Goal: Task Accomplishment & Management: Manage account settings

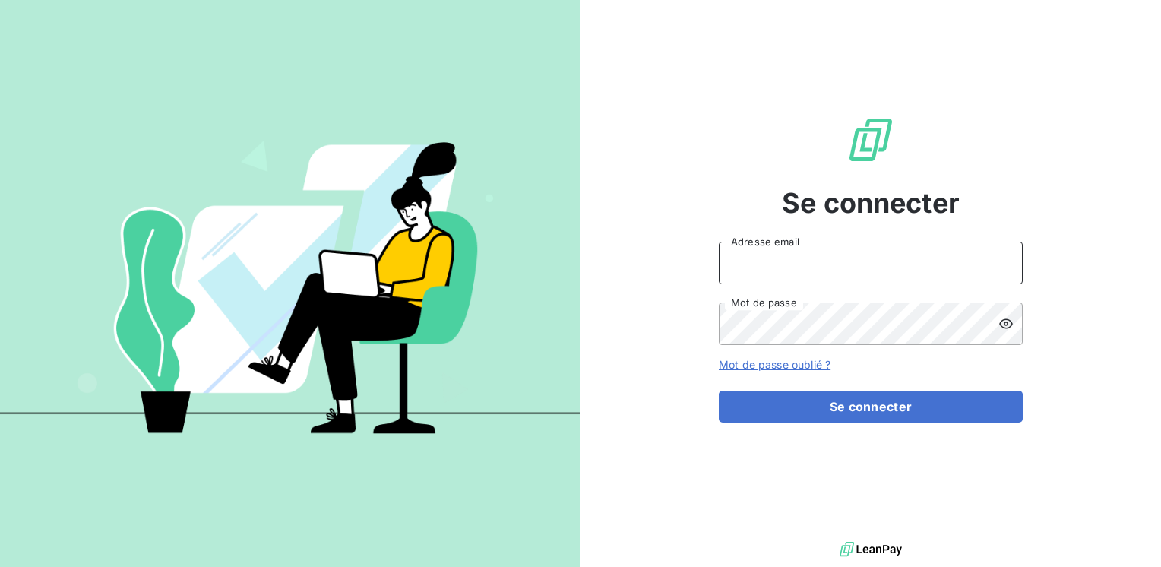
click at [742, 266] on input "Adresse email" at bounding box center [871, 263] width 304 height 43
type input "[EMAIL_ADDRESS][PERSON_NAME][DOMAIN_NAME]"
click at [719, 391] on button "Se connecter" at bounding box center [871, 407] width 304 height 32
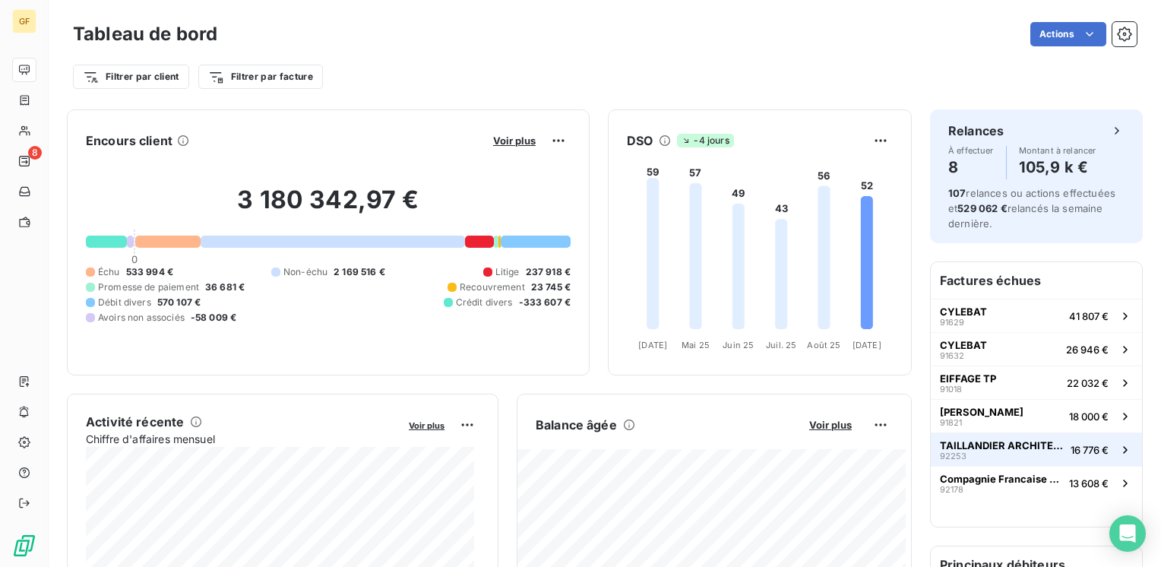
click at [962, 443] on span "TAILLANDIER ARCHITECTES ASSOCIES" at bounding box center [1002, 445] width 125 height 12
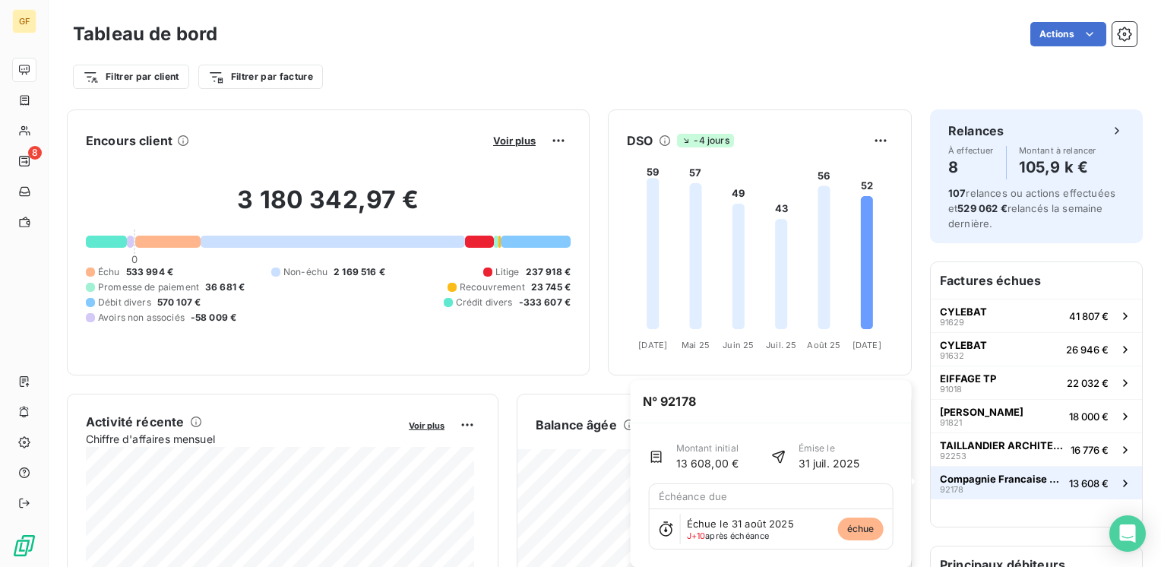
click at [988, 478] on span "Compagnie Francaise d'Informatique" at bounding box center [1001, 479] width 123 height 12
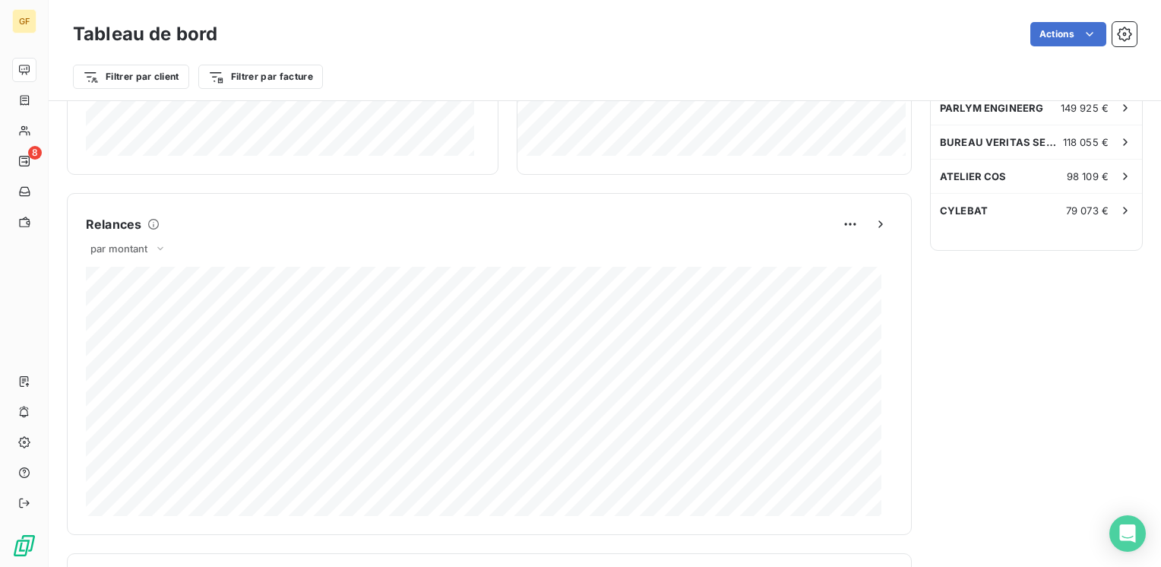
scroll to position [836, 0]
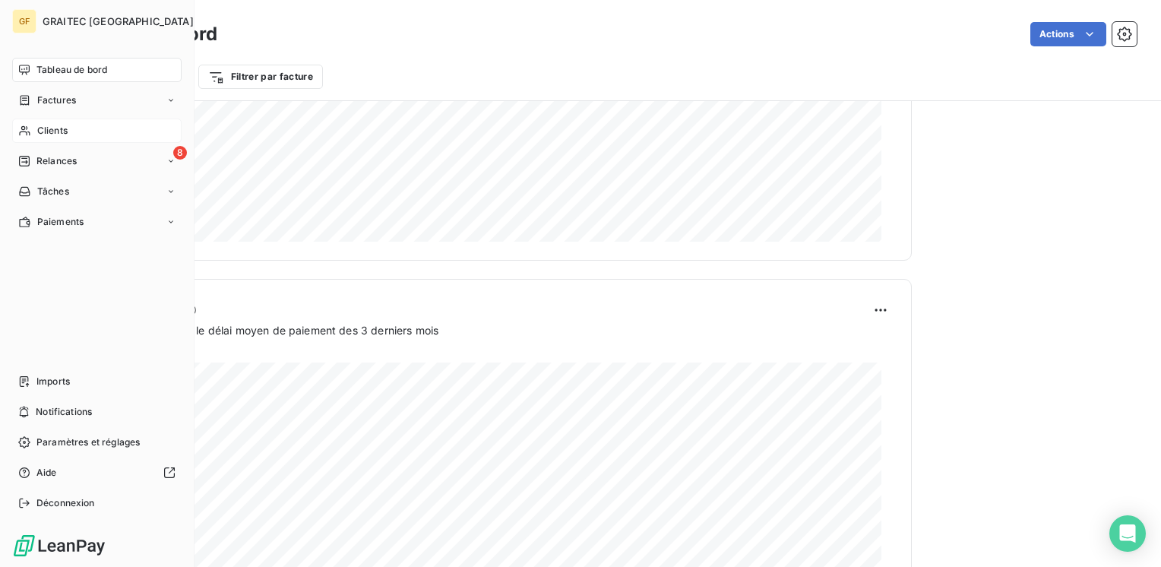
click at [53, 133] on span "Clients" at bounding box center [52, 131] width 30 height 14
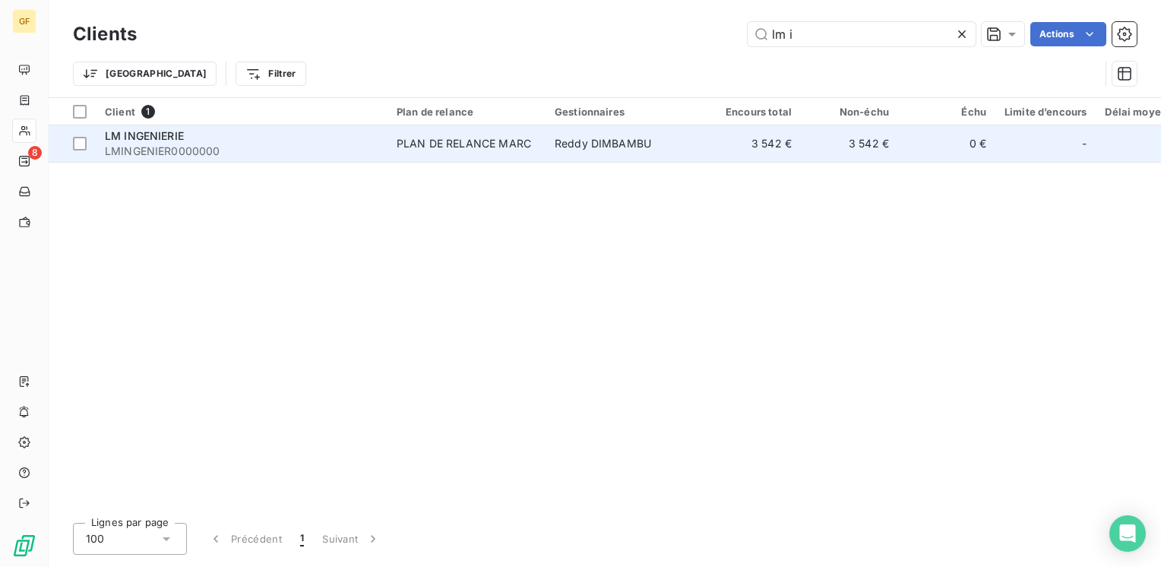
type input "lm i"
click at [193, 140] on div "LM INGENIERIE" at bounding box center [242, 135] width 274 height 15
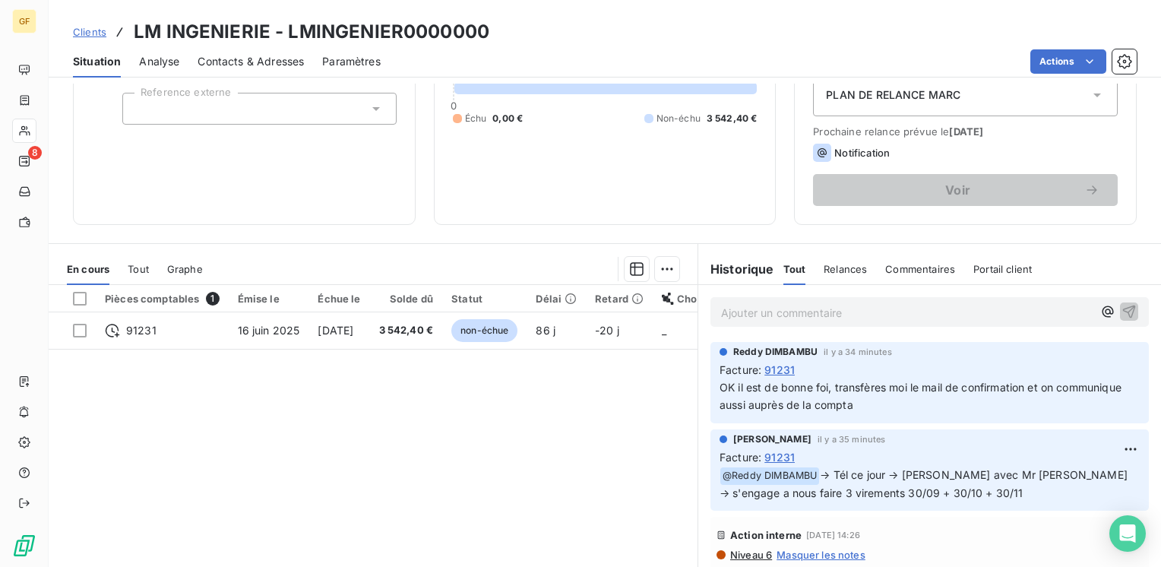
scroll to position [228, 0]
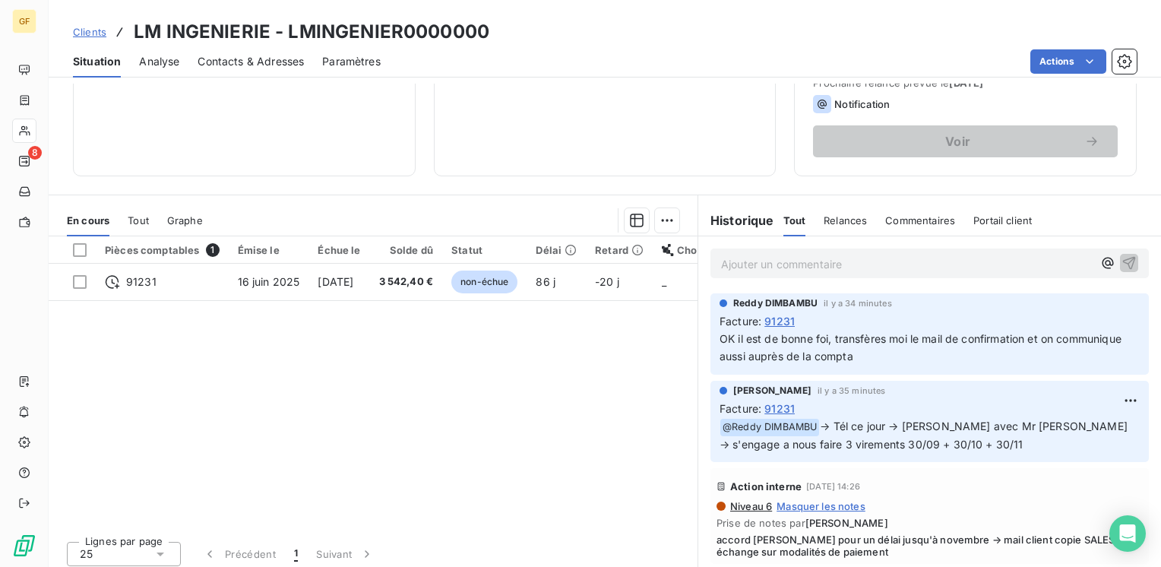
click at [866, 265] on p "Ajouter un commentaire ﻿" at bounding box center [907, 264] width 372 height 19
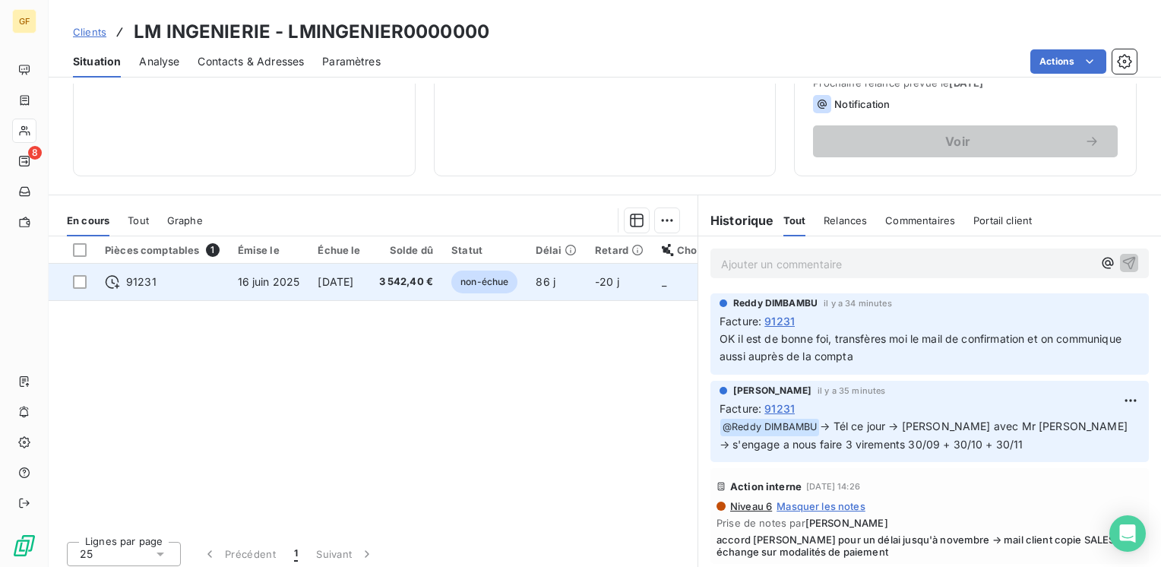
click at [348, 283] on span "[DATE]" at bounding box center [336, 281] width 36 height 13
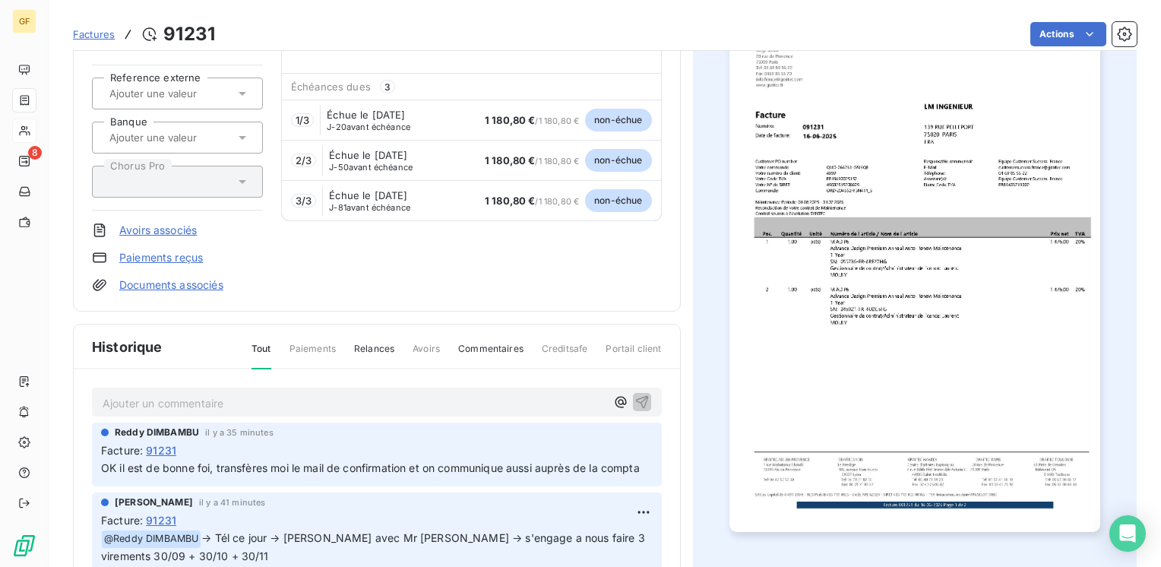
scroll to position [152, 0]
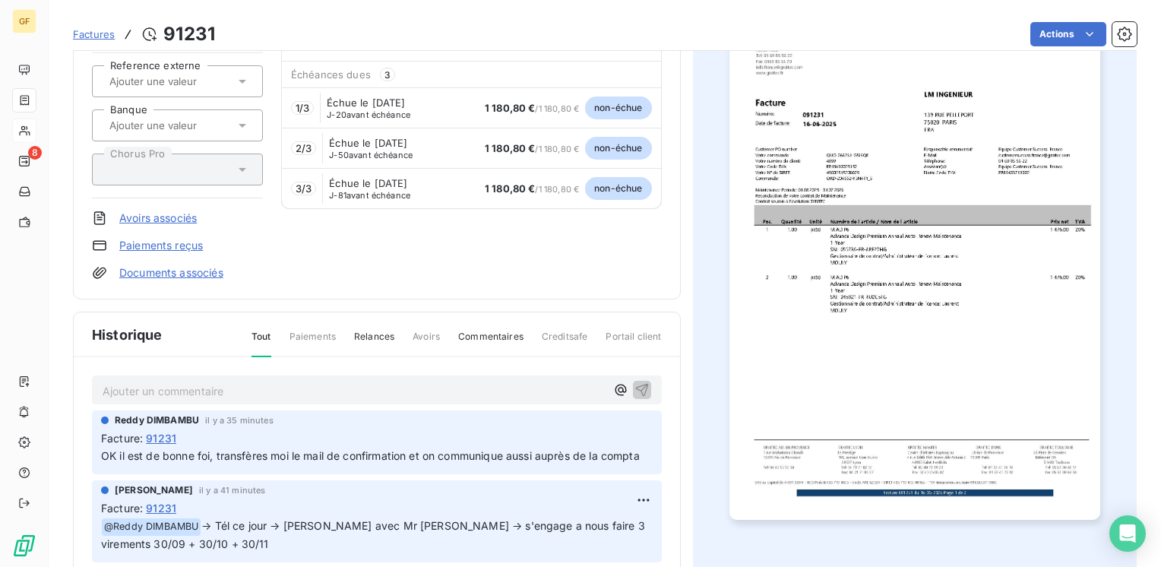
click at [165, 381] on p "Ajouter un commentaire ﻿" at bounding box center [354, 390] width 503 height 19
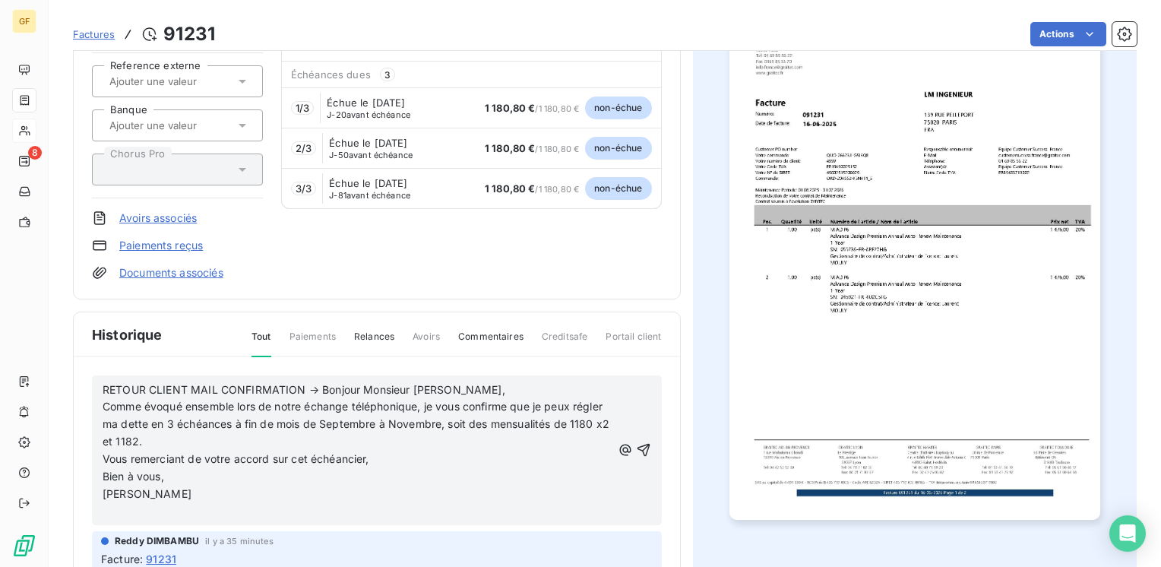
click at [234, 440] on p "Comme évoqué ensemble lors de notre échange téléphonique, je vous confirme que …" at bounding box center [357, 424] width 509 height 52
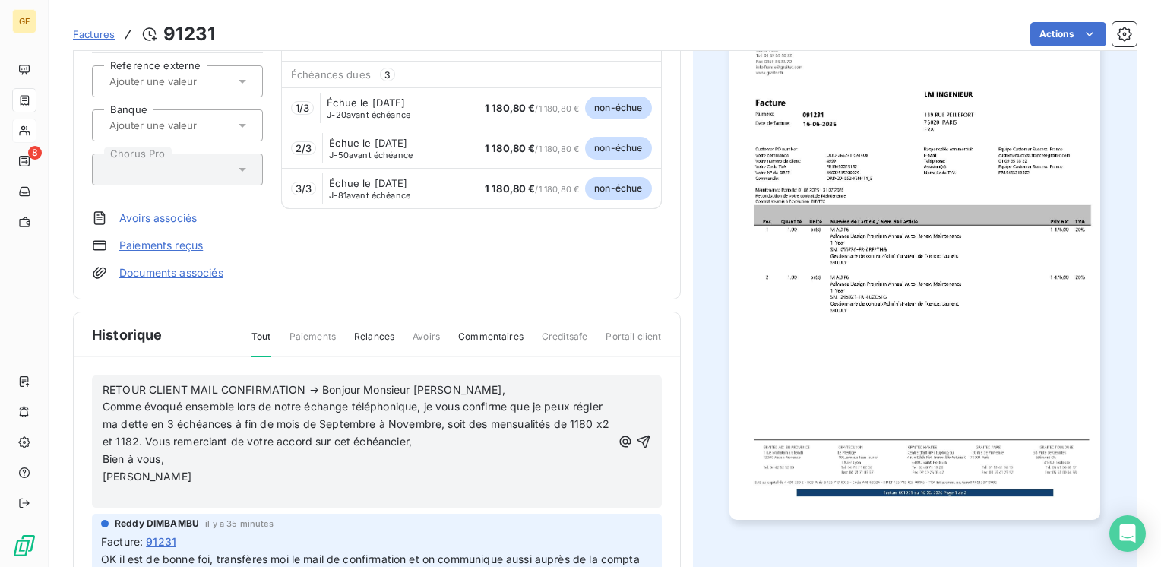
click at [475, 440] on p "Comme évoqué ensemble lors de notre échange téléphonique, je vous confirme que …" at bounding box center [357, 424] width 509 height 52
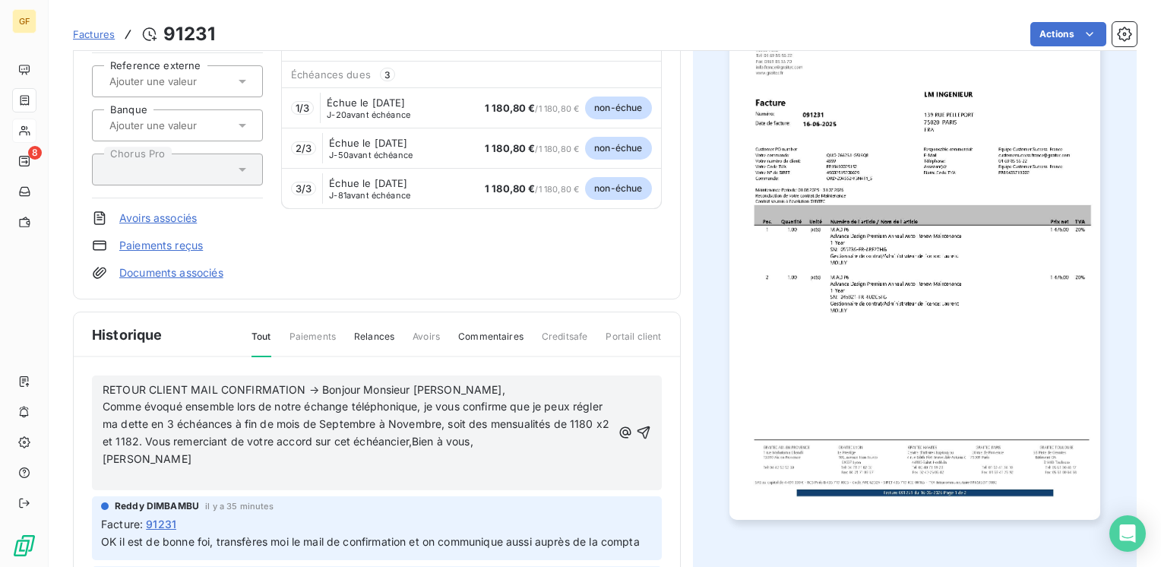
click at [535, 438] on p "Comme évoqué ensemble lors de notre échange téléphonique, je vous confirme que …" at bounding box center [357, 424] width 509 height 52
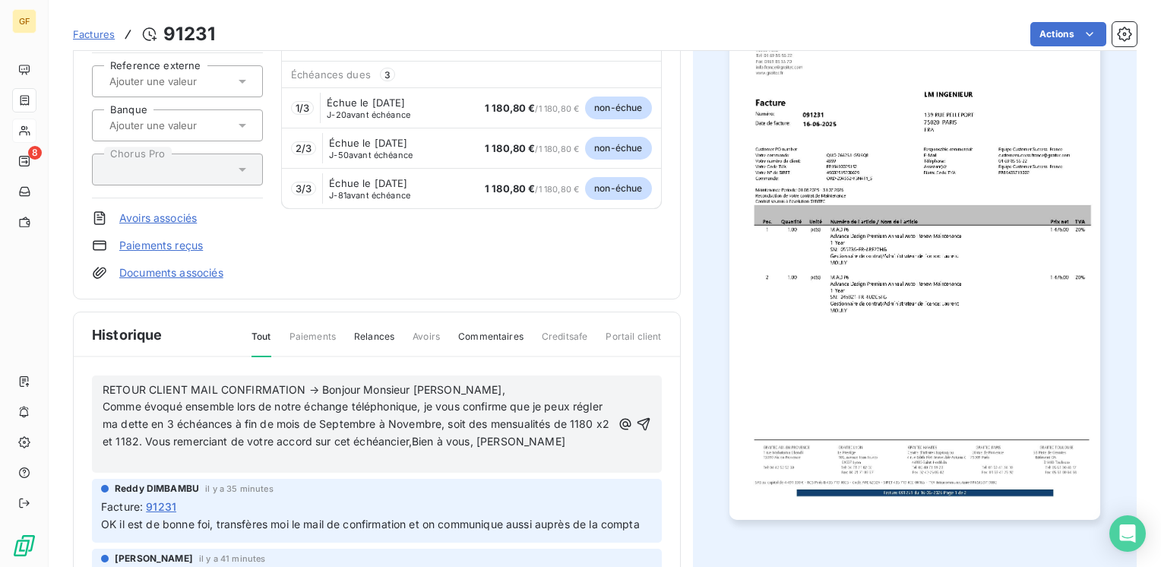
drag, startPoint x: 421, startPoint y: 461, endPoint x: 359, endPoint y: 466, distance: 62.5
click at [419, 451] on p "Comme évoqué ensemble lors de notre échange téléphonique, je vous confirme que …" at bounding box center [357, 424] width 509 height 52
click at [470, 439] on span "Comme évoqué ensemble lors de notre échange téléphonique, je vous confirme que …" at bounding box center [358, 424] width 510 height 48
click at [456, 468] on p at bounding box center [357, 459] width 509 height 17
click at [637, 429] on icon "button" at bounding box center [643, 423] width 13 height 13
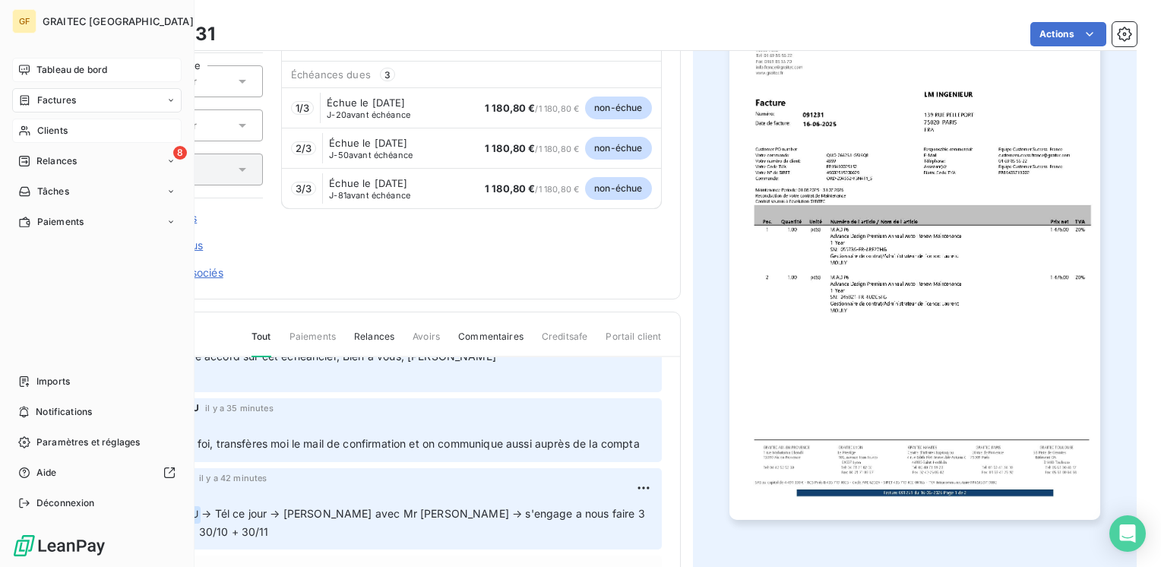
click at [55, 62] on div "Tableau de bord" at bounding box center [96, 70] width 169 height 24
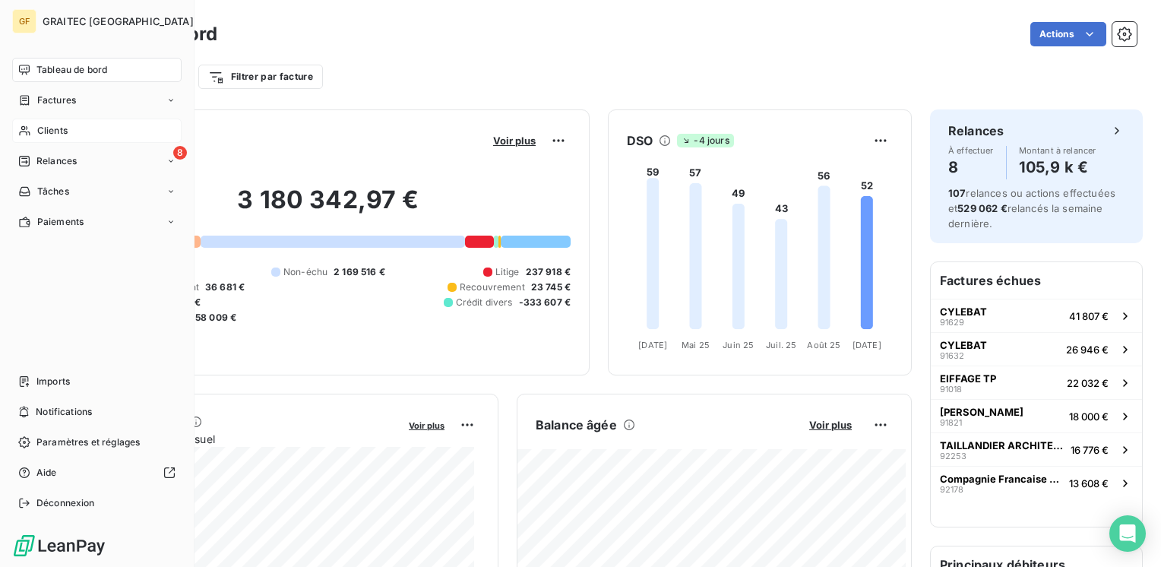
click at [51, 130] on span "Clients" at bounding box center [52, 131] width 30 height 14
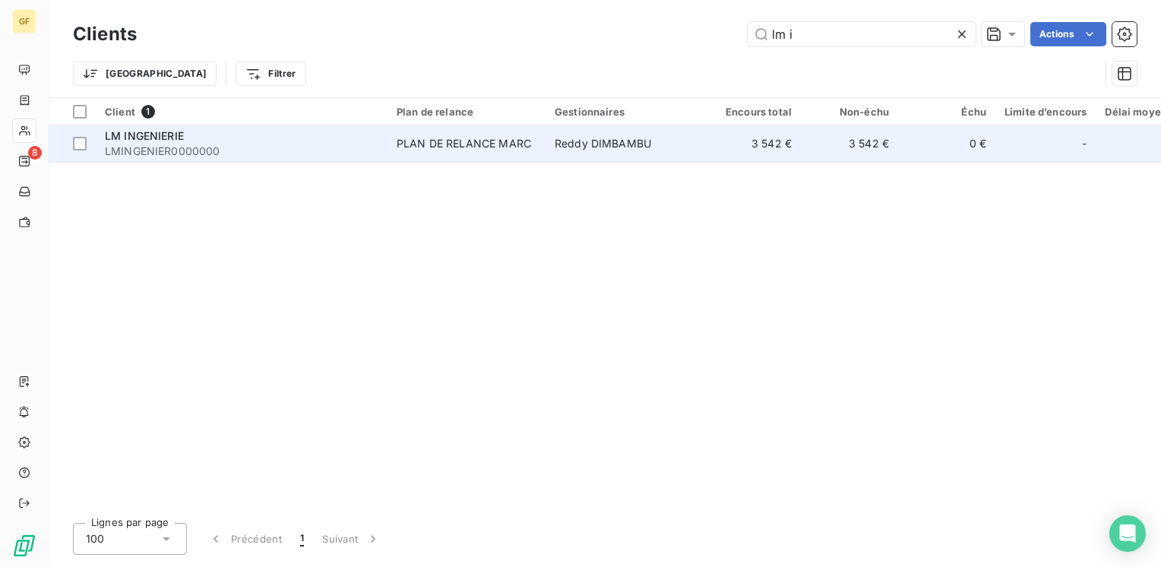
click at [392, 143] on td "PLAN DE RELANCE MARC" at bounding box center [466, 143] width 158 height 36
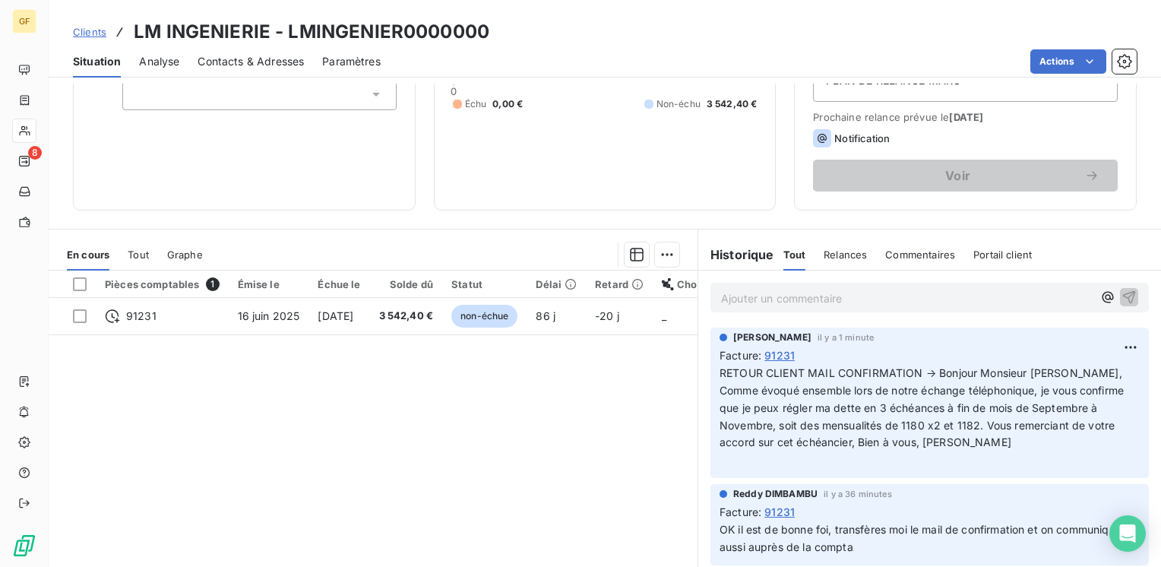
scroll to position [158, 0]
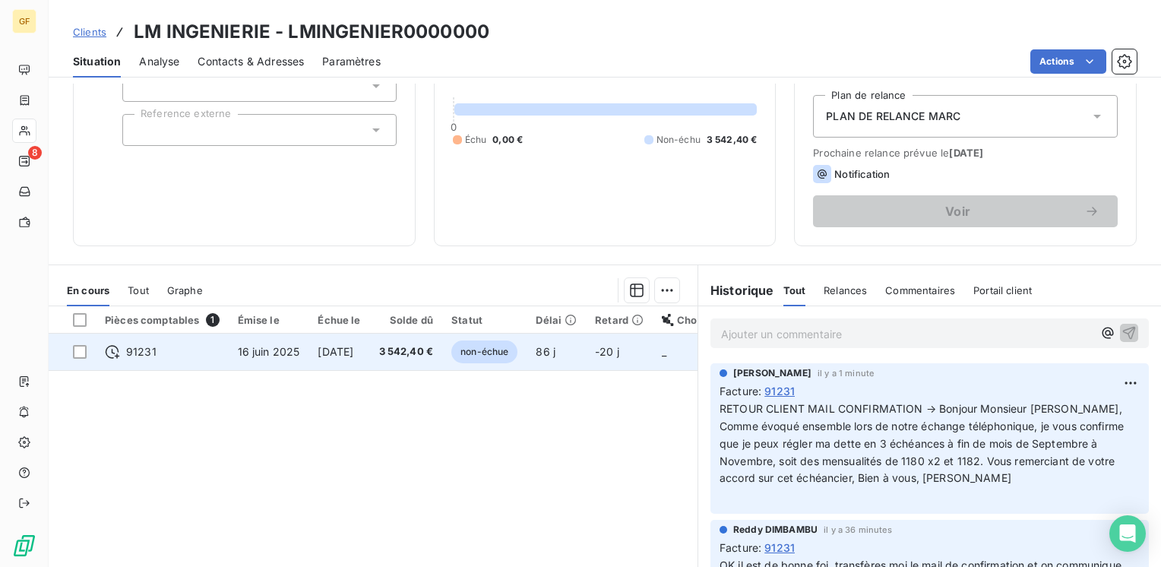
click at [358, 339] on td "[DATE]" at bounding box center [338, 352] width 61 height 36
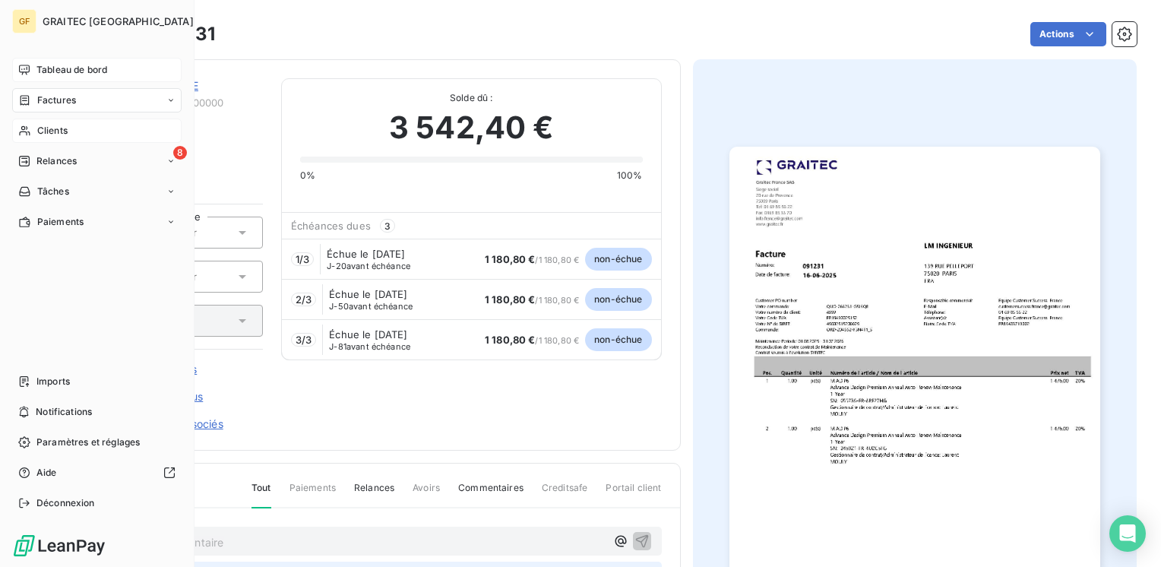
click at [36, 71] on span "Tableau de bord" at bounding box center [71, 70] width 71 height 14
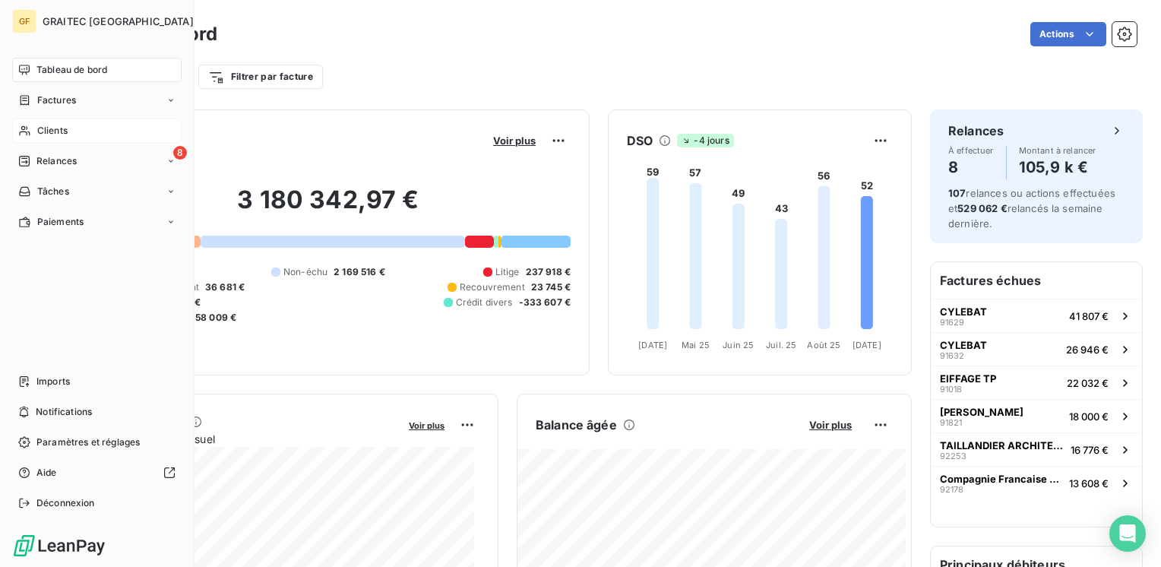
click at [35, 131] on div "Clients" at bounding box center [96, 131] width 169 height 24
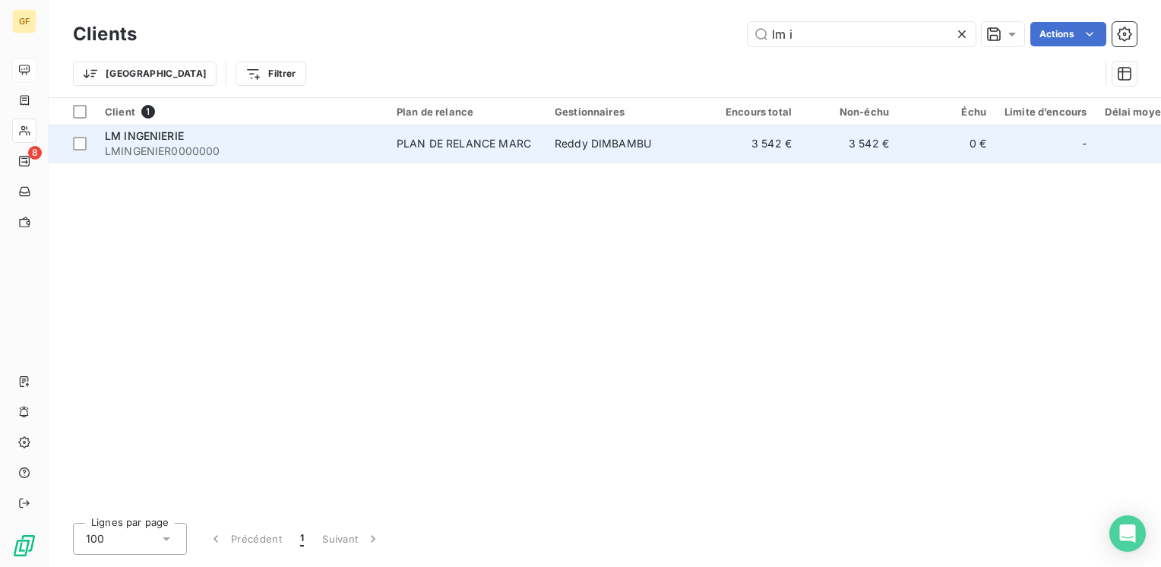
click at [195, 141] on div "LM INGENIERIE" at bounding box center [242, 135] width 274 height 15
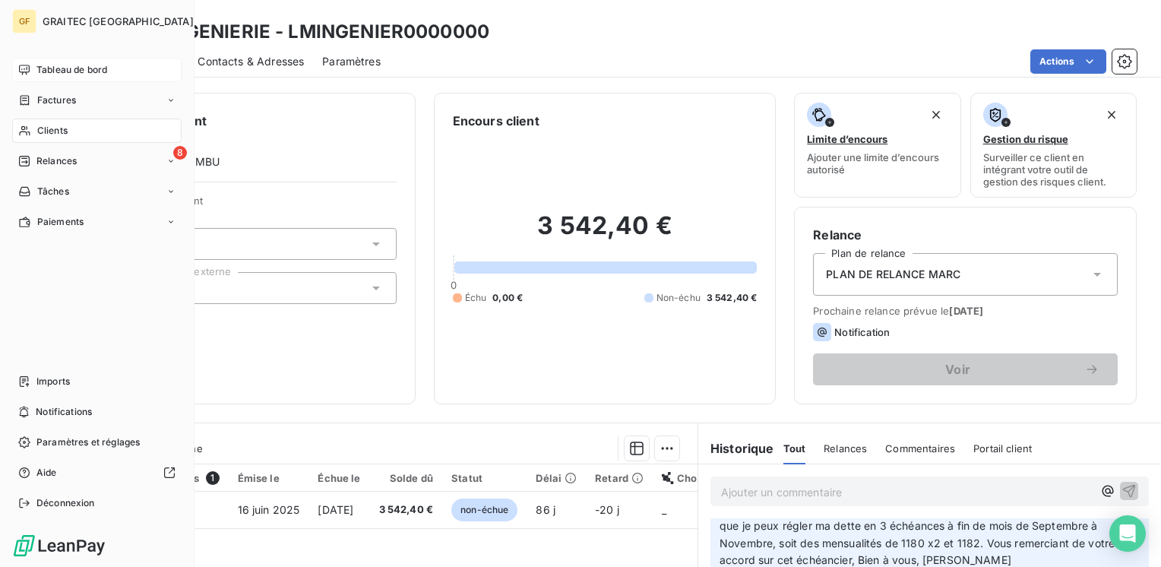
click at [76, 65] on span "Tableau de bord" at bounding box center [71, 70] width 71 height 14
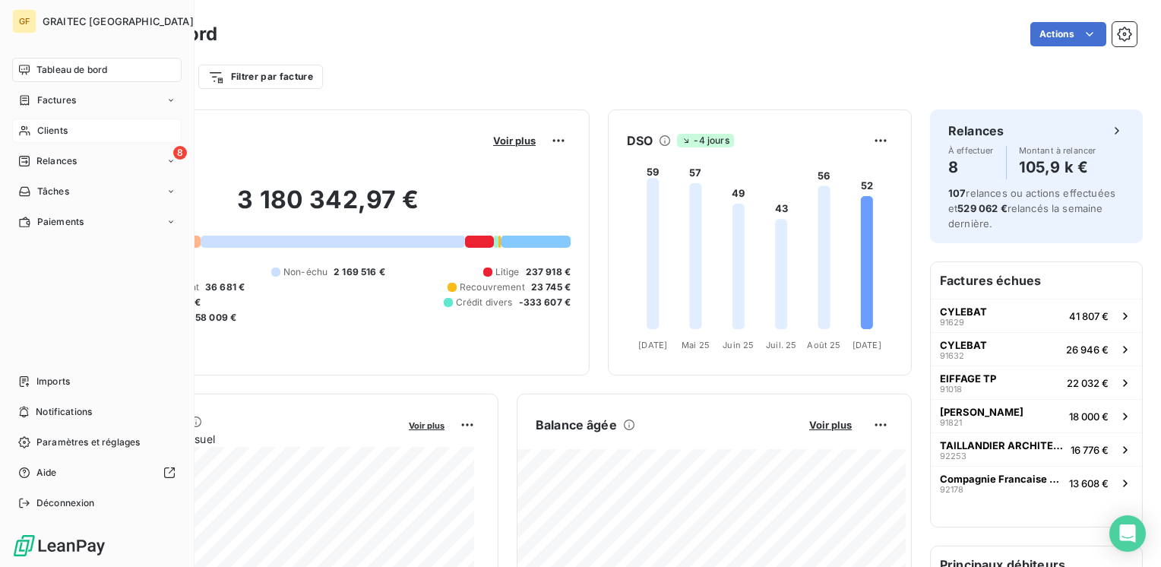
click at [52, 126] on span "Clients" at bounding box center [52, 131] width 30 height 14
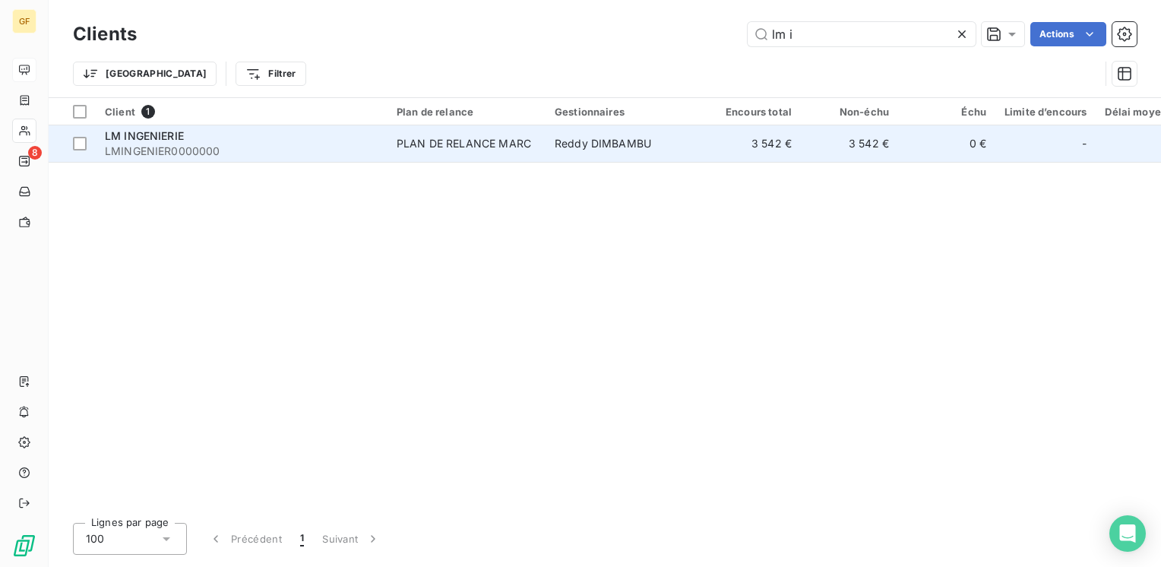
click at [448, 142] on div "PLAN DE RELANCE MARC" at bounding box center [464, 143] width 134 height 15
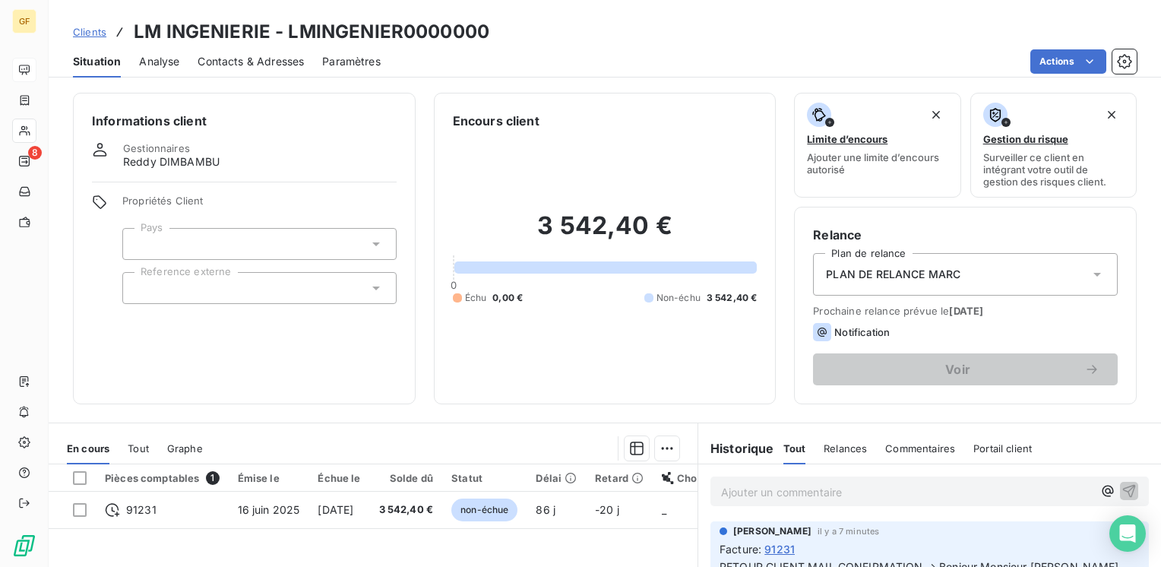
scroll to position [228, 0]
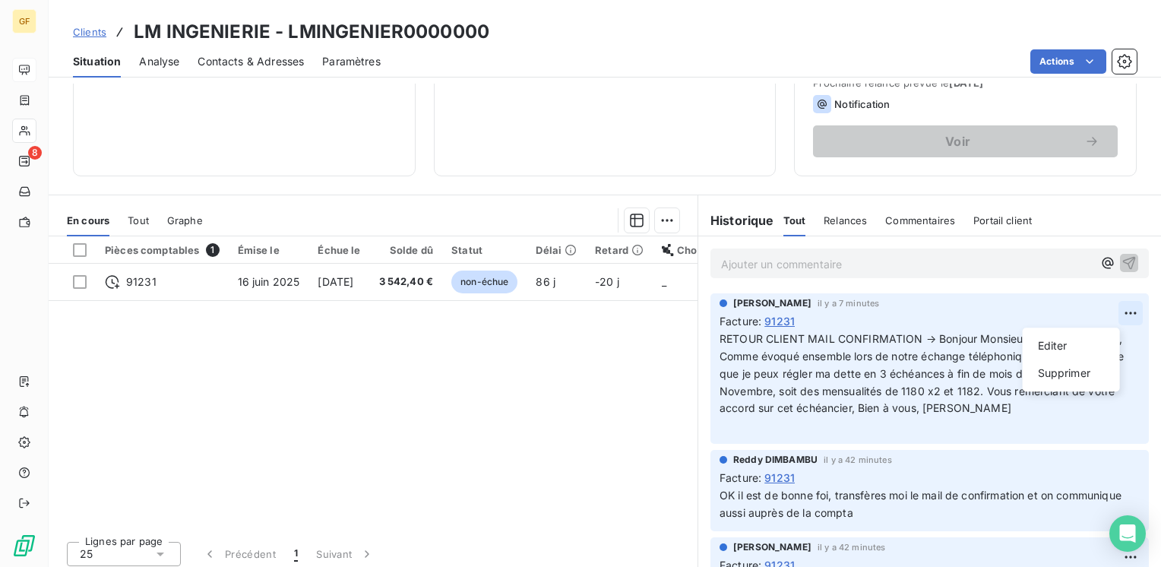
click at [1108, 312] on html "GF 8 Clients LM INGENIERIE - LMINGENIER0000000 Situation Analyse Contacts & Adr…" at bounding box center [580, 283] width 1161 height 567
click at [1079, 345] on div "Editer" at bounding box center [1071, 346] width 85 height 24
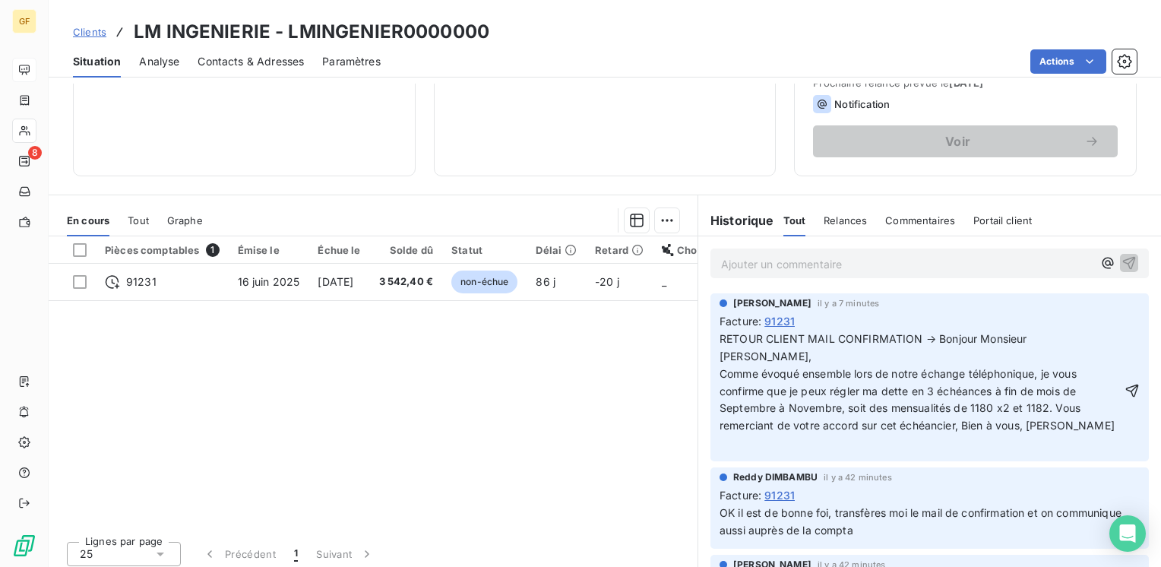
click at [764, 443] on div "[PERSON_NAME] il y a 7 minutes Facture : 91231 RETOUR CLIENT MAIL CONFIRMATION …" at bounding box center [929, 377] width 463 height 174
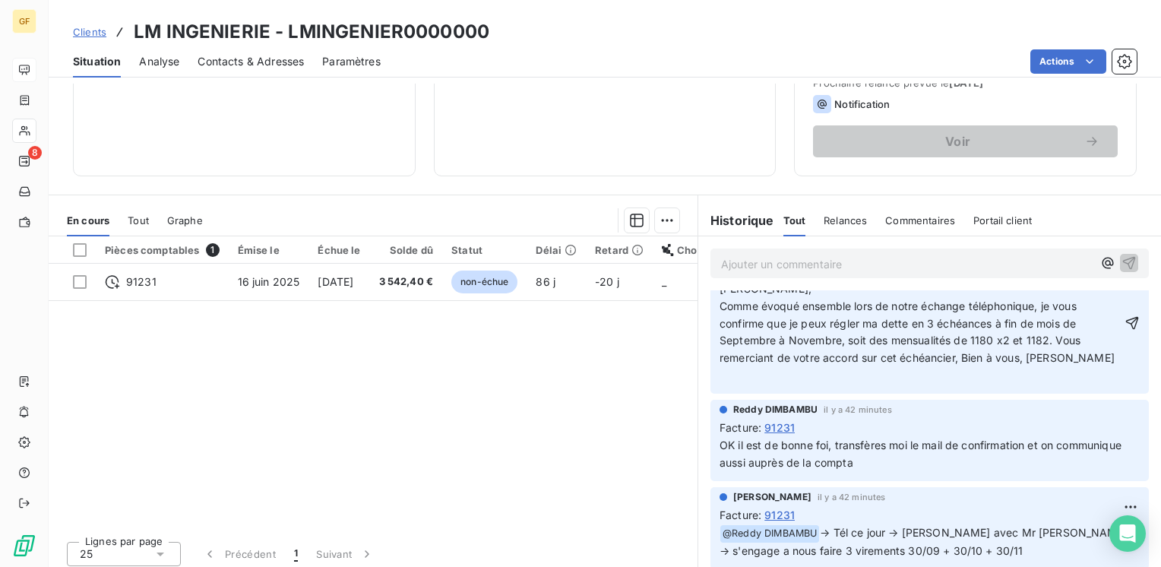
scroll to position [0, 0]
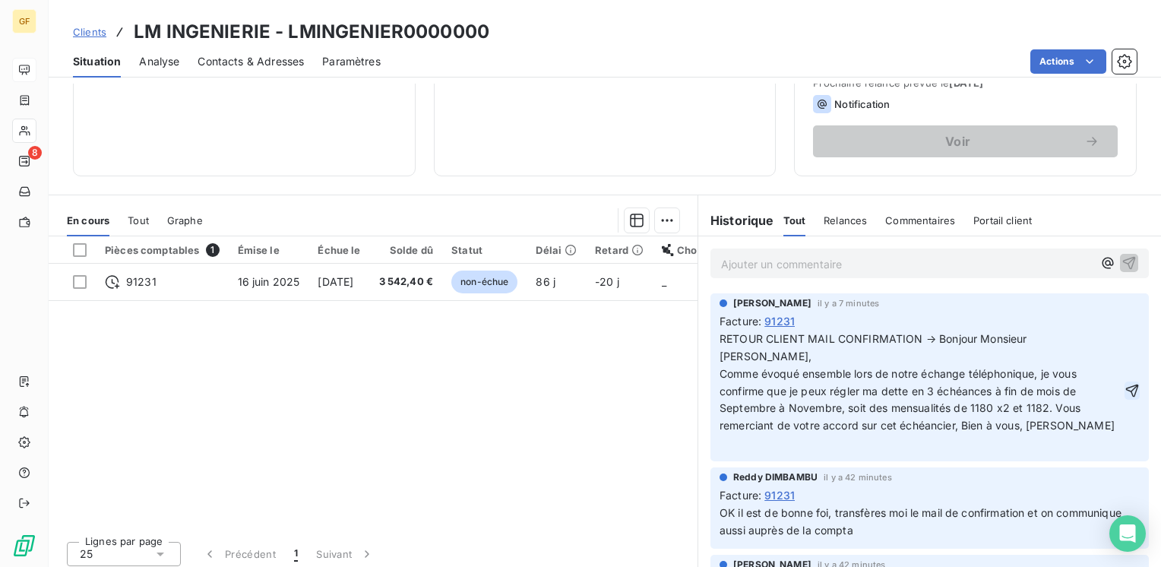
click at [1124, 383] on icon "button" at bounding box center [1131, 390] width 15 height 15
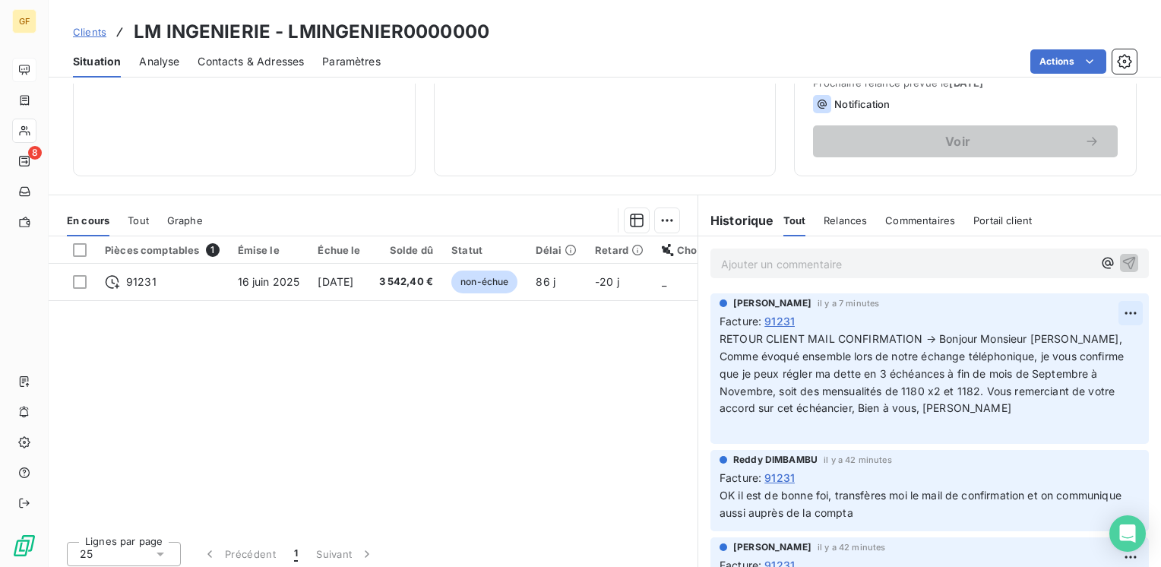
click at [1102, 308] on html "GF 8 Clients LM INGENIERIE - LMINGENIER0000000 Situation Analyse Contacts & Adr…" at bounding box center [580, 283] width 1161 height 567
click at [1073, 341] on div "Editer" at bounding box center [1071, 346] width 85 height 24
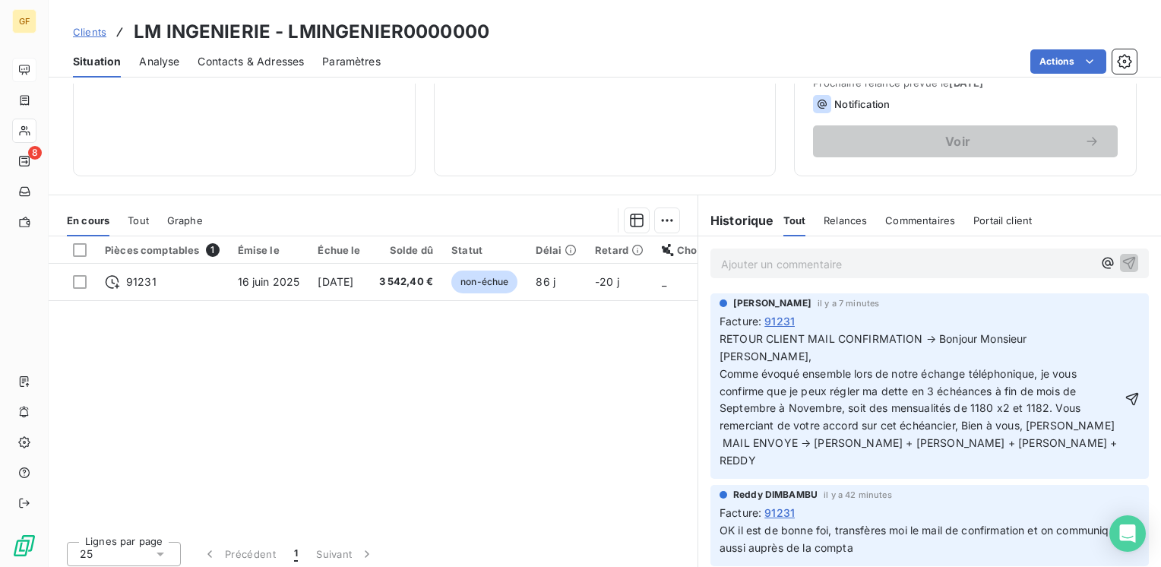
click at [742, 421] on span "RETOUR CLIENT MAIL CONFIRMATION → Bonjour Monsieur [PERSON_NAME], Comme évoqué …" at bounding box center [920, 399] width 400 height 134
click at [1124, 391] on icon "button" at bounding box center [1131, 398] width 15 height 15
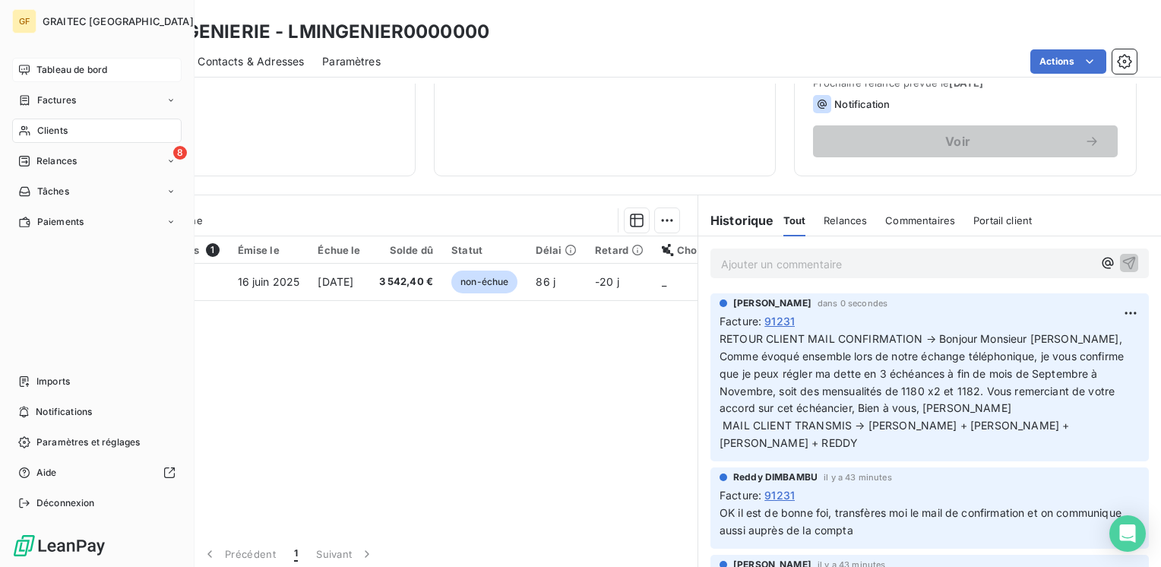
click at [71, 68] on span "Tableau de bord" at bounding box center [71, 70] width 71 height 14
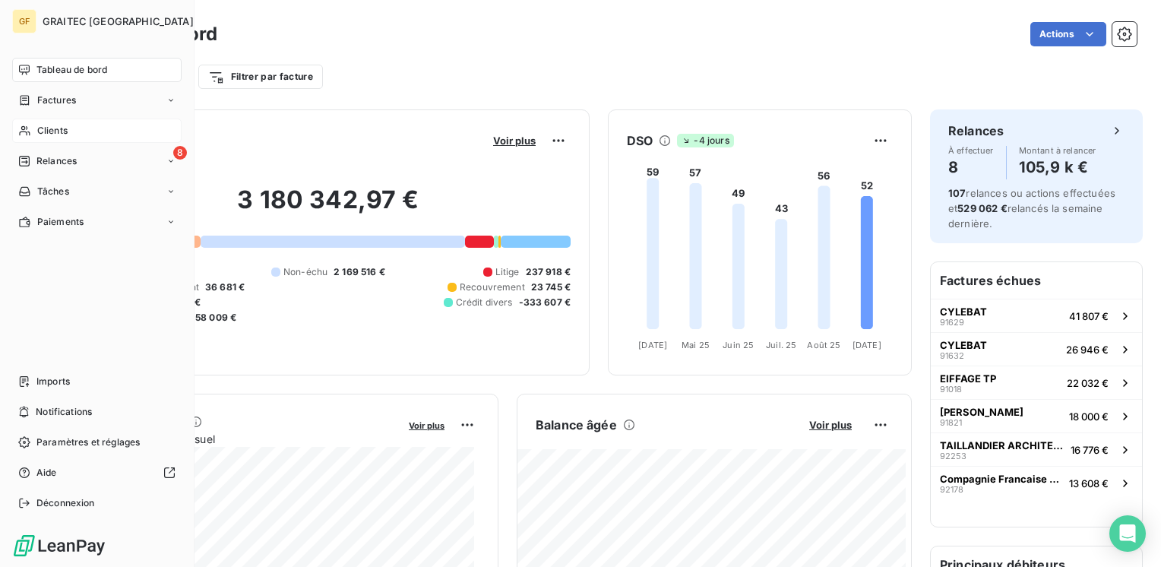
click at [36, 126] on div "Clients" at bounding box center [96, 131] width 169 height 24
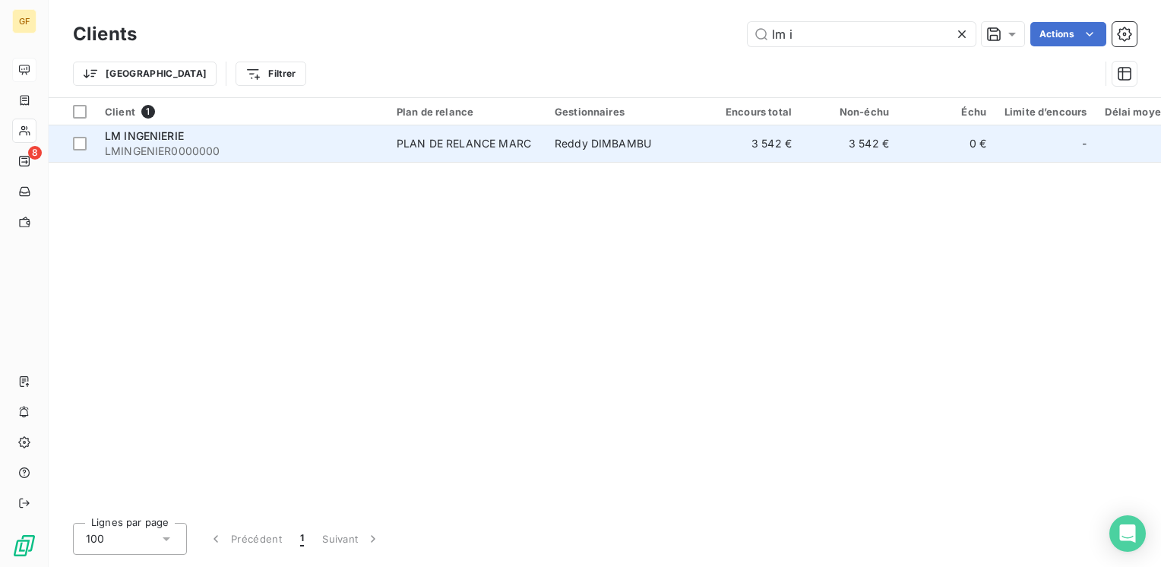
click at [248, 136] on div "LM INGENIERIE" at bounding box center [242, 135] width 274 height 15
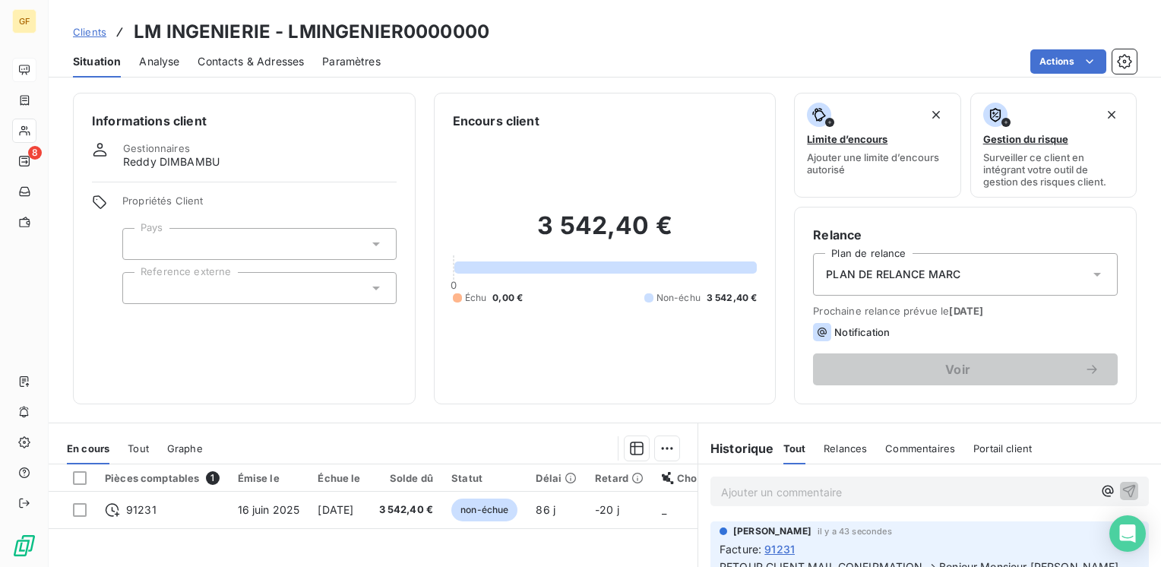
scroll to position [152, 0]
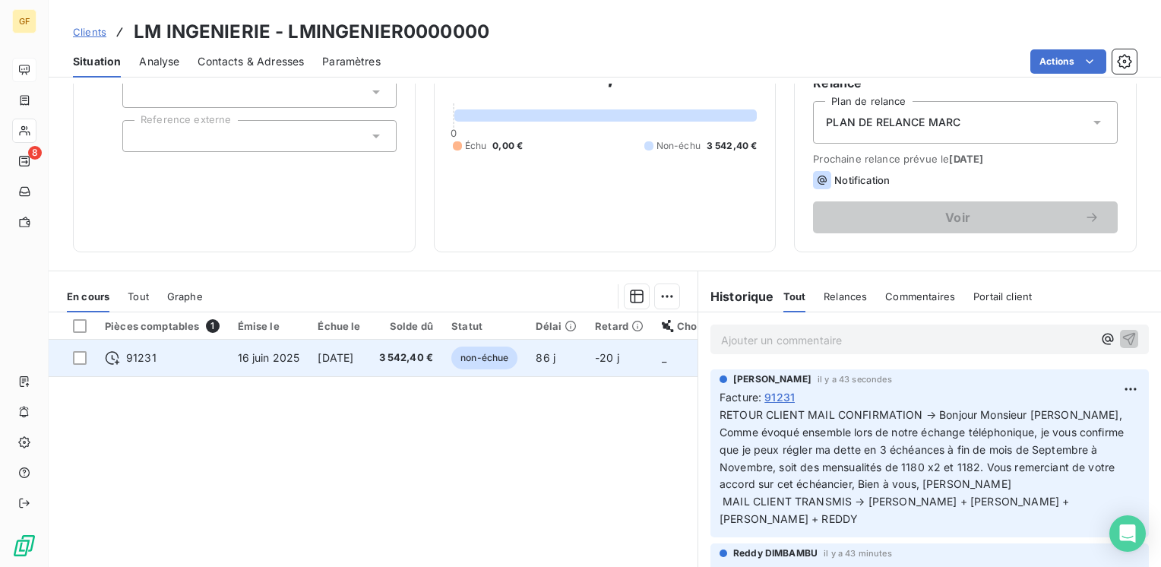
click at [353, 354] on span "[DATE]" at bounding box center [336, 357] width 36 height 13
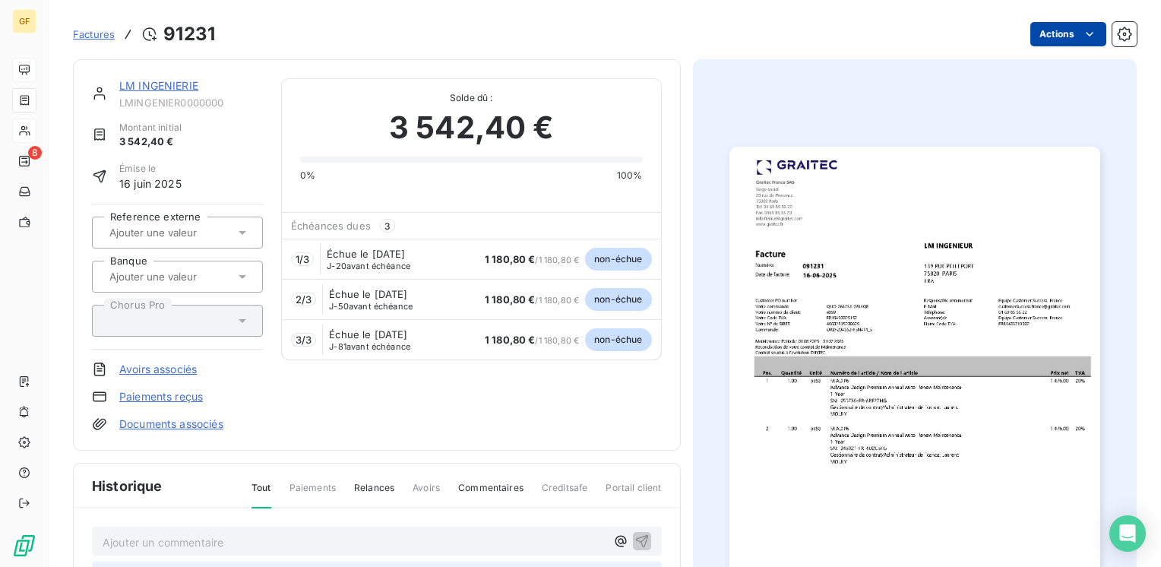
click at [1039, 33] on html "GF 8 Factures 91231 Actions LM INGENIERIE LMINGENIER0000000 Montant initial 3 5…" at bounding box center [580, 283] width 1161 height 567
click at [150, 88] on html "GF 8 Factures 91231 Actions LM INGENIERIE LMINGENIER0000000 Montant initial 3 5…" at bounding box center [580, 283] width 1161 height 567
click at [1042, 29] on html "GF 8 Factures 91231 Actions LM INGENIERIE LMINGENIER0000000 Montant initial 3 5…" at bounding box center [580, 283] width 1161 height 567
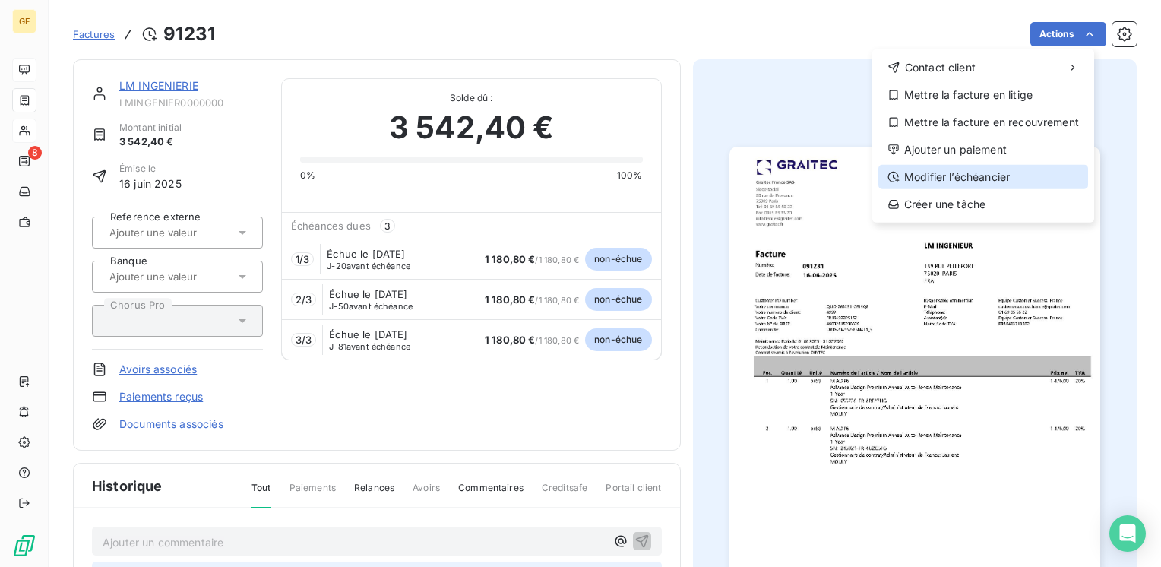
click at [960, 174] on div "Modifier l’échéancier" at bounding box center [983, 177] width 210 height 24
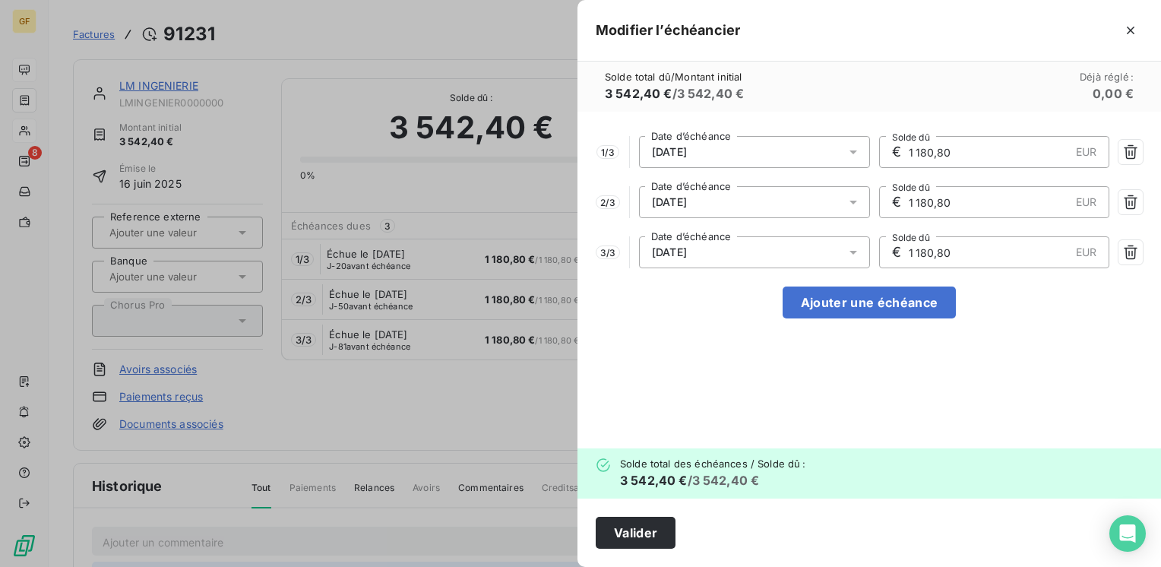
drag, startPoint x: 932, startPoint y: 149, endPoint x: 973, endPoint y: 148, distance: 40.3
click at [973, 148] on input "1 180,80" at bounding box center [988, 152] width 163 height 30
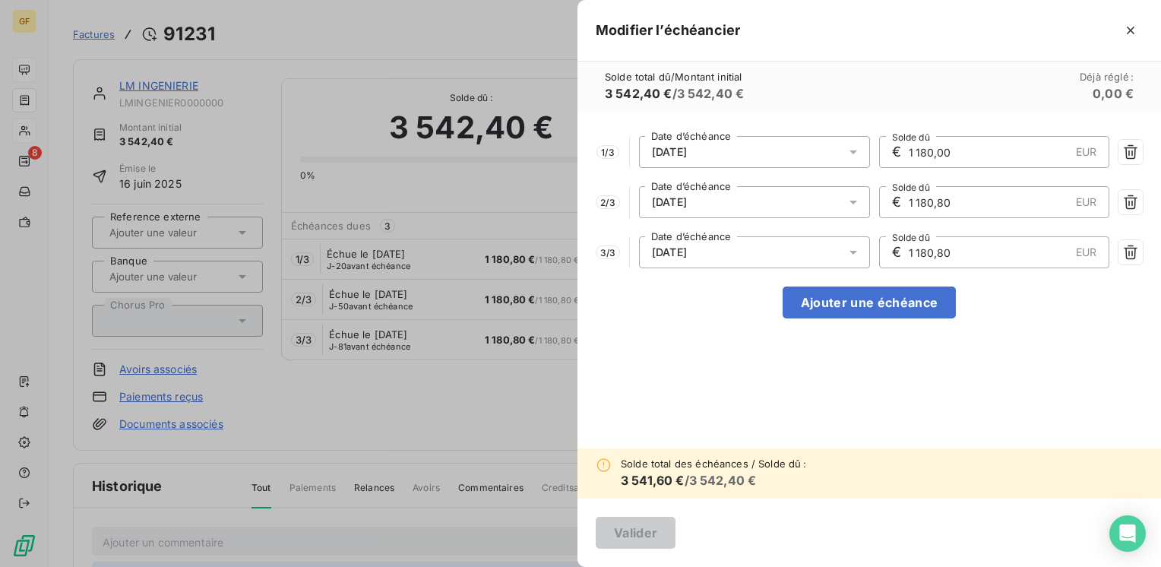
type input "1 180,00"
drag, startPoint x: 938, startPoint y: 200, endPoint x: 967, endPoint y: 199, distance: 29.6
click at [966, 199] on input "1 180,80" at bounding box center [988, 202] width 163 height 30
drag, startPoint x: 937, startPoint y: 199, endPoint x: 967, endPoint y: 198, distance: 30.4
click at [967, 198] on input "1 180,80" at bounding box center [988, 202] width 163 height 30
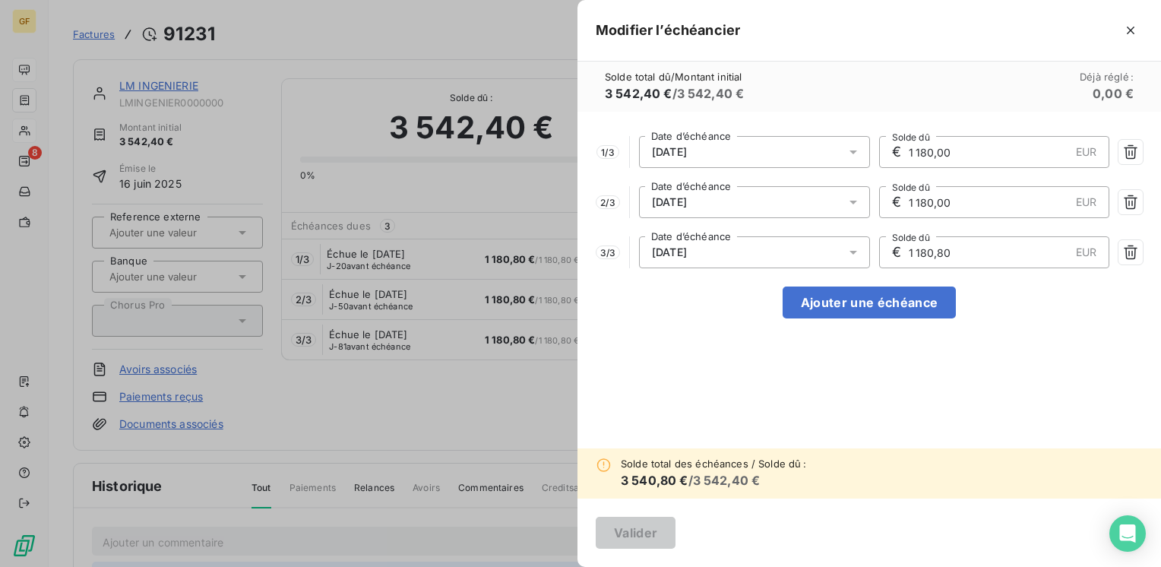
type input "1 180,00"
click at [927, 251] on input "1 180,80" at bounding box center [988, 252] width 163 height 30
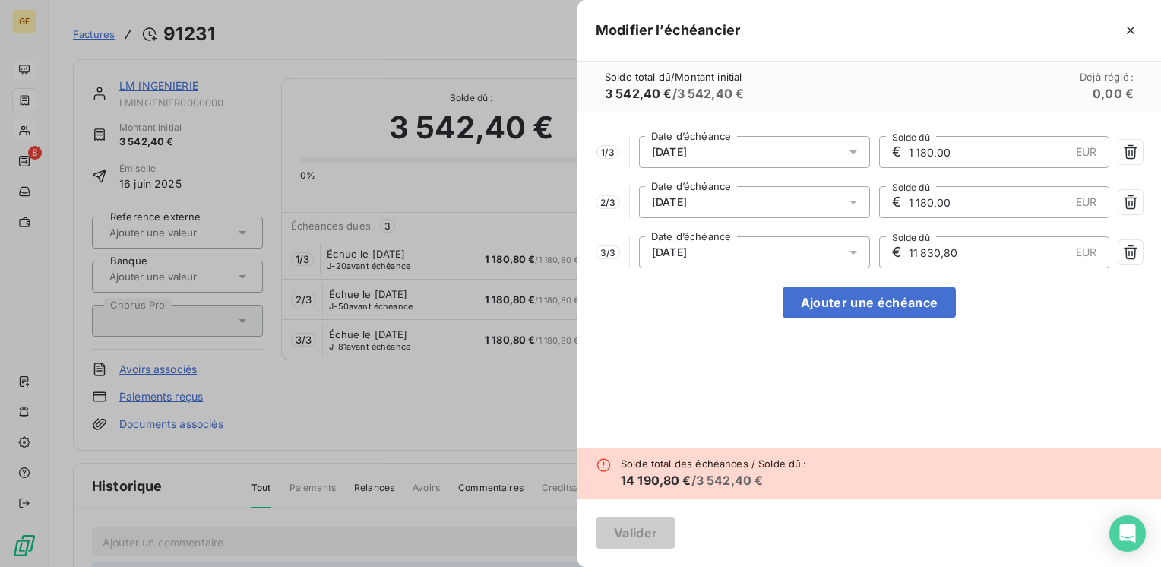
drag, startPoint x: 928, startPoint y: 249, endPoint x: 1025, endPoint y: 251, distance: 96.5
click at [1025, 251] on input "11 830,80" at bounding box center [988, 252] width 163 height 30
drag, startPoint x: 926, startPoint y: 248, endPoint x: 985, endPoint y: 246, distance: 59.3
click at [988, 247] on input "11 830,80" at bounding box center [988, 252] width 163 height 30
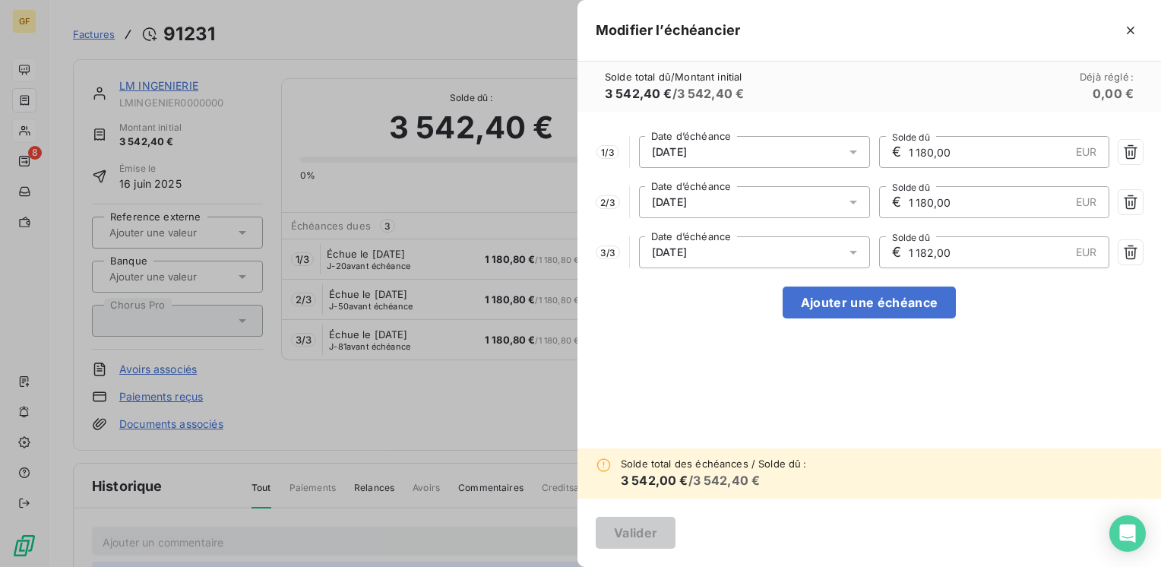
type input "1 182,00"
click at [857, 346] on div "1 / 3 [DATE] Date d’échéance € 1 180,00 EUR Solde dû 2 / 3 [DATE] Date d’échéan…" at bounding box center [869, 280] width 584 height 337
click at [971, 257] on input "1 182,00" at bounding box center [988, 252] width 163 height 30
click at [827, 403] on div "1 / 3 [DATE] Date d’échéance € 1 180,00 EUR Solde dû 2 / 3 [DATE] Date d’échéan…" at bounding box center [869, 280] width 584 height 337
drag, startPoint x: 935, startPoint y: 150, endPoint x: 948, endPoint y: 150, distance: 12.9
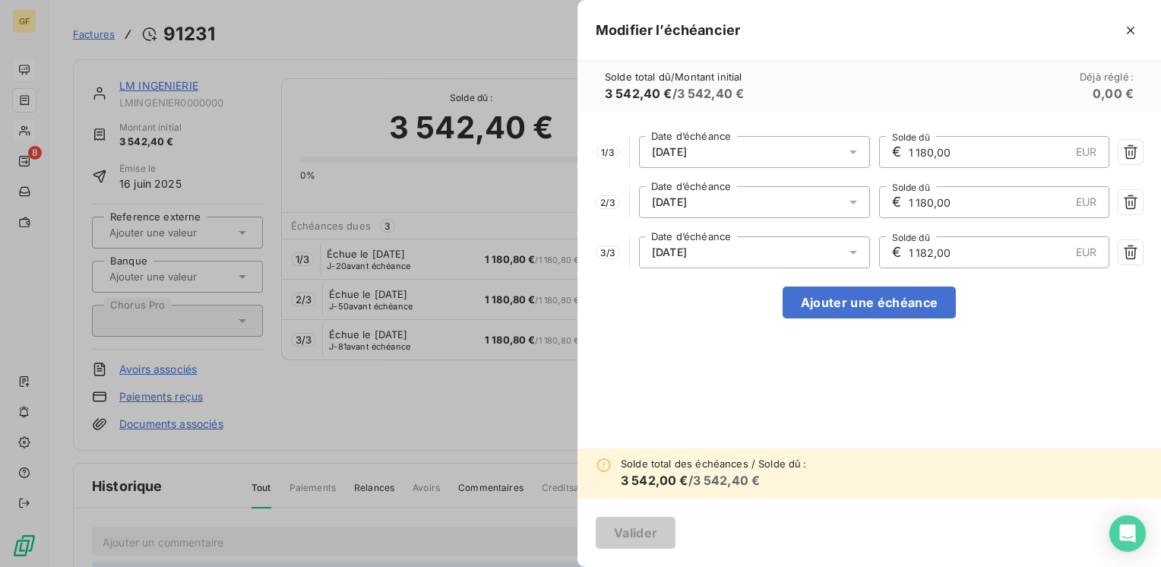
click at [948, 150] on input "1 180,00" at bounding box center [988, 152] width 163 height 30
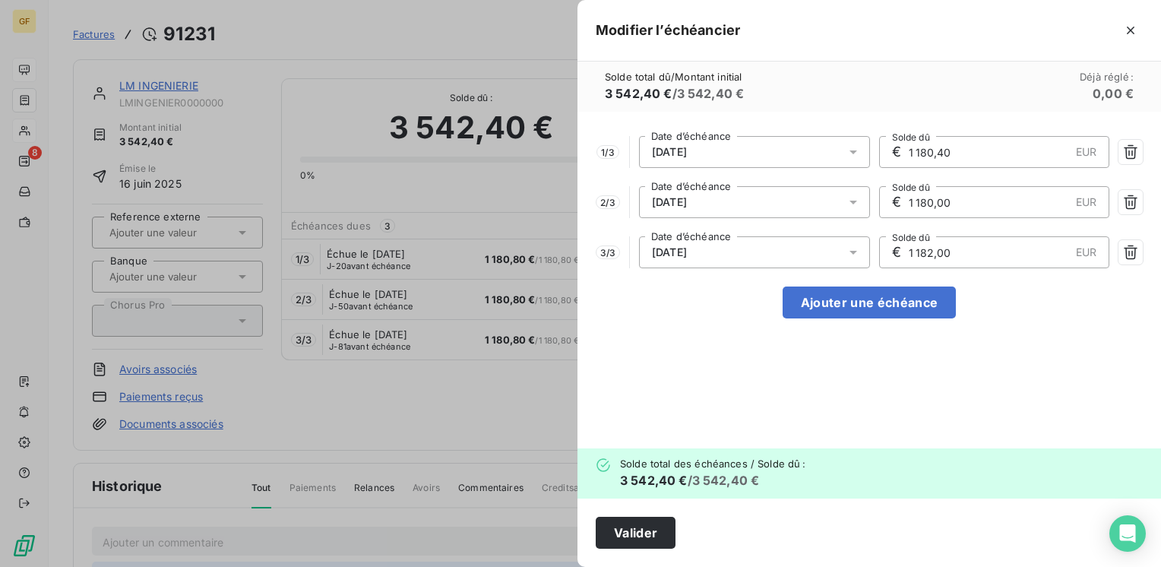
type input "1 180,40"
drag, startPoint x: 934, startPoint y: 247, endPoint x: 953, endPoint y: 249, distance: 19.1
click at [953, 249] on input "1 182,00" at bounding box center [988, 252] width 163 height 30
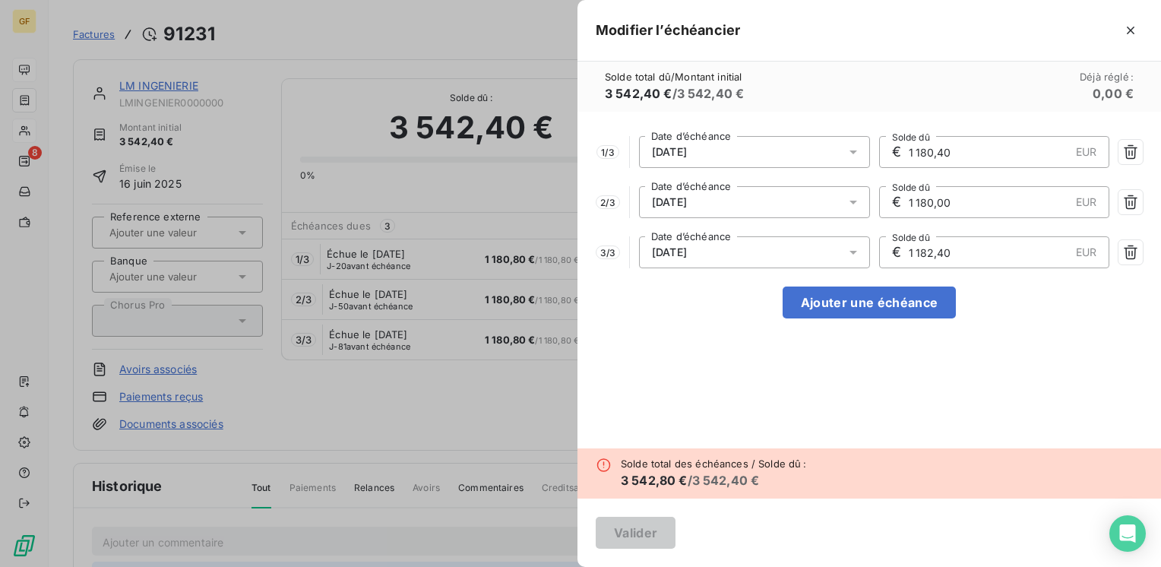
type input "1 182,40"
drag, startPoint x: 935, startPoint y: 148, endPoint x: 980, endPoint y: 147, distance: 44.8
click at [980, 147] on input "1 180,40" at bounding box center [988, 152] width 163 height 30
drag, startPoint x: 943, startPoint y: 149, endPoint x: 986, endPoint y: 151, distance: 43.4
click at [985, 151] on input "1 180,40" at bounding box center [988, 152] width 163 height 30
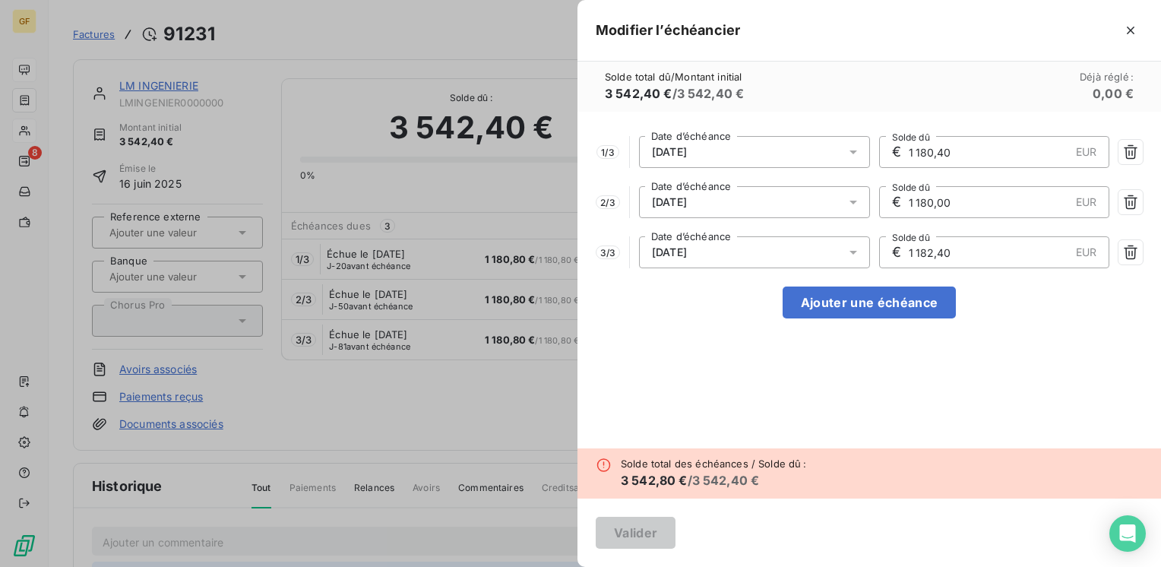
click at [931, 147] on input "1 180,40" at bounding box center [988, 152] width 163 height 30
drag, startPoint x: 948, startPoint y: 149, endPoint x: 938, endPoint y: 146, distance: 11.1
click at [935, 147] on input "1 180,40" at bounding box center [988, 152] width 163 height 30
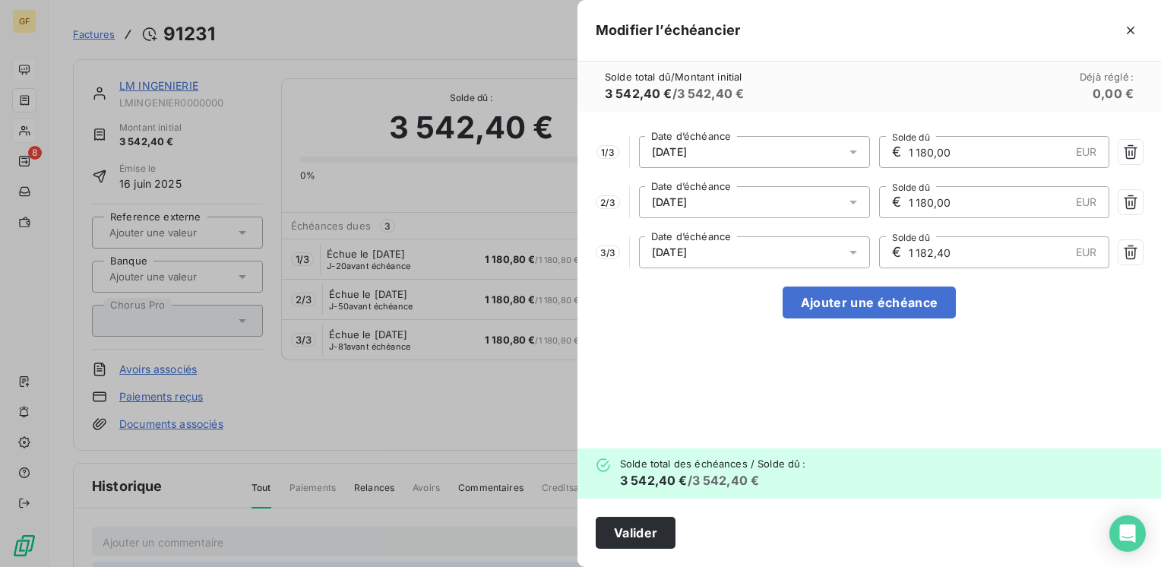
type input "1 180,00"
click at [798, 409] on div "1 / 3 [DATE] Date d’échéance € 1 180,00 EUR Solde dû 2 / 3 [DATE] Date d’échéan…" at bounding box center [869, 280] width 584 height 337
click at [655, 529] on button "Valider" at bounding box center [636, 533] width 80 height 32
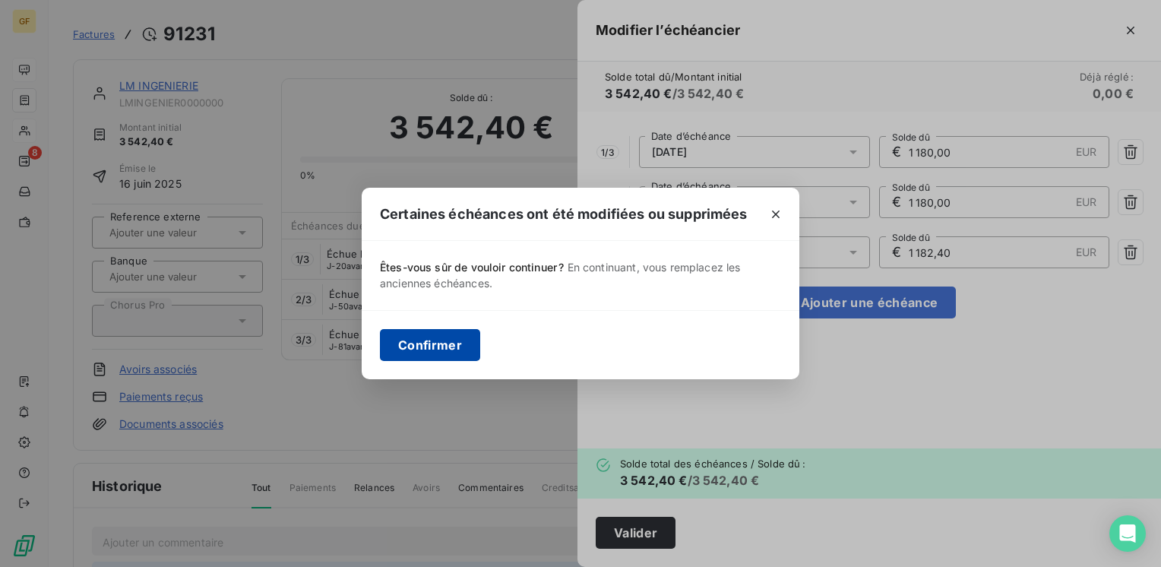
click at [453, 336] on button "Confirmer" at bounding box center [430, 345] width 100 height 32
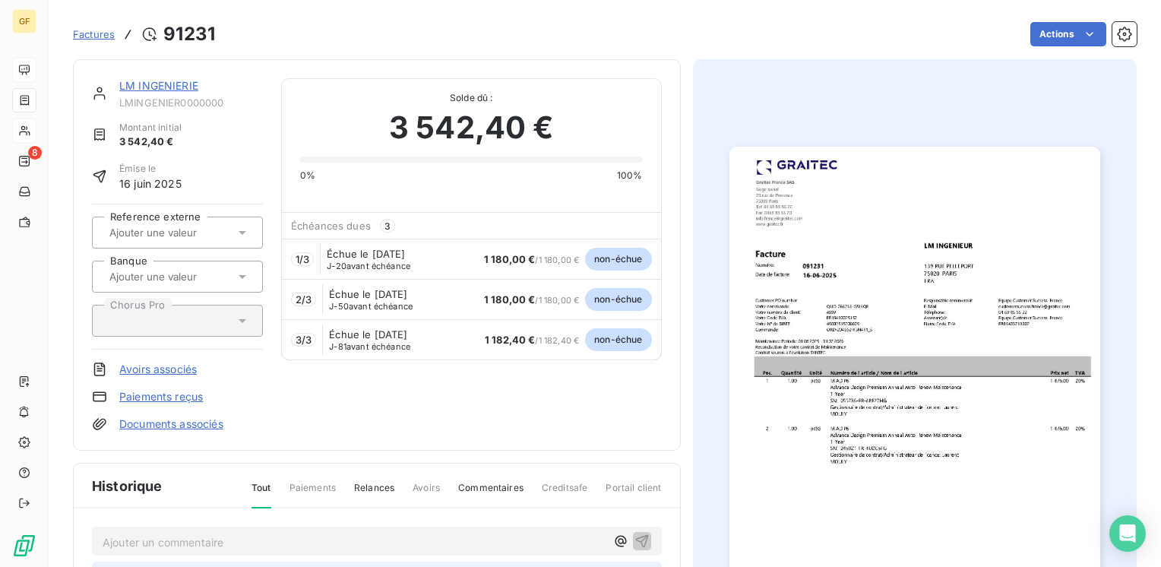
click at [188, 84] on link "LM INGENIERIE" at bounding box center [158, 85] width 79 height 13
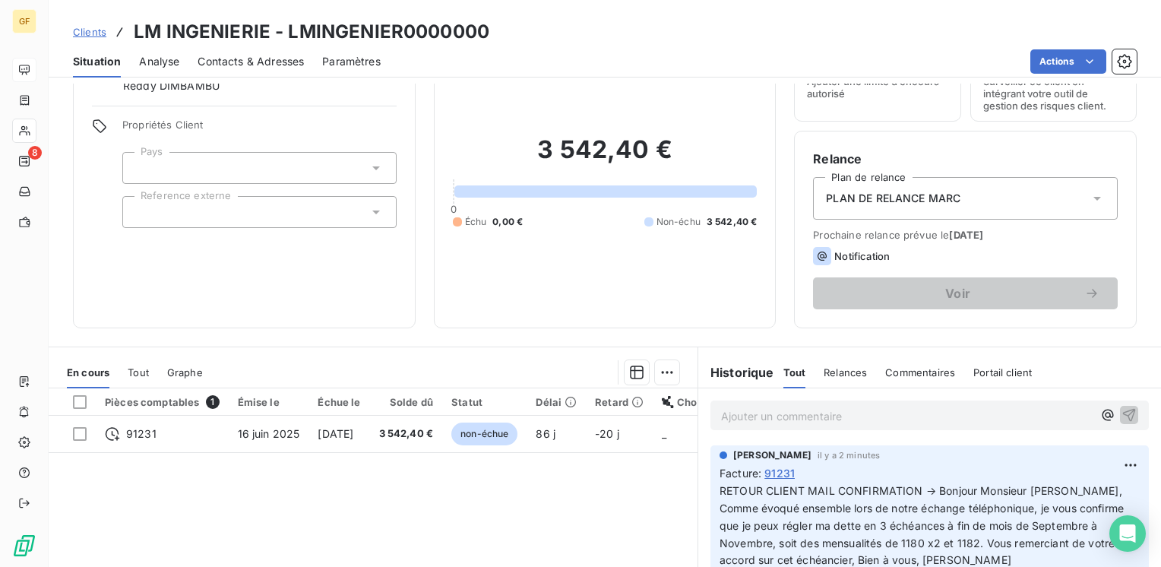
scroll to position [152, 0]
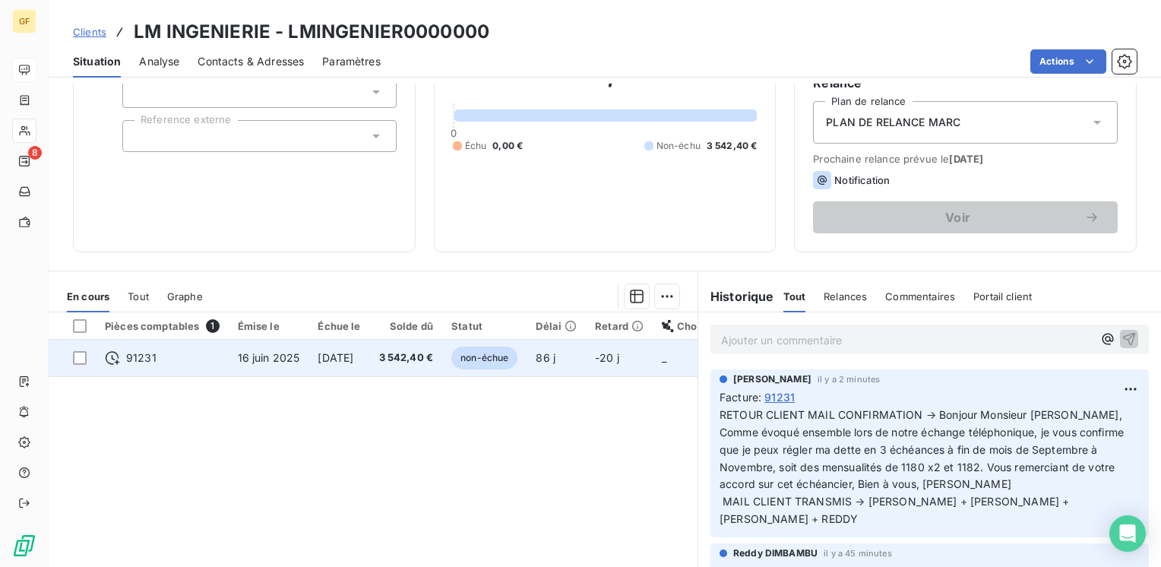
click at [418, 351] on span "3 542,40 €" at bounding box center [406, 357] width 55 height 15
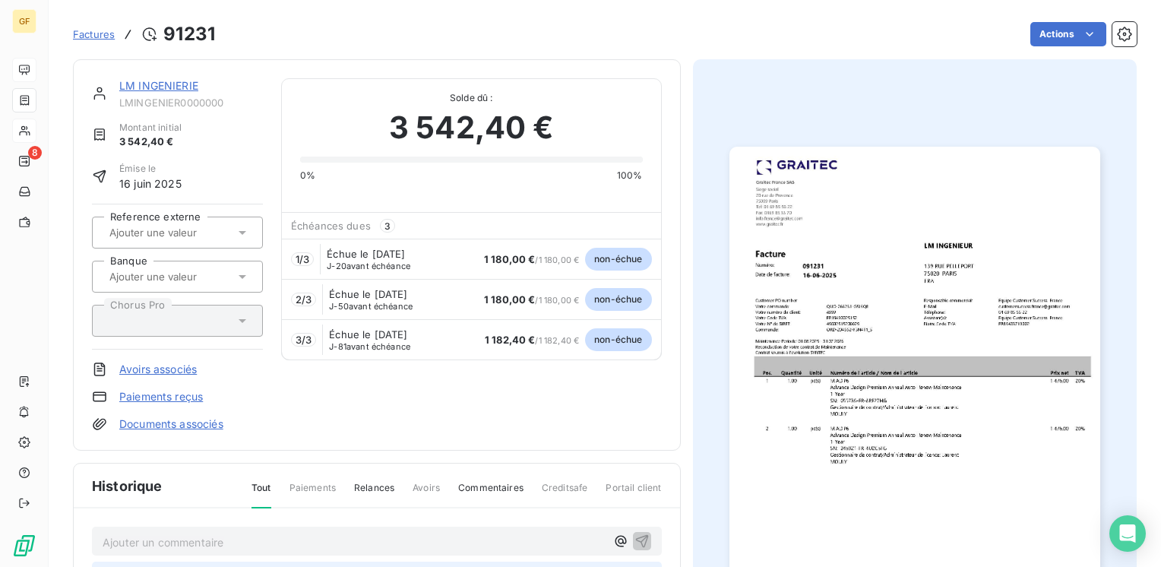
click at [179, 91] on link "LM INGENIERIE" at bounding box center [158, 85] width 79 height 13
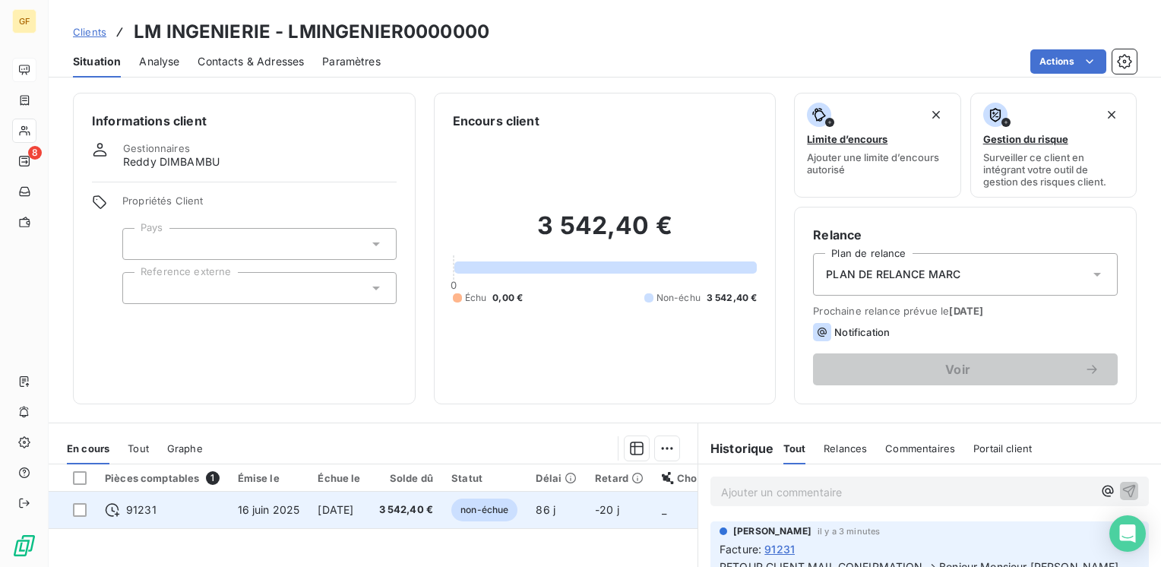
click at [353, 506] on span "[DATE]" at bounding box center [336, 509] width 36 height 13
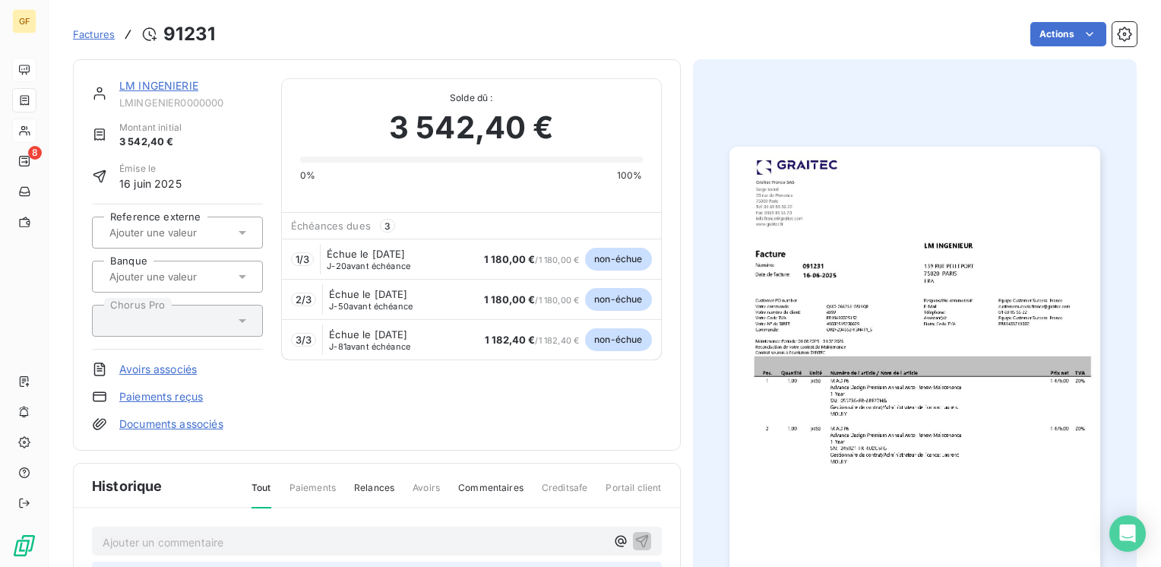
click at [166, 84] on link "LM INGENIERIE" at bounding box center [158, 85] width 79 height 13
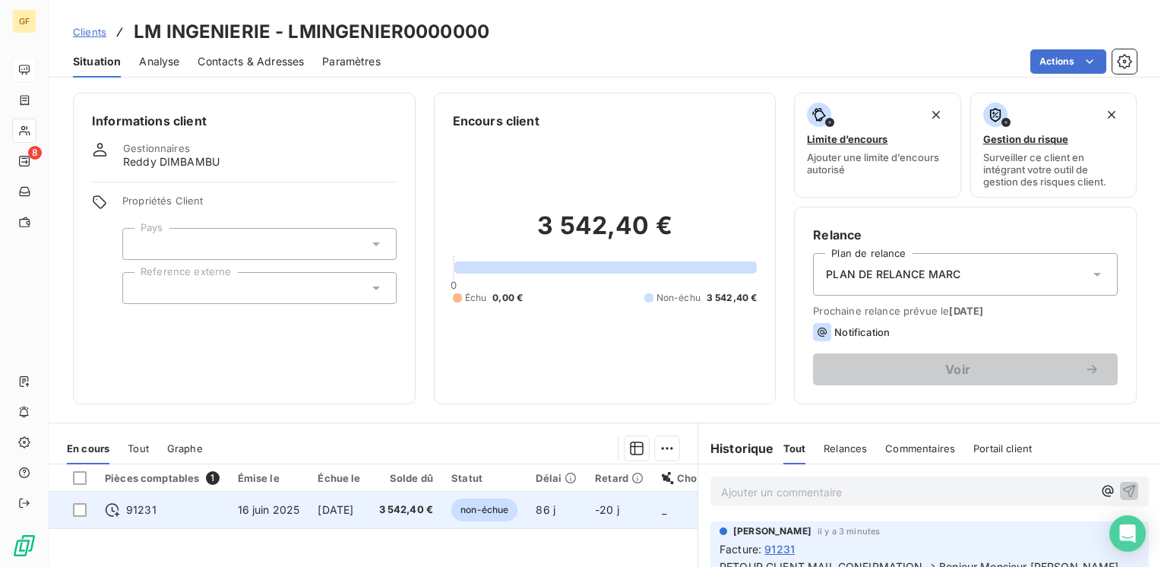
click at [284, 508] on span "16 juin 2025" at bounding box center [269, 509] width 62 height 13
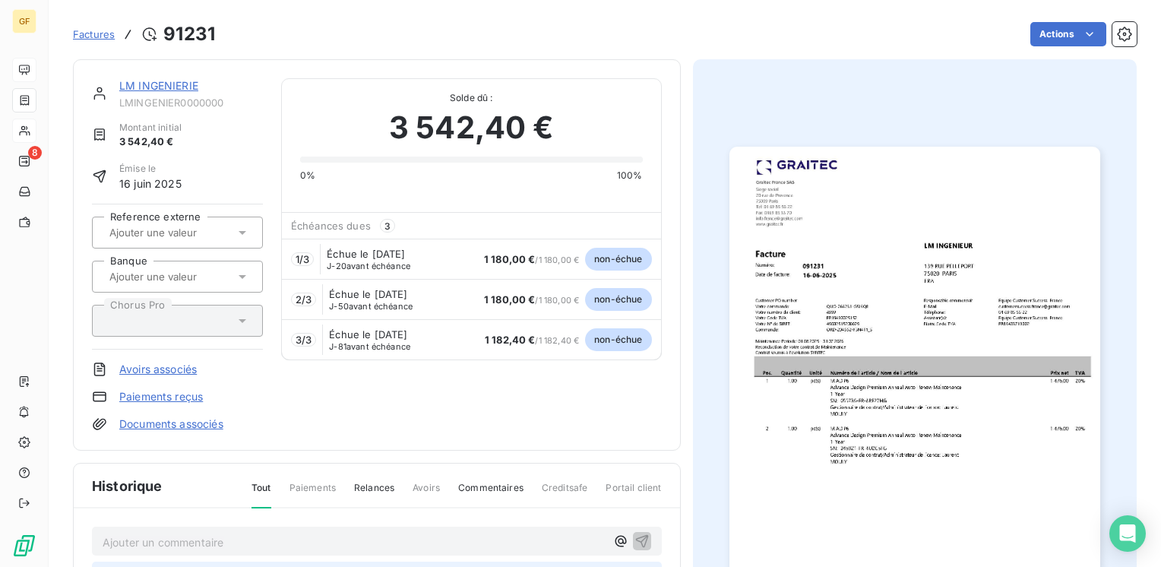
click at [173, 83] on link "LM INGENIERIE" at bounding box center [158, 85] width 79 height 13
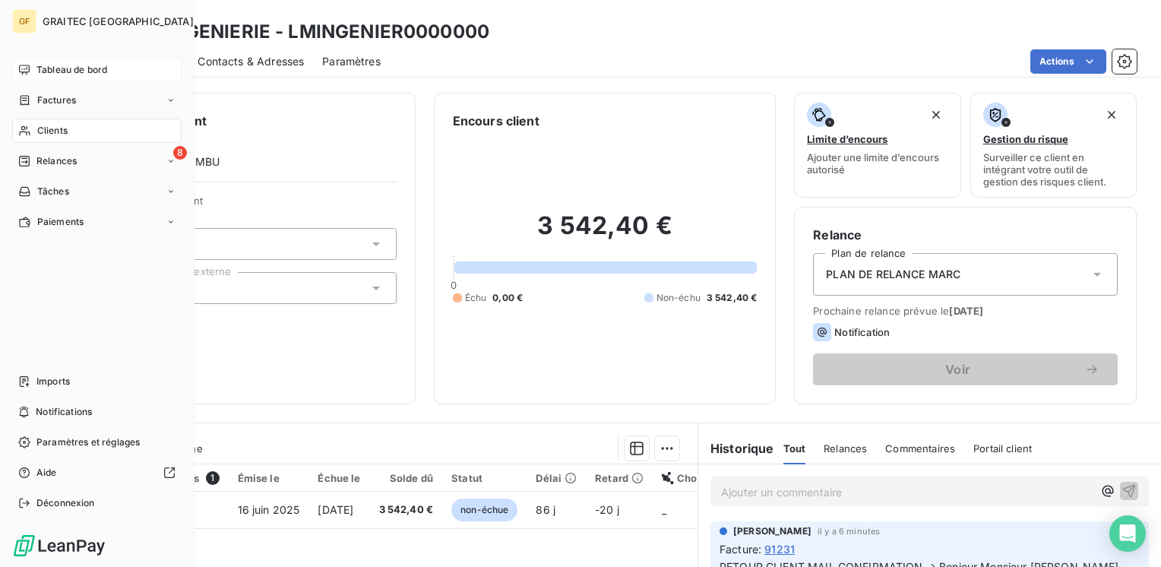
click at [62, 63] on span "Tableau de bord" at bounding box center [71, 70] width 71 height 14
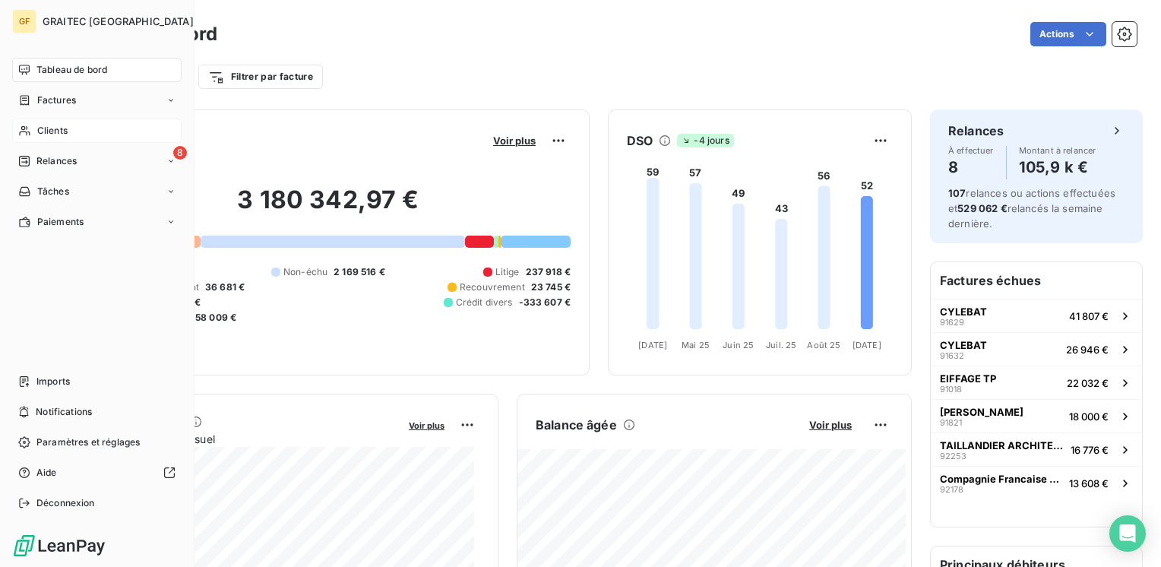
drag, startPoint x: 54, startPoint y: 127, endPoint x: 65, endPoint y: 127, distance: 10.6
click at [53, 127] on span "Clients" at bounding box center [52, 131] width 30 height 14
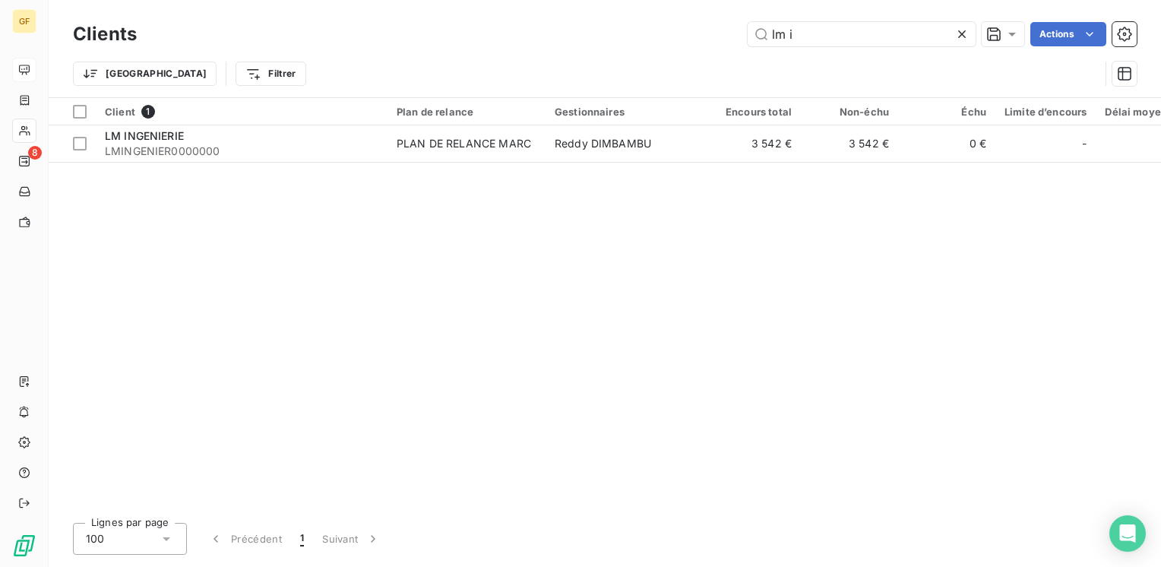
drag, startPoint x: 816, startPoint y: 35, endPoint x: 542, endPoint y: 51, distance: 274.7
click at [542, 51] on div "Clients lm i Actions Trier Filtrer" at bounding box center [605, 57] width 1064 height 79
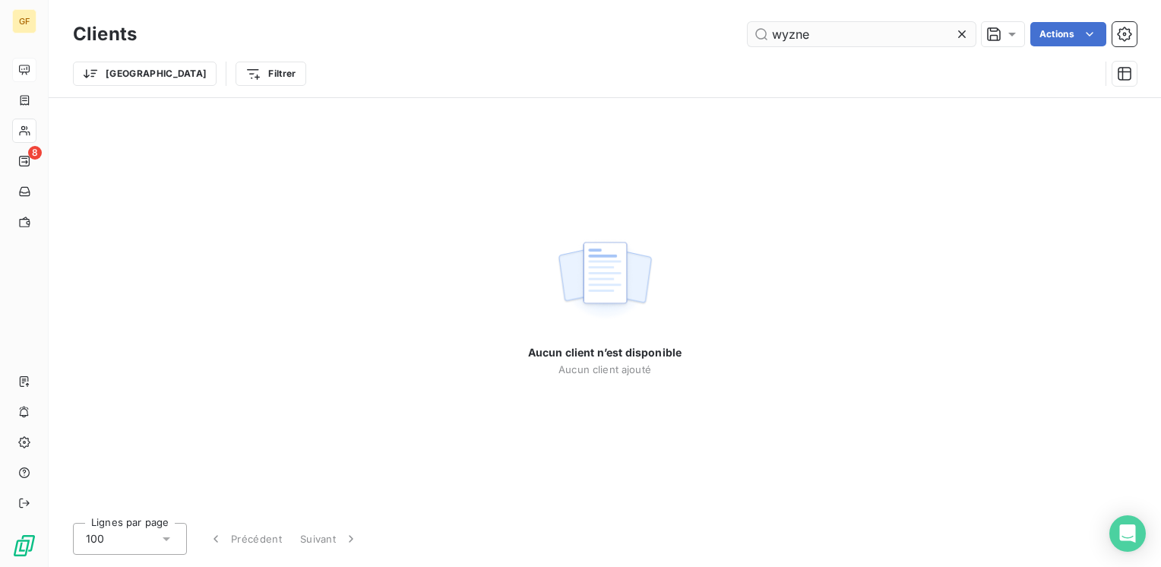
drag, startPoint x: 794, startPoint y: 28, endPoint x: 808, endPoint y: 28, distance: 14.4
click at [808, 28] on input "wyzne" at bounding box center [862, 34] width 228 height 24
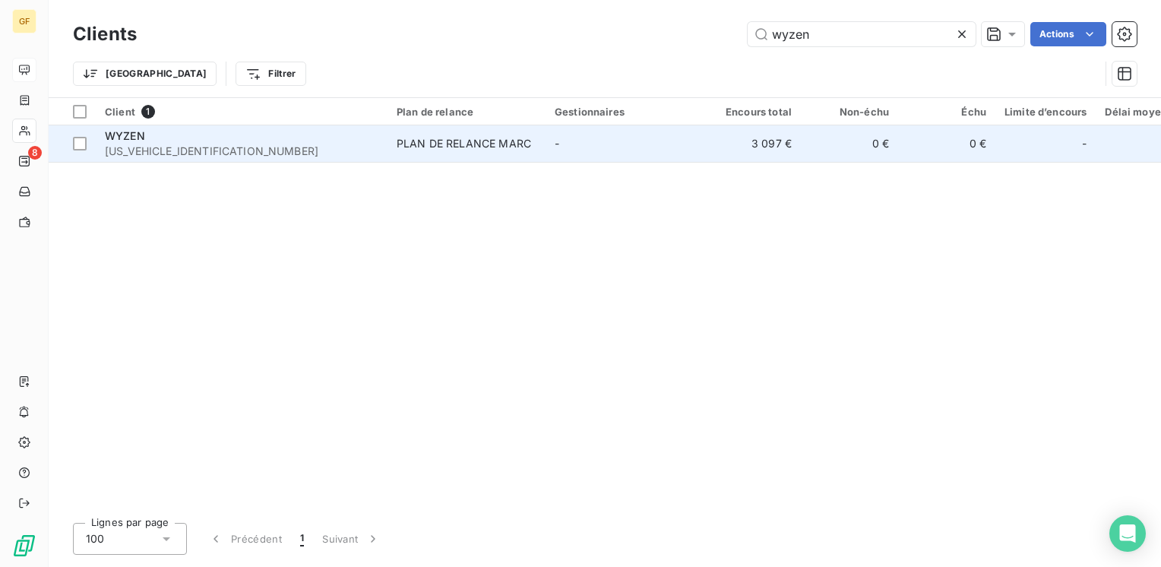
type input "wyzen"
click at [456, 139] on div "PLAN DE RELANCE MARC" at bounding box center [464, 143] width 134 height 15
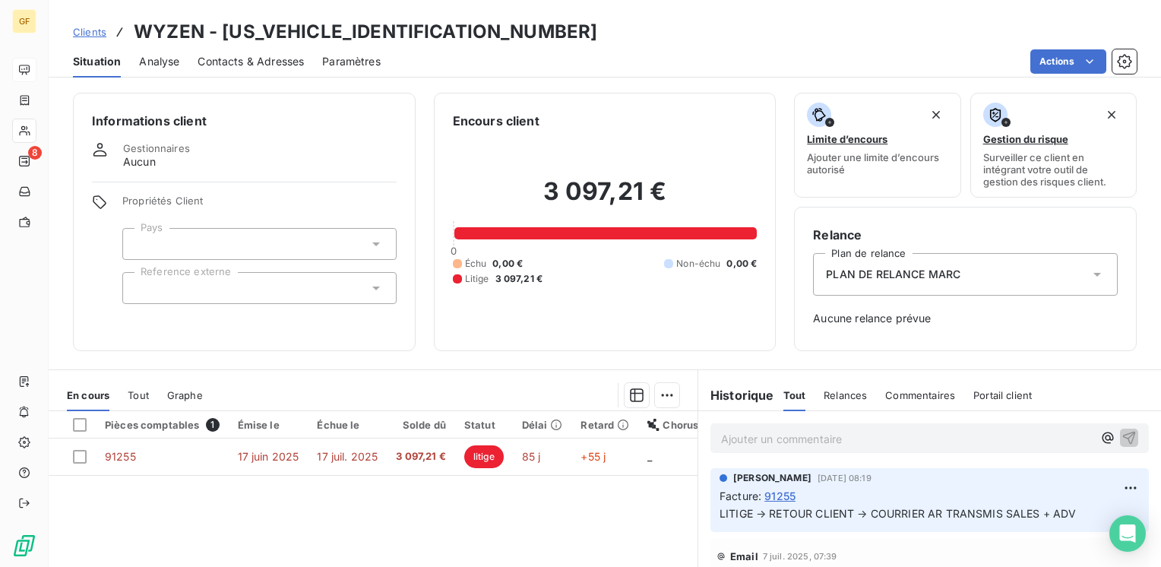
scroll to position [76, 0]
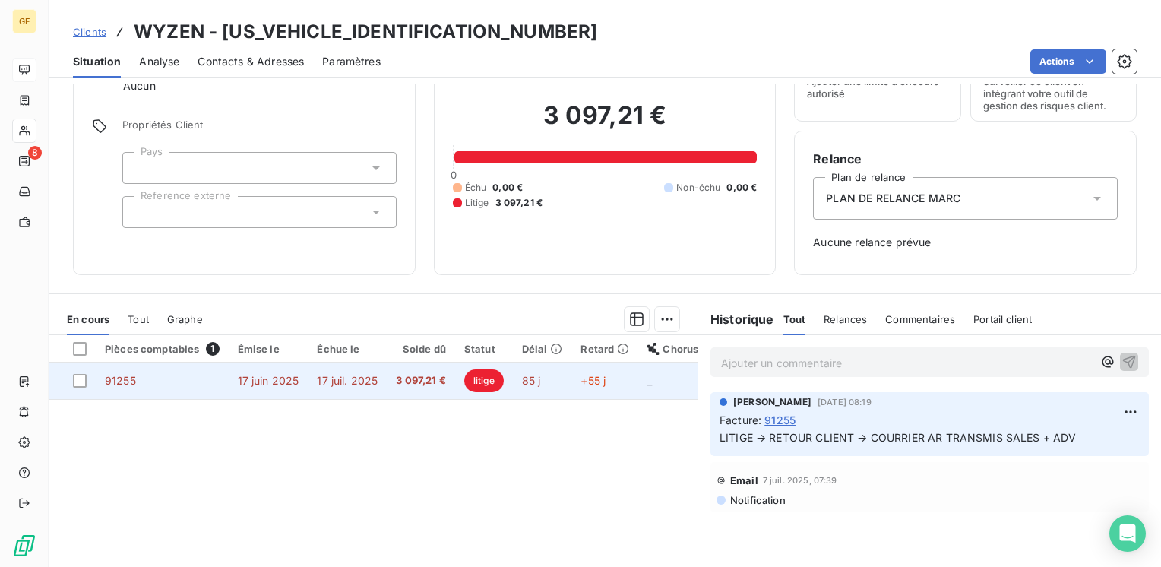
click at [470, 383] on span "litige" at bounding box center [484, 380] width 40 height 23
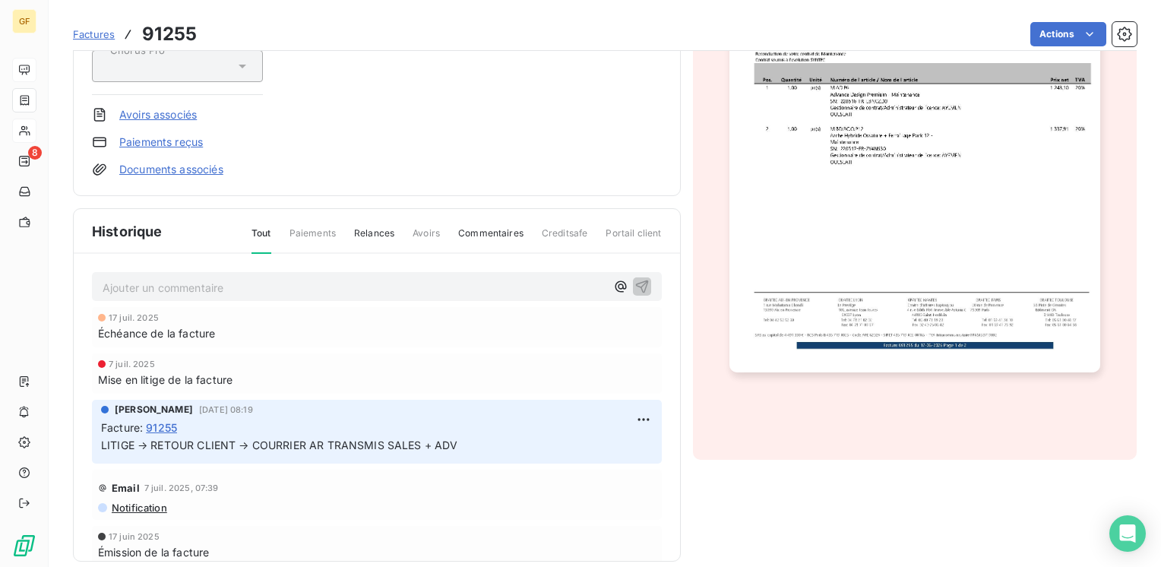
scroll to position [304, 0]
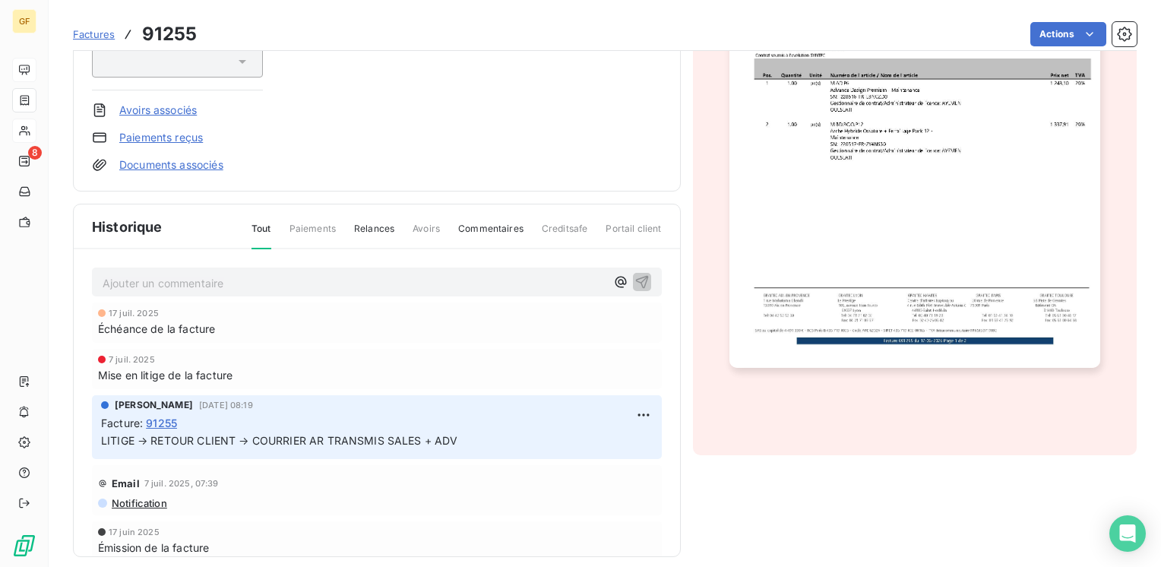
click at [239, 278] on p "Ajouter un commentaire ﻿" at bounding box center [354, 283] width 503 height 19
click at [103, 276] on span "MAIL [PERSON_NAME] →" at bounding box center [169, 281] width 132 height 13
click at [103, 277] on span "retour MAIL [PERSON_NAME] →" at bounding box center [186, 281] width 166 height 13
click at [260, 283] on p "RETOUR MAIL [PERSON_NAME] →" at bounding box center [354, 282] width 503 height 17
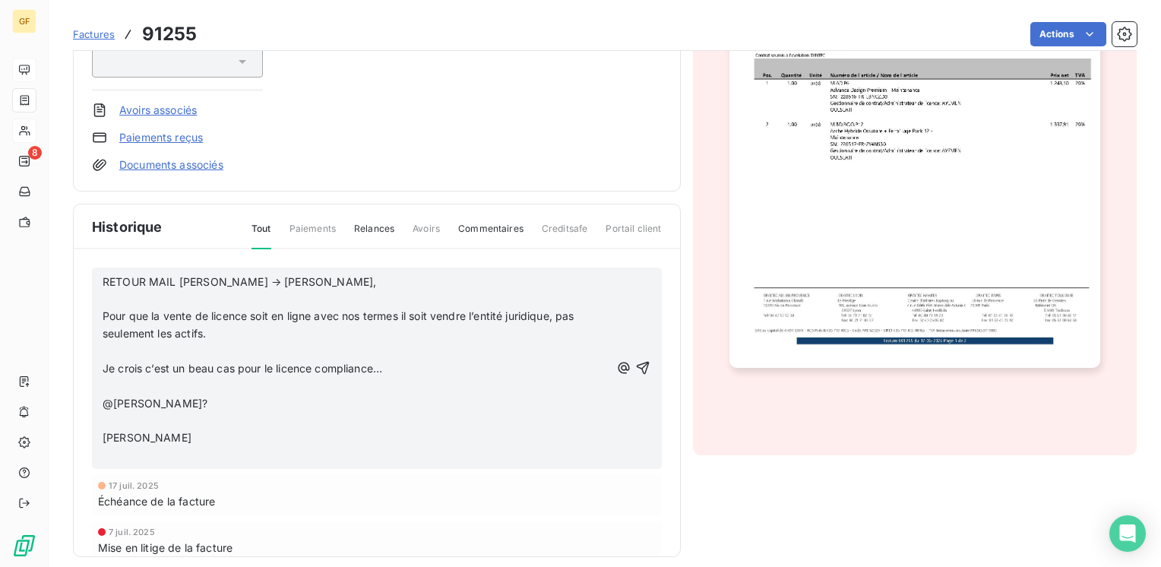
click at [295, 277] on p "RETOUR MAIL [PERSON_NAME] → [PERSON_NAME]," at bounding box center [356, 282] width 507 height 17
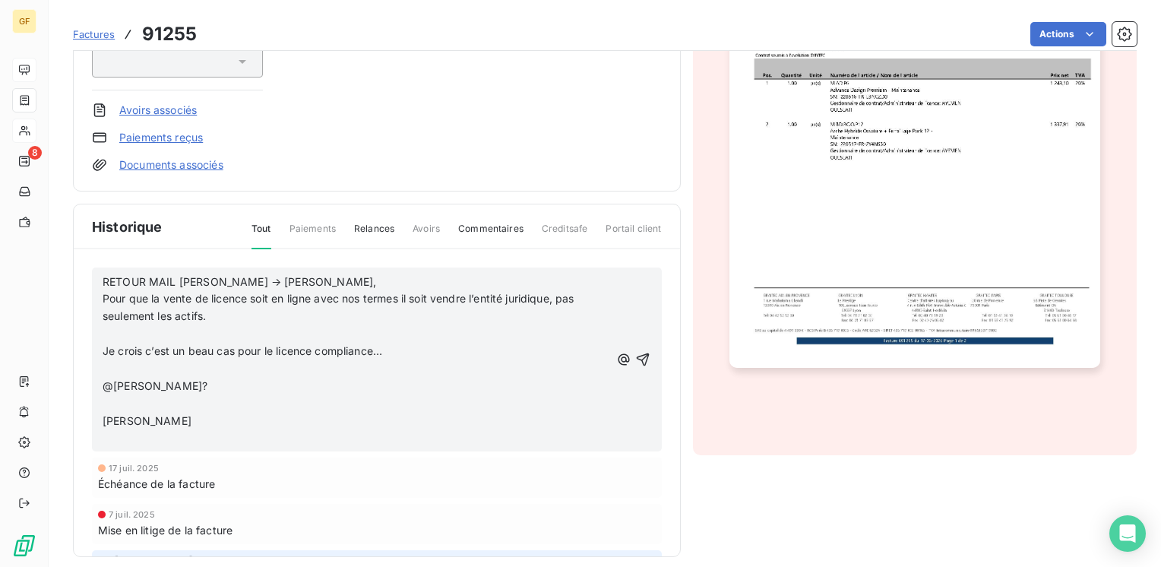
click at [224, 315] on p "Pour que la vente de licence soit en ligne avec nos termes il soit vendre l’ent…" at bounding box center [356, 307] width 507 height 35
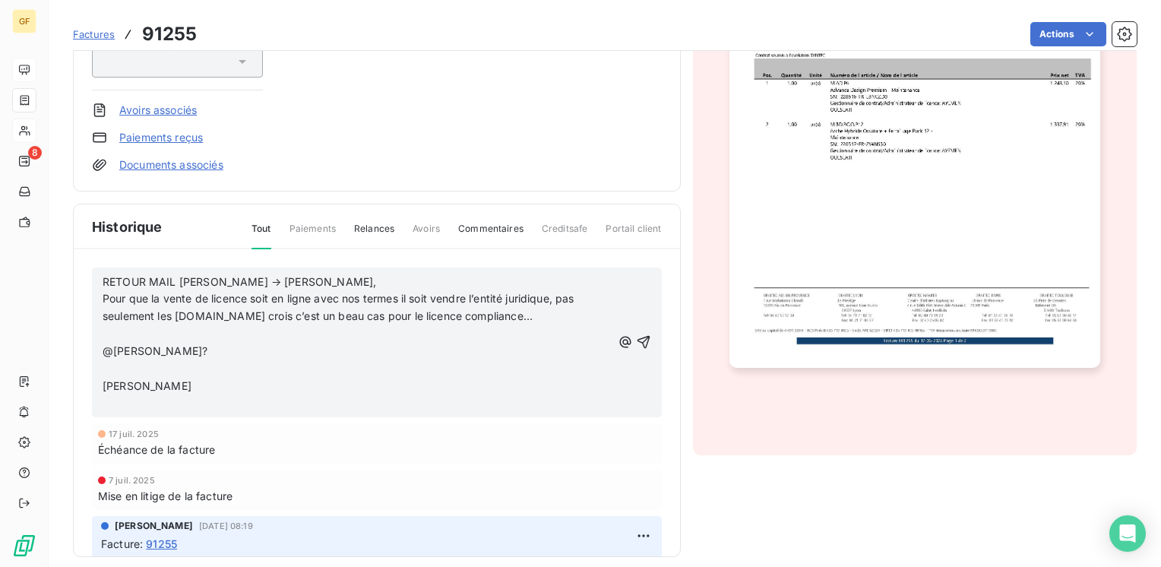
click at [496, 314] on p "Pour que la vente de licence soit en ligne avec nos termes il soit vendre l’ent…" at bounding box center [357, 307] width 509 height 35
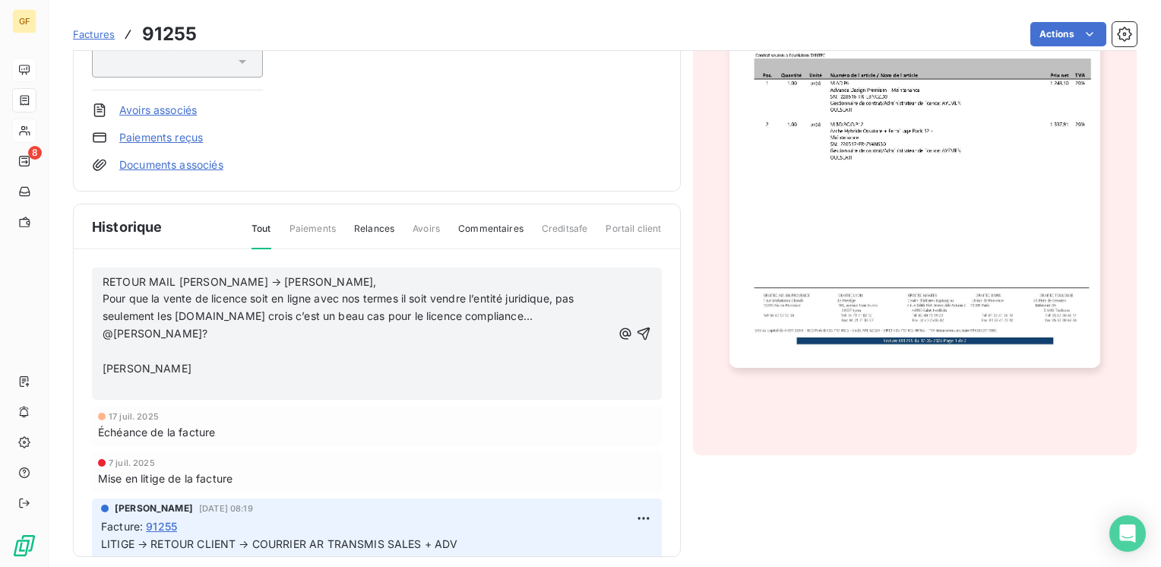
click at [240, 333] on p "@[PERSON_NAME]?" at bounding box center [357, 333] width 509 height 17
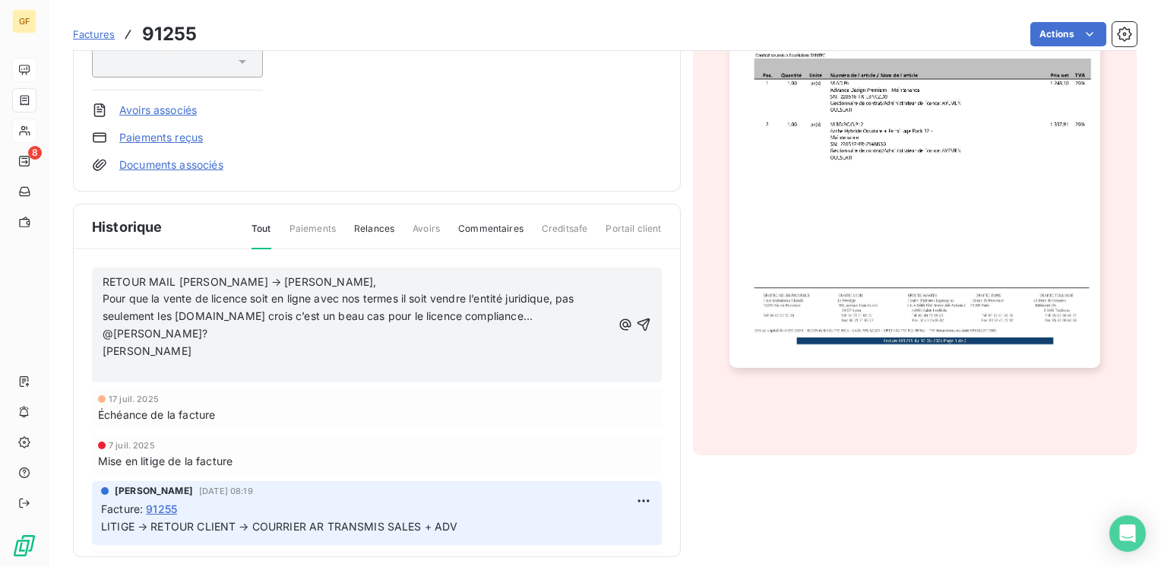
click at [204, 312] on span "Pour que la vente de licence soit en ligne avec nos termes il soit vendre l’ent…" at bounding box center [340, 307] width 475 height 30
click at [211, 310] on span "Pour que la vente de licence soit en ligne avec nos termes il soit vendre l’ent…" at bounding box center [340, 307] width 475 height 30
click at [210, 313] on span "Pour que la vente de licence soit en ligne avec nos termes il soit vendre l’ent…" at bounding box center [340, 307] width 475 height 30
click at [103, 277] on span "RETOUR MAIL [PERSON_NAME] → [PERSON_NAME]," at bounding box center [240, 281] width 274 height 13
click at [637, 319] on icon "button" at bounding box center [643, 324] width 13 height 13
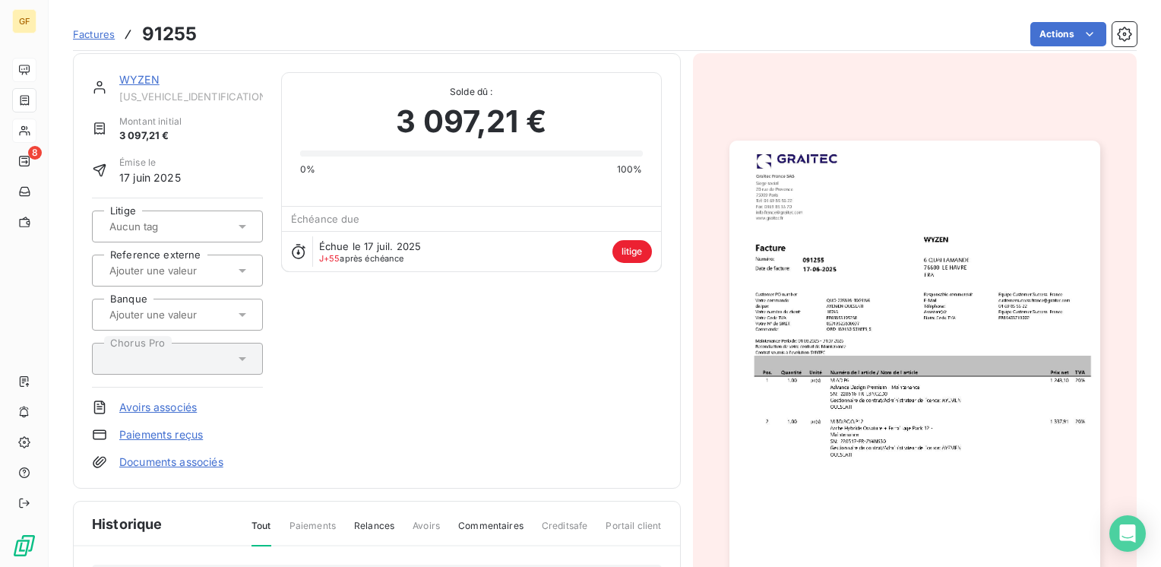
scroll to position [0, 0]
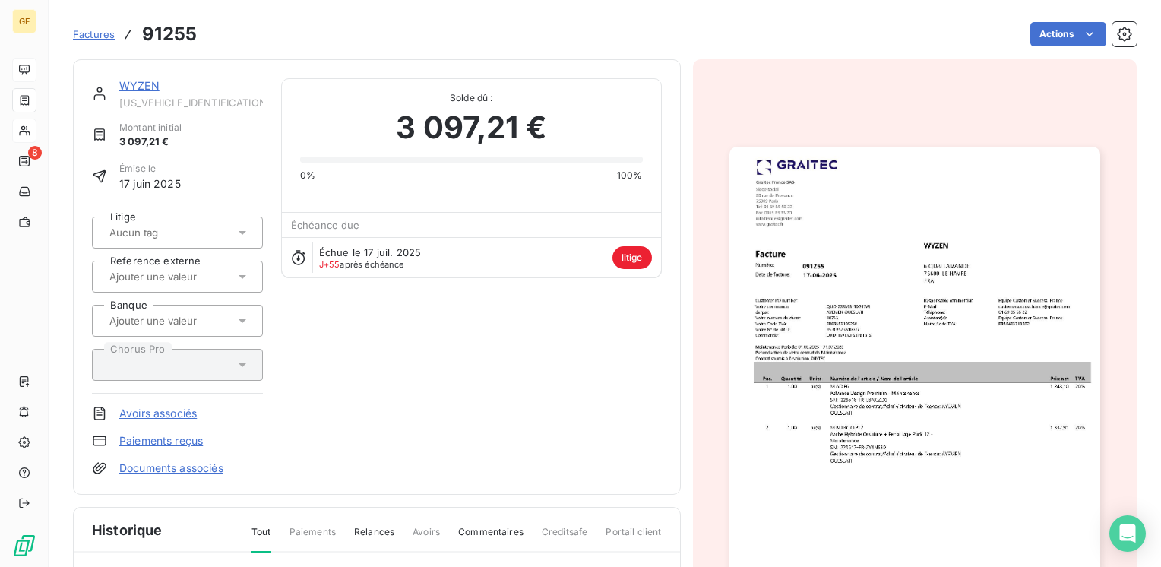
click at [149, 83] on link "WYZEN" at bounding box center [139, 85] width 40 height 13
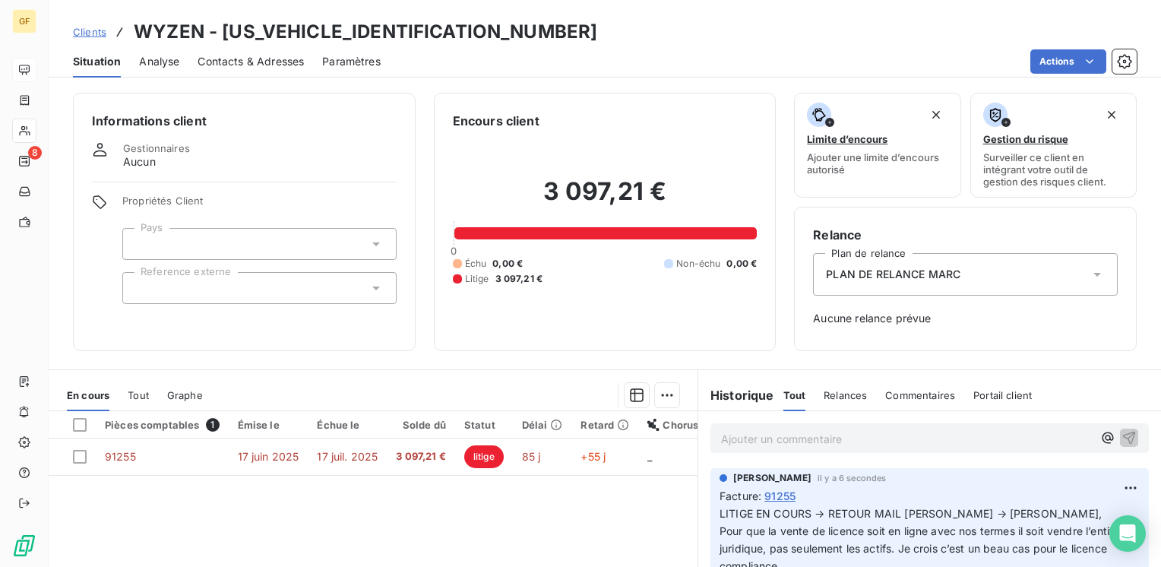
scroll to position [76, 0]
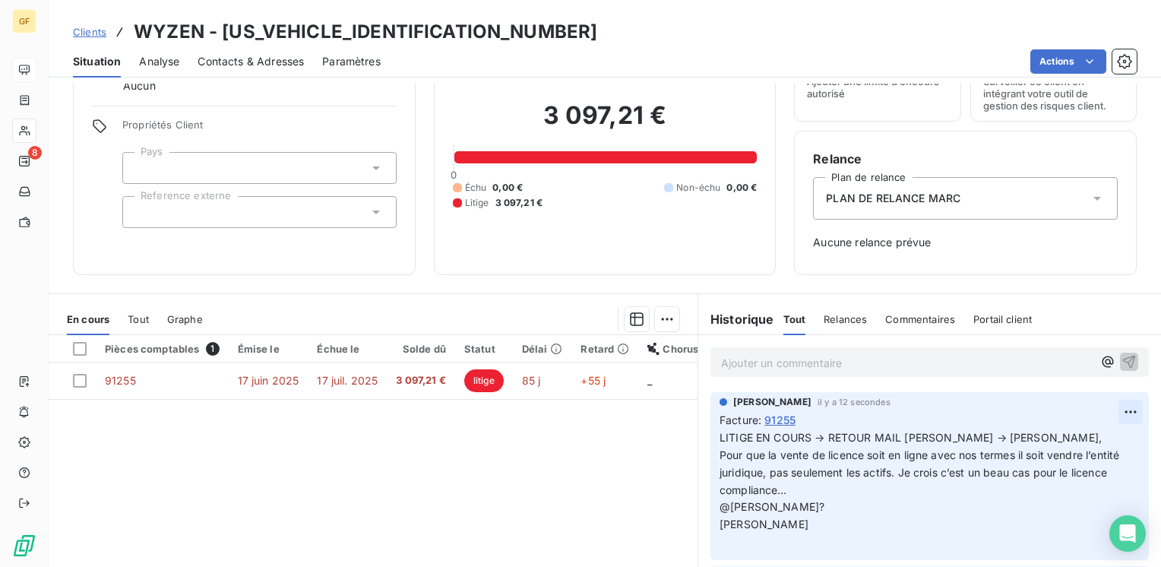
click at [1106, 408] on html "GF 8 Clients WYZEN - [US_VEHICLE_IDENTIFICATION_NUMBER] Situation Analyse Conta…" at bounding box center [580, 283] width 1161 height 567
click at [1055, 441] on div "Editer" at bounding box center [1071, 445] width 85 height 24
click at [1002, 434] on span "LITIGE EN COURS → RETOUR MAIL [PERSON_NAME] → [PERSON_NAME]," at bounding box center [911, 437] width 382 height 13
click at [1126, 485] on icon "button" at bounding box center [1132, 480] width 13 height 13
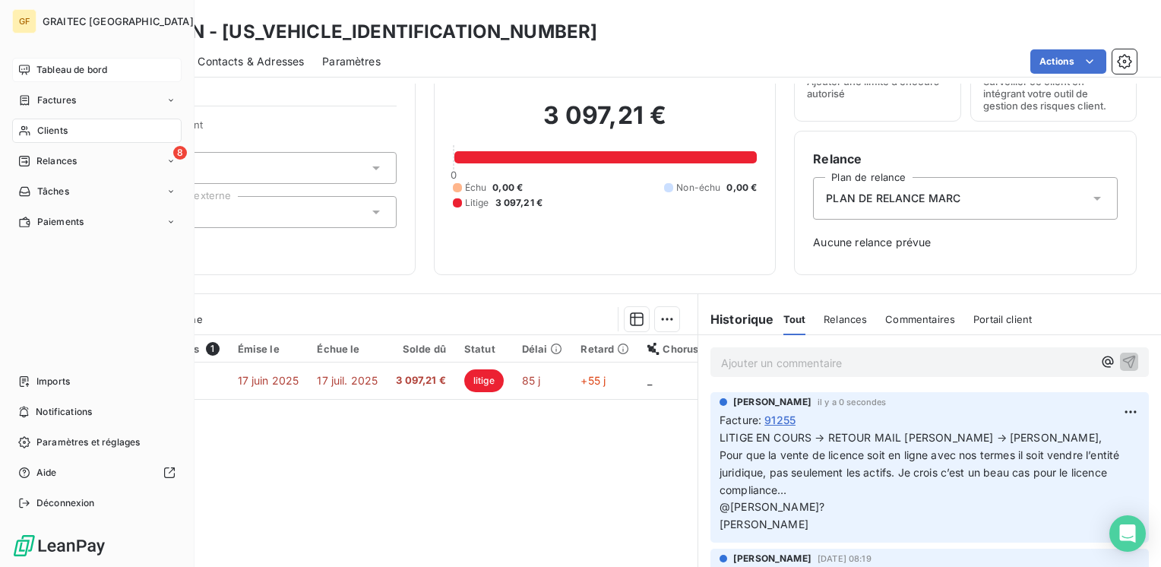
click at [67, 71] on span "Tableau de bord" at bounding box center [71, 70] width 71 height 14
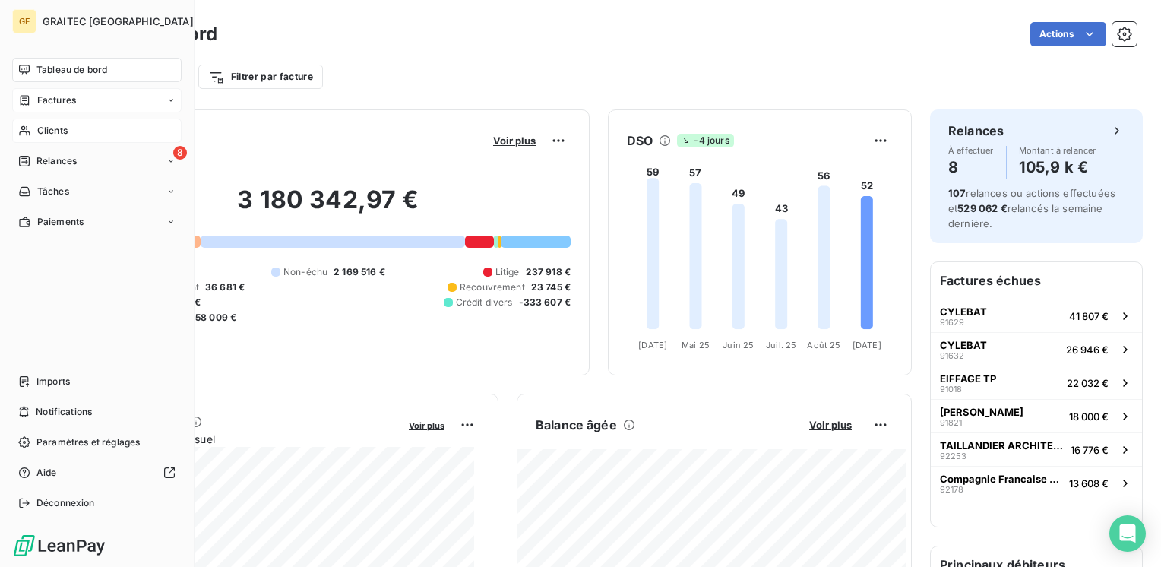
click at [60, 102] on span "Factures" at bounding box center [56, 100] width 39 height 14
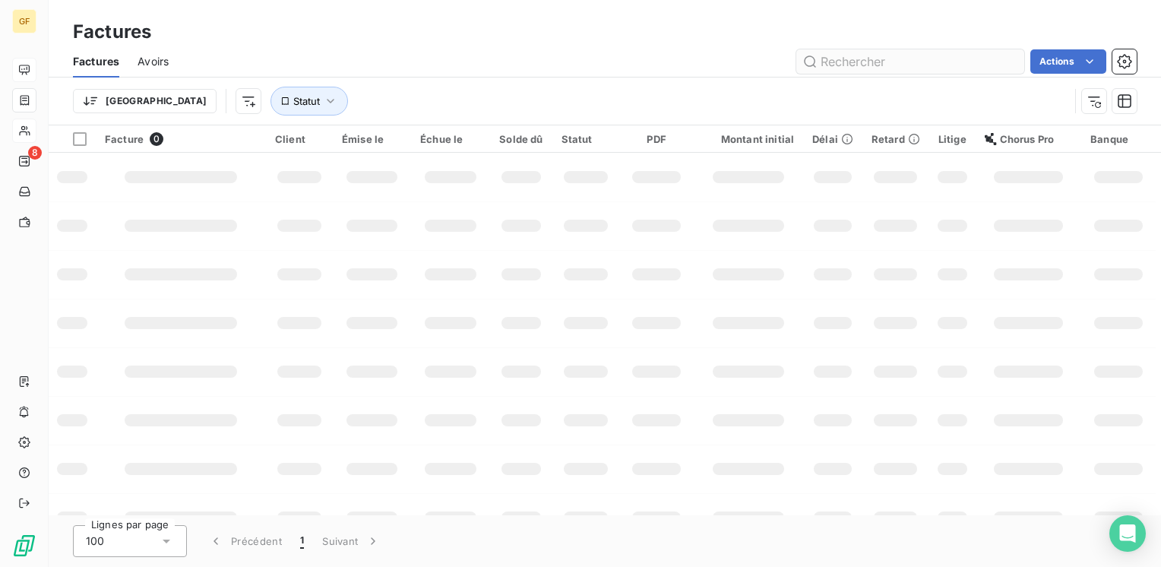
click at [856, 66] on input "text" at bounding box center [910, 61] width 228 height 24
type input "92485"
click at [846, 61] on input "92485" at bounding box center [910, 61] width 228 height 24
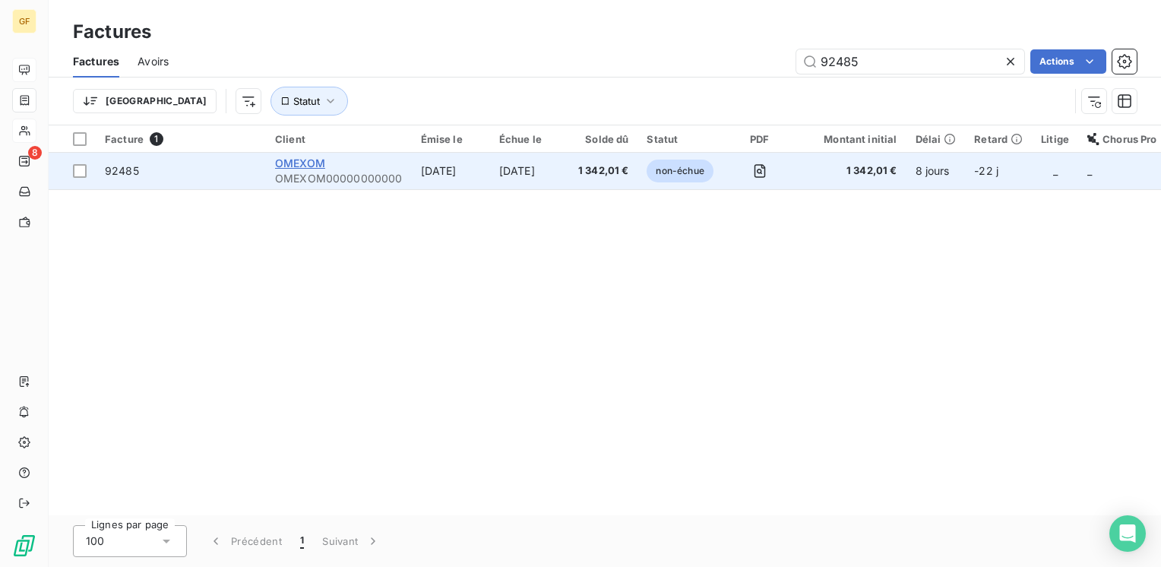
click at [298, 169] on span "OMEXOM" at bounding box center [300, 163] width 50 height 13
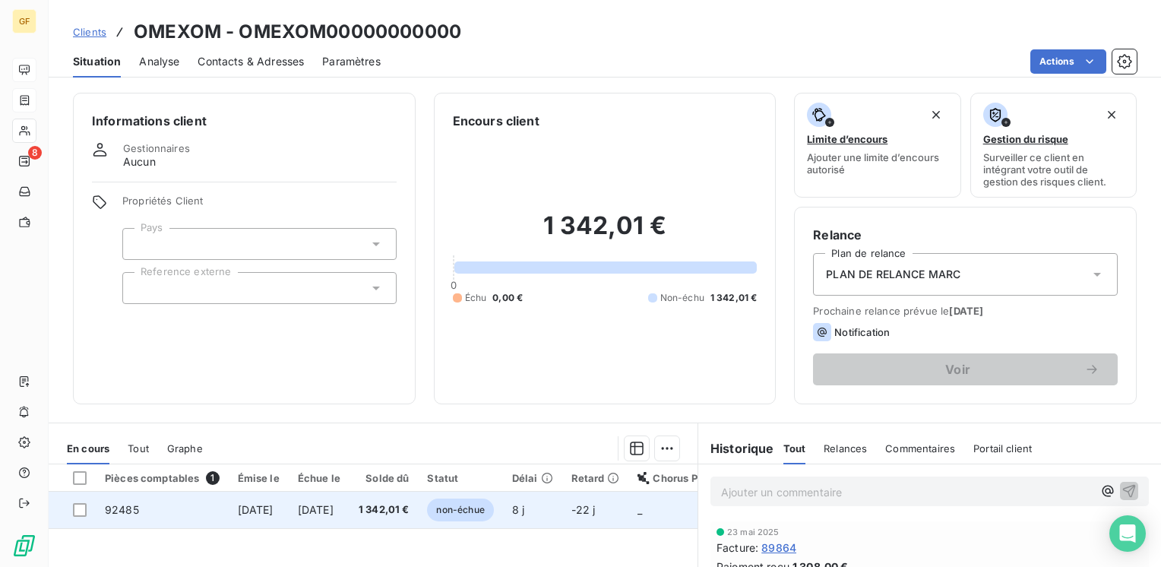
click at [334, 503] on span "[DATE]" at bounding box center [316, 509] width 36 height 13
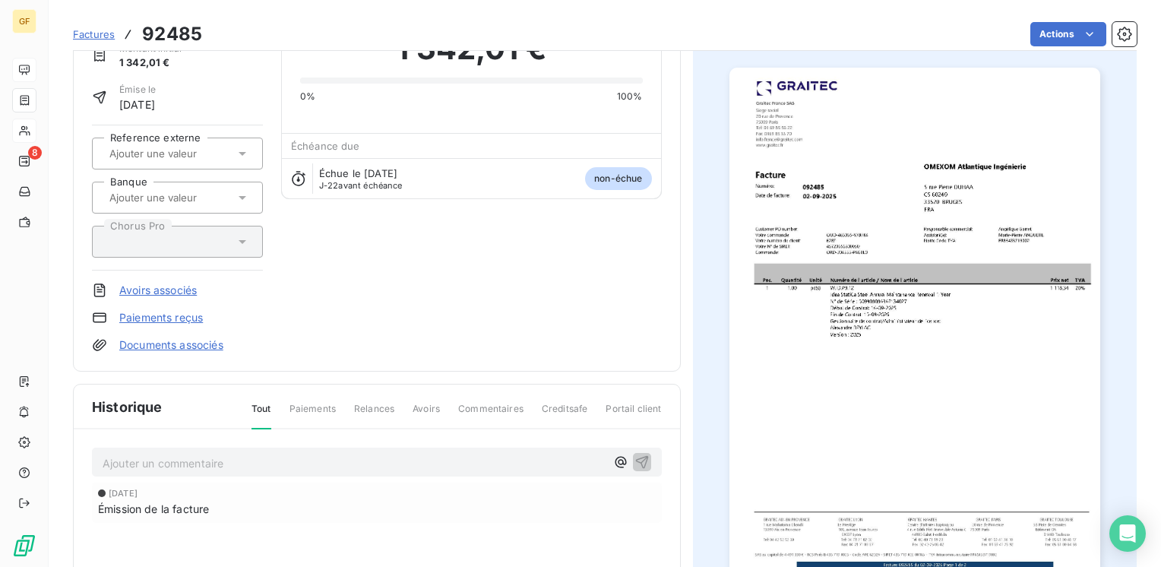
scroll to position [153, 0]
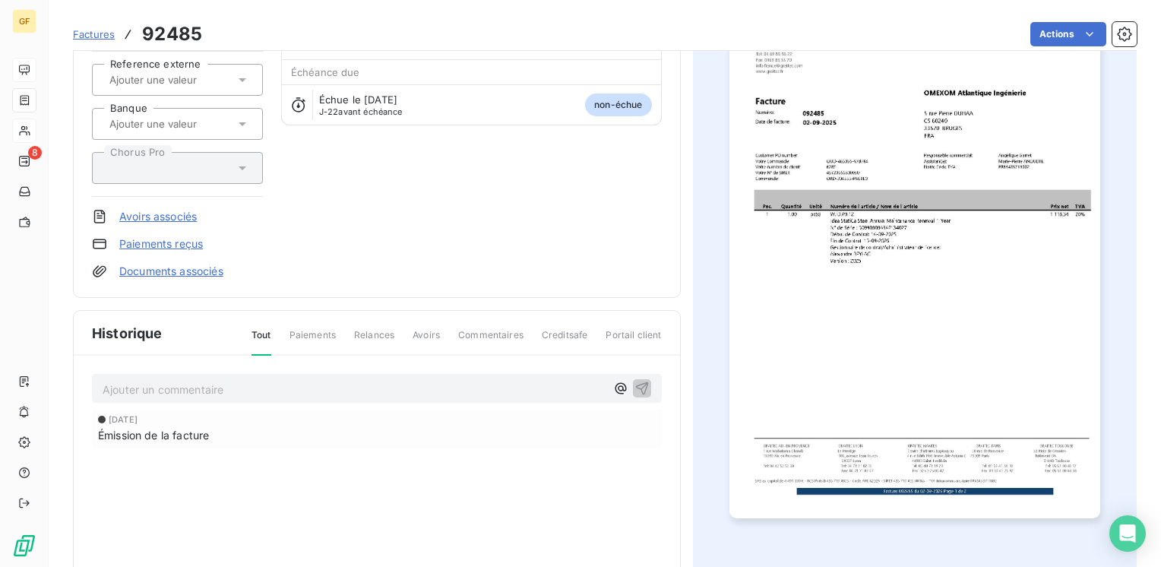
click at [176, 391] on p "Ajouter un commentaire ﻿" at bounding box center [354, 389] width 503 height 19
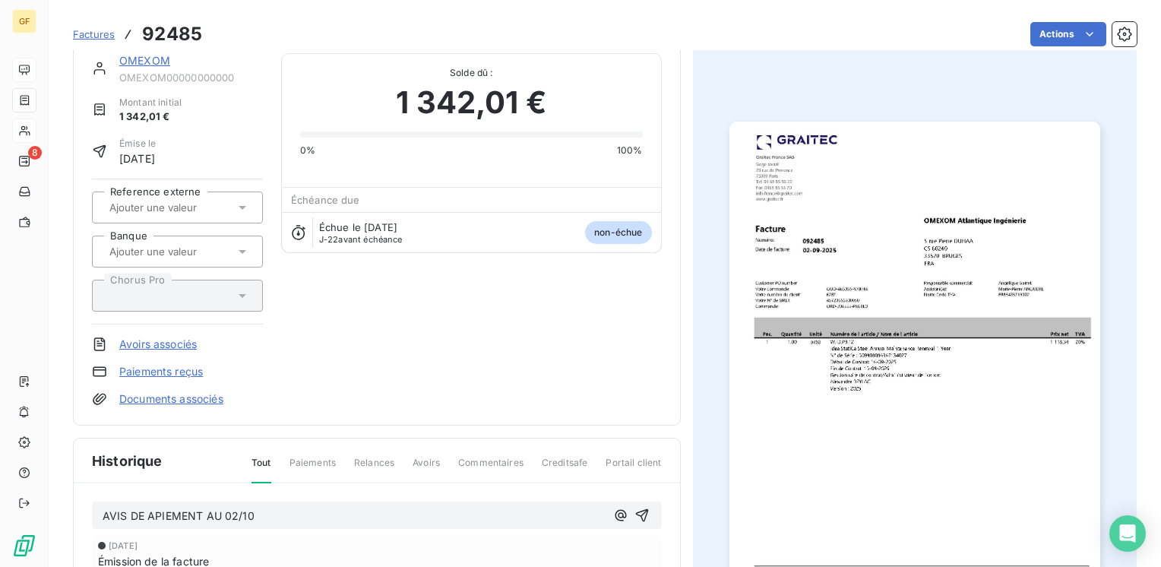
scroll to position [0, 0]
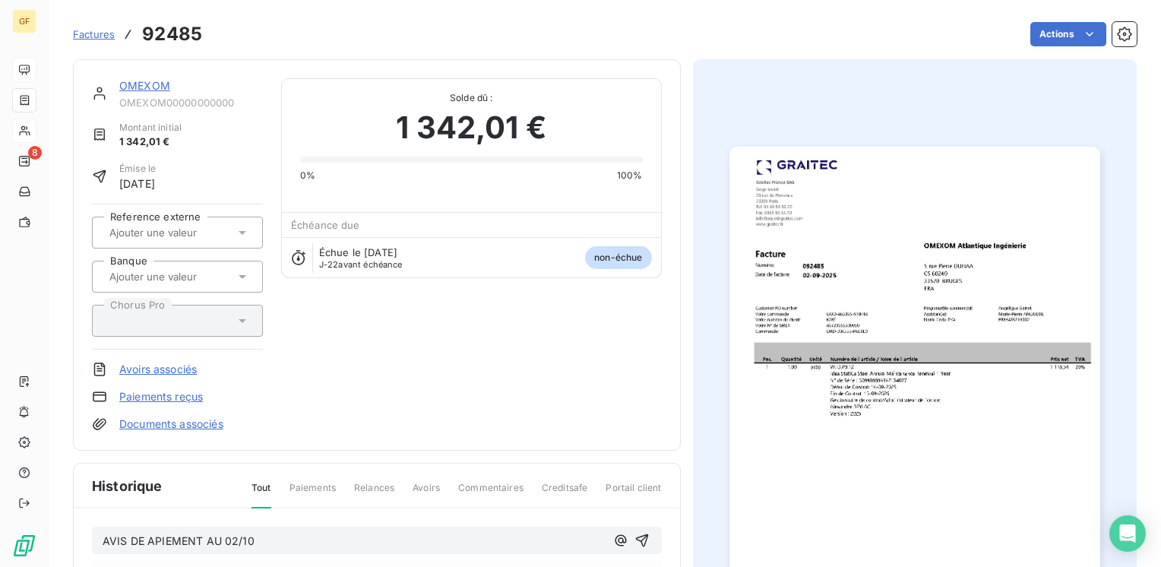
click at [141, 85] on link "OMEXOM" at bounding box center [144, 85] width 51 height 13
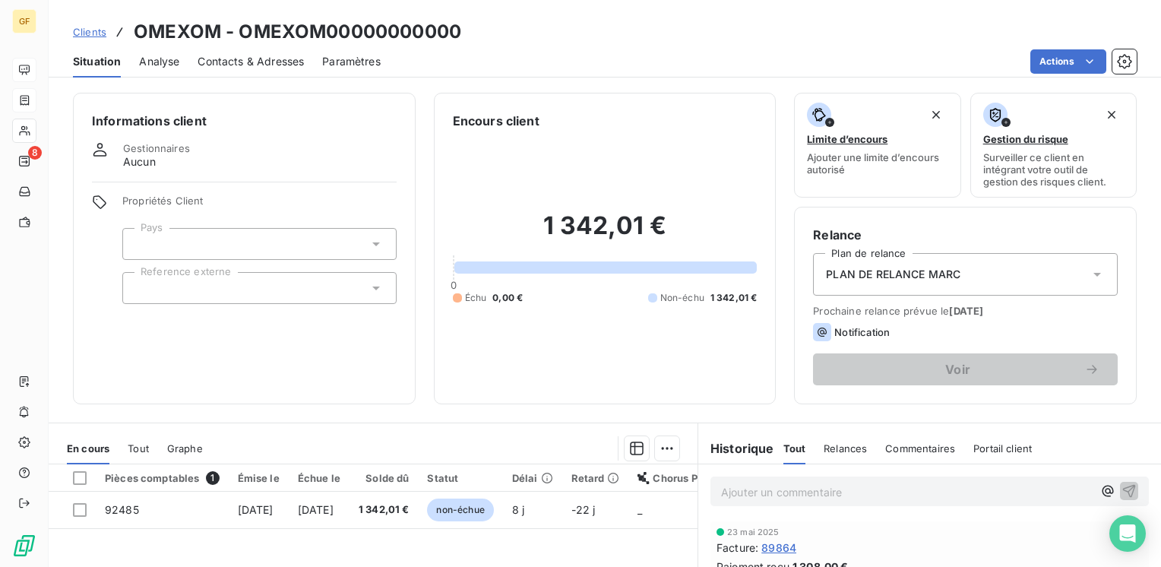
drag, startPoint x: 157, startPoint y: 59, endPoint x: 145, endPoint y: 62, distance: 12.5
click at [156, 60] on span "Analyse" at bounding box center [159, 61] width 40 height 15
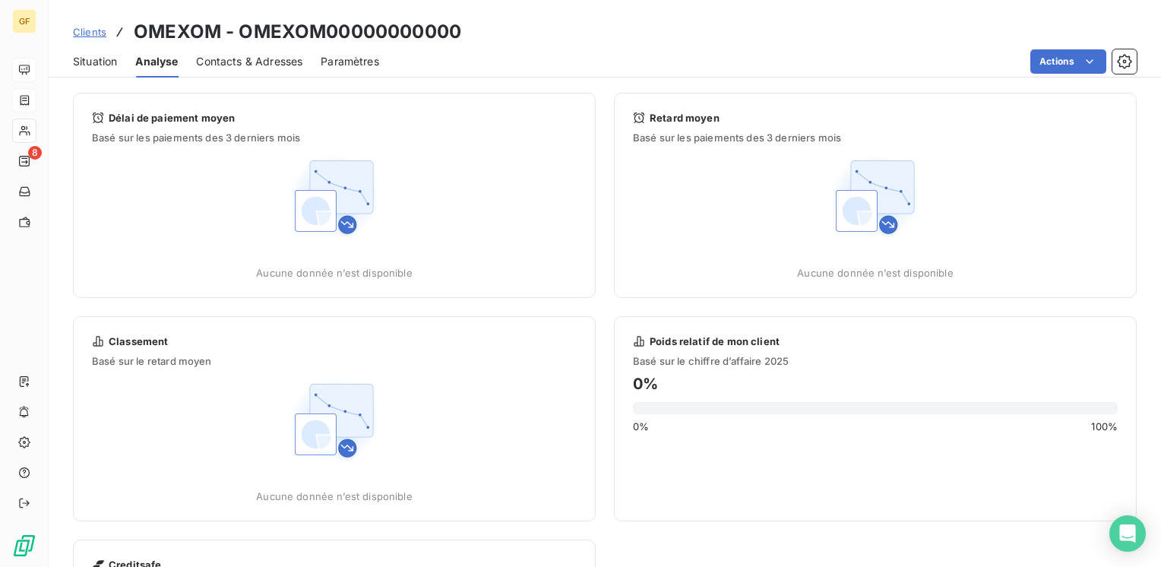
drag, startPoint x: 87, startPoint y: 64, endPoint x: 100, endPoint y: 65, distance: 13.8
click at [88, 64] on span "Situation" at bounding box center [95, 61] width 44 height 15
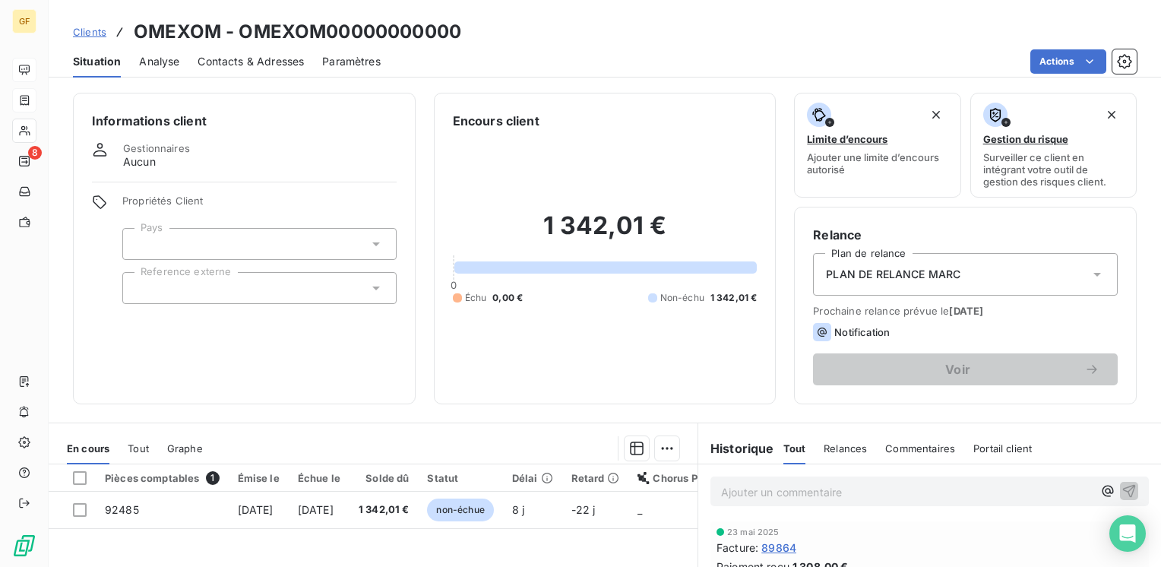
scroll to position [76, 0]
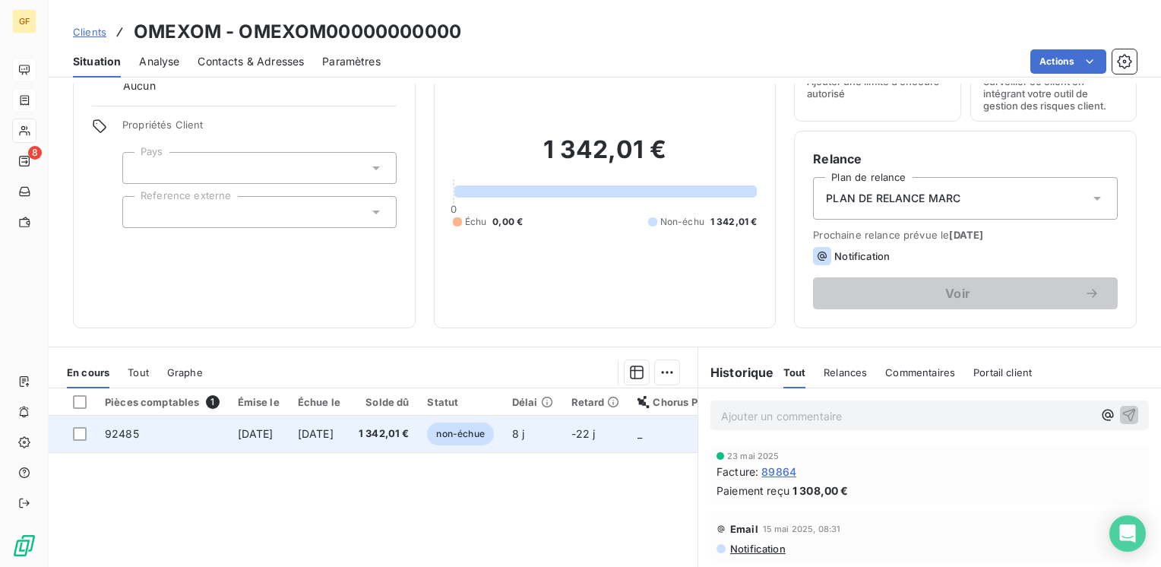
click at [255, 431] on span "[DATE]" at bounding box center [256, 433] width 36 height 13
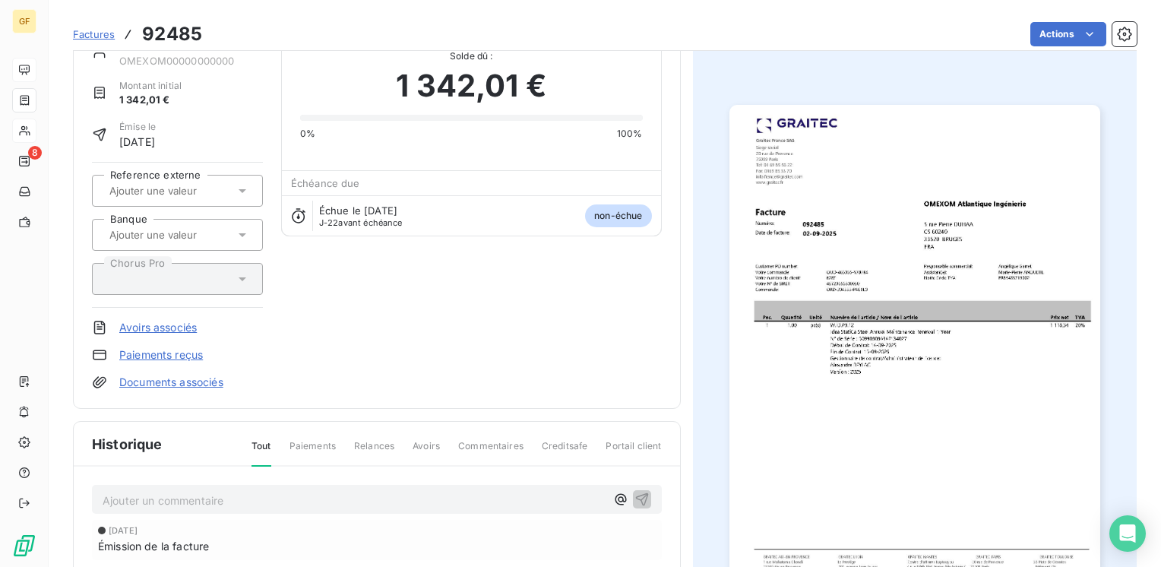
scroll to position [77, 0]
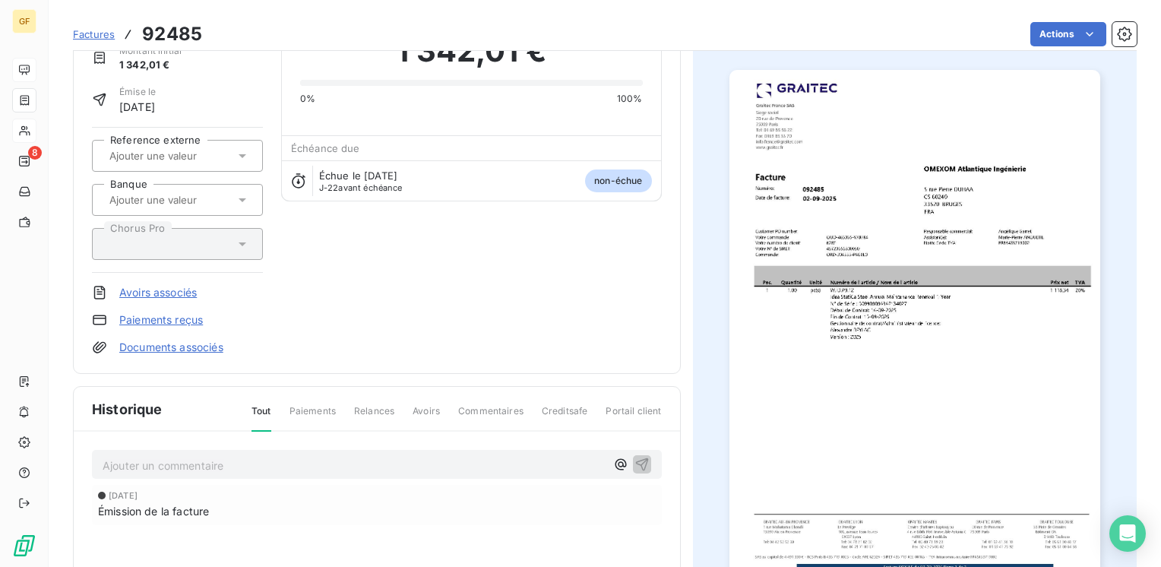
click at [197, 454] on div "Ajouter un commentaire ﻿" at bounding box center [354, 464] width 503 height 21
click at [182, 456] on p "Ajouter un commentaire ﻿" at bounding box center [354, 465] width 503 height 19
click at [637, 456] on icon "button" at bounding box center [641, 463] width 15 height 15
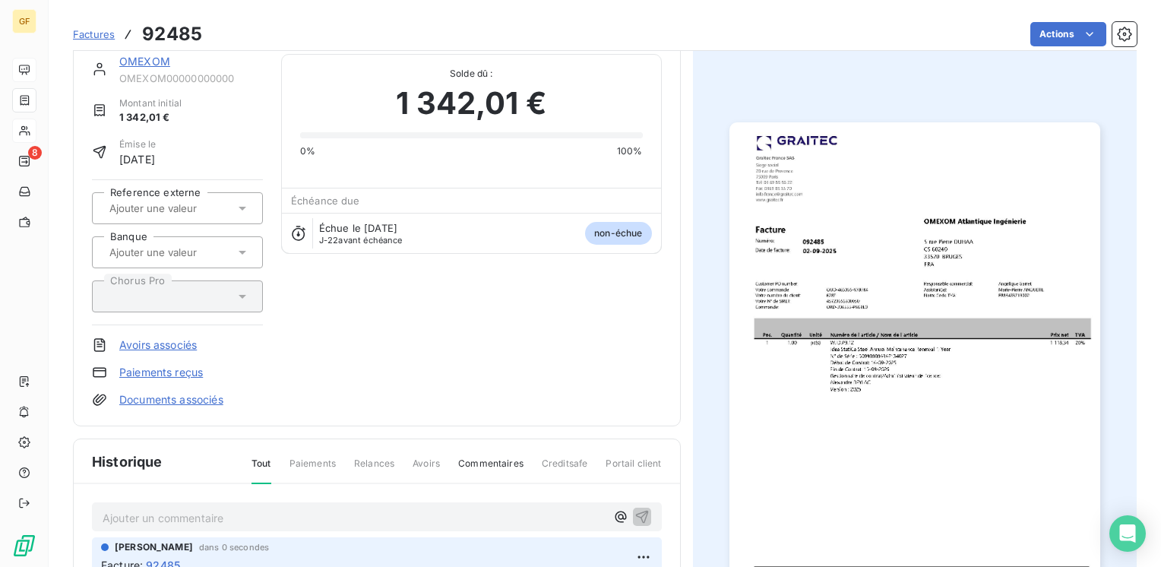
scroll to position [0, 0]
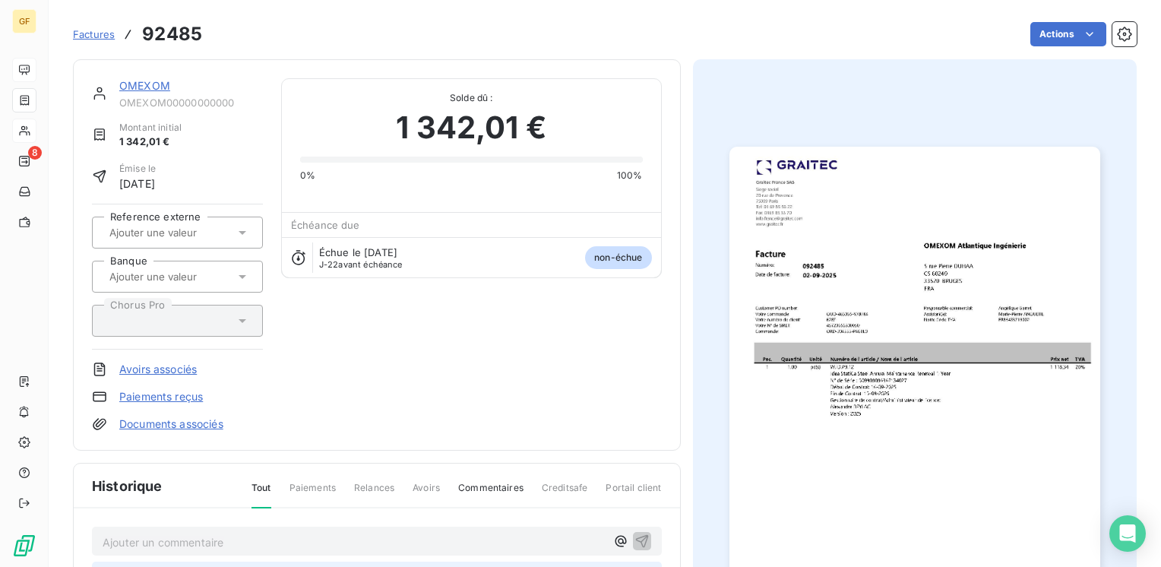
click at [150, 87] on link "OMEXOM" at bounding box center [144, 85] width 51 height 13
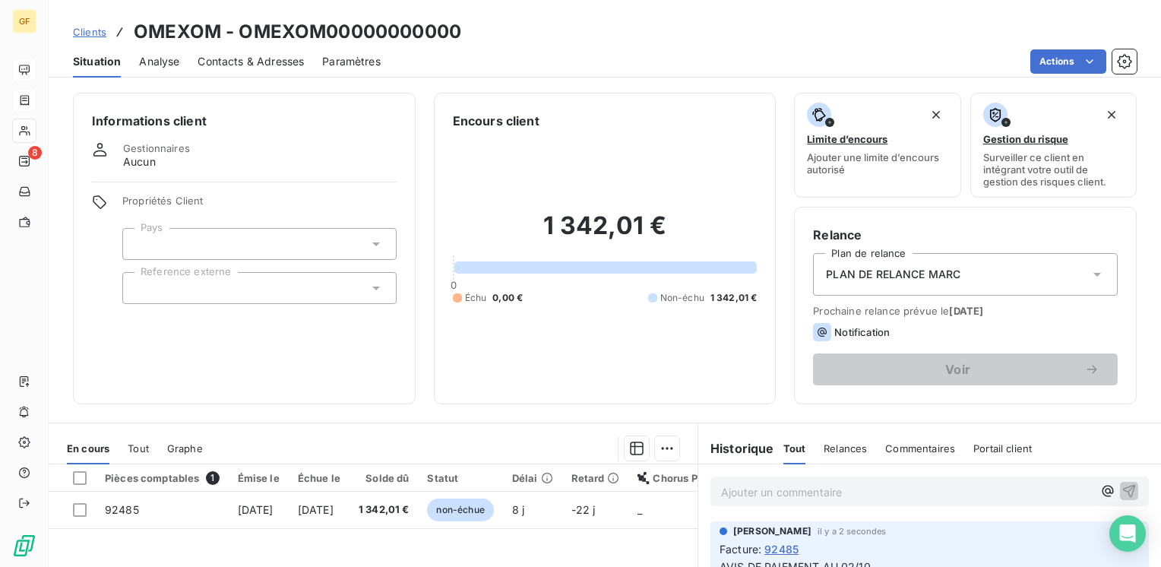
scroll to position [76, 0]
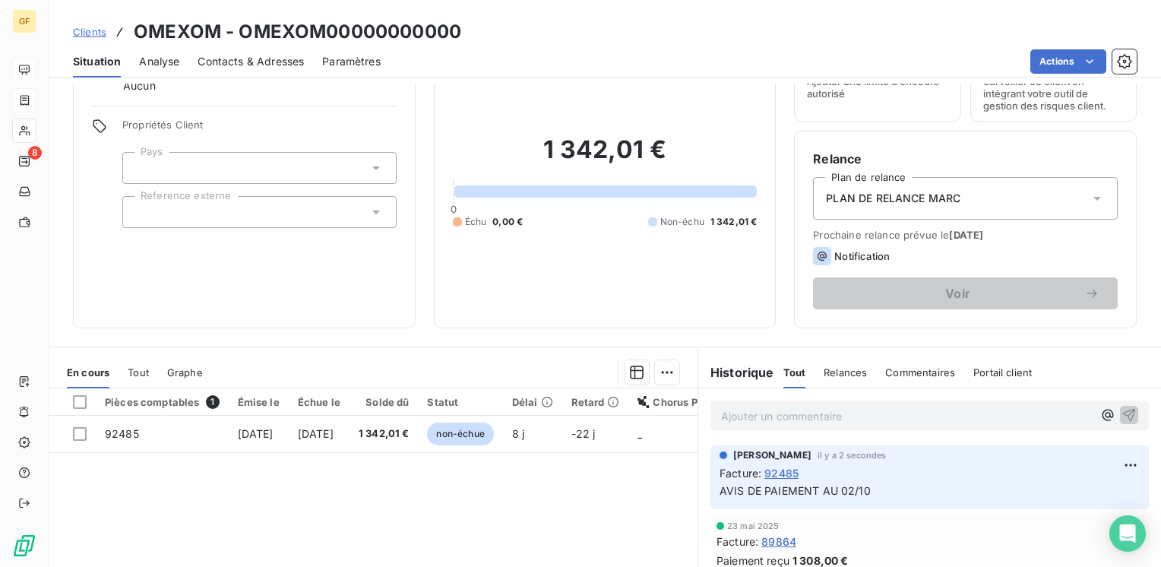
click at [234, 65] on span "Contacts & Adresses" at bounding box center [251, 61] width 106 height 15
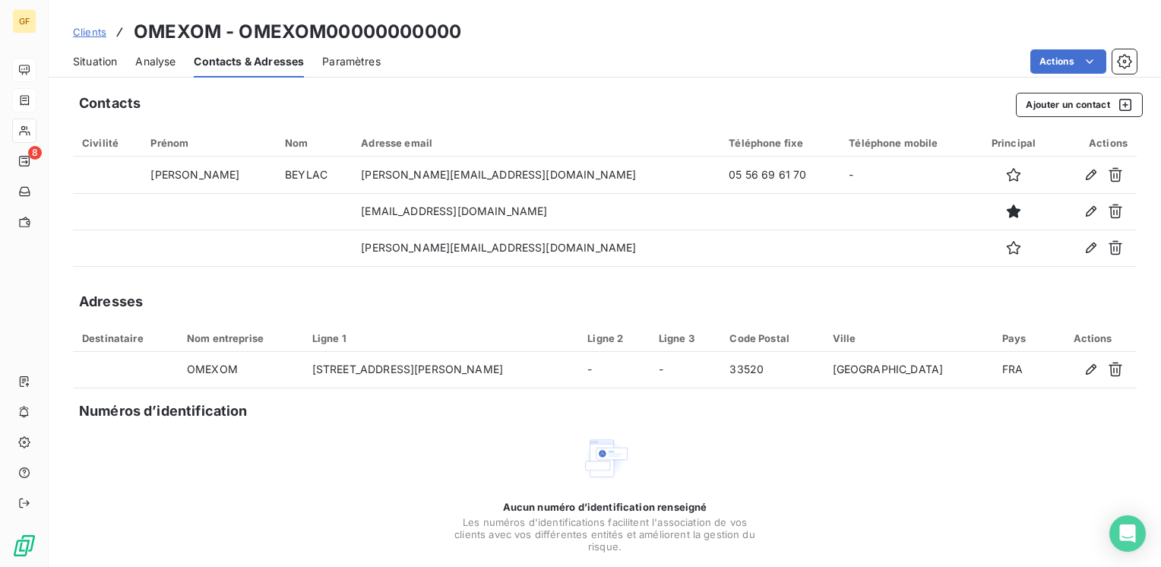
click at [85, 30] on span "Clients" at bounding box center [89, 32] width 33 height 12
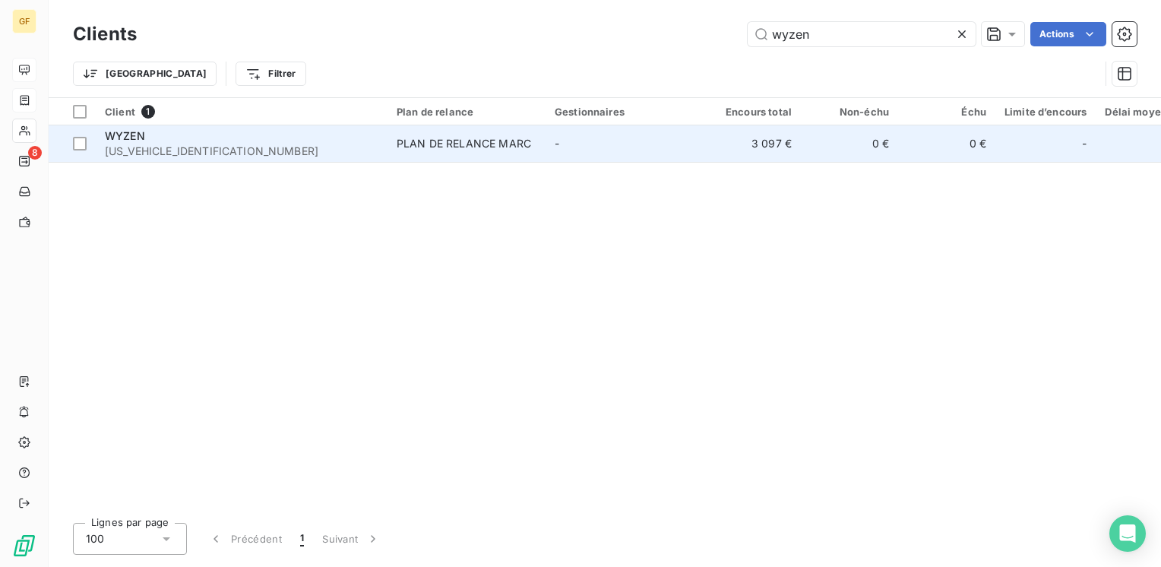
click at [151, 131] on div "WYZEN" at bounding box center [242, 135] width 274 height 15
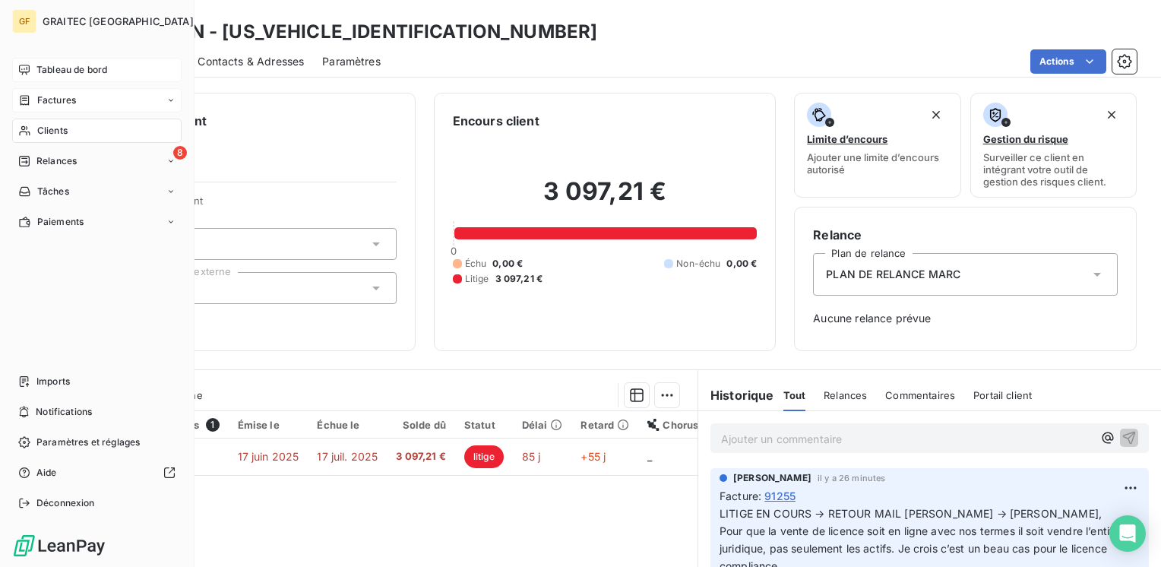
click at [59, 71] on span "Tableau de bord" at bounding box center [71, 70] width 71 height 14
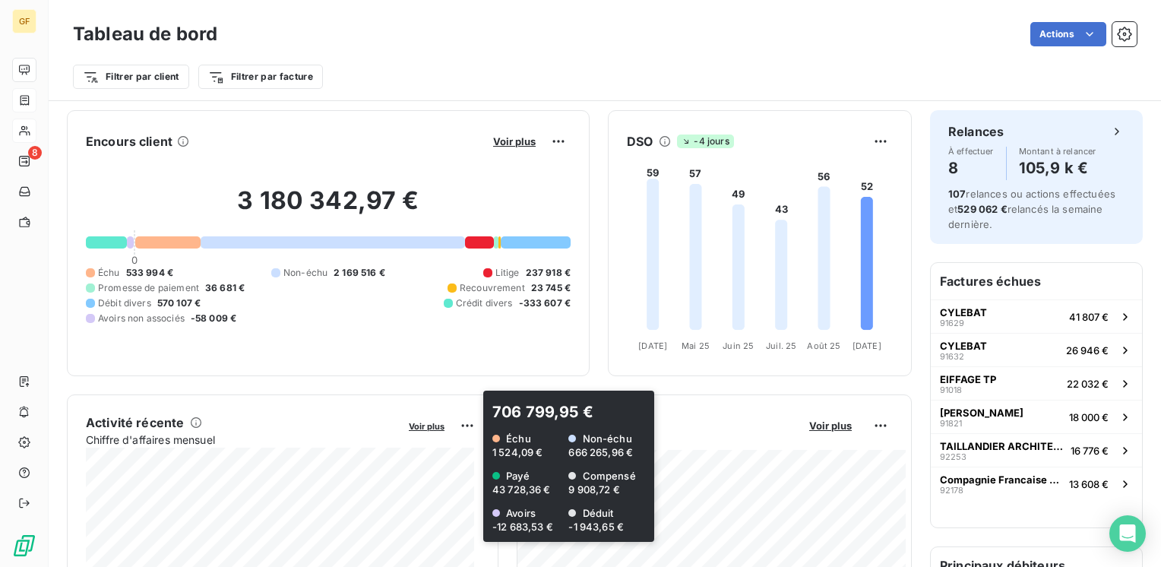
scroll to position [76, 0]
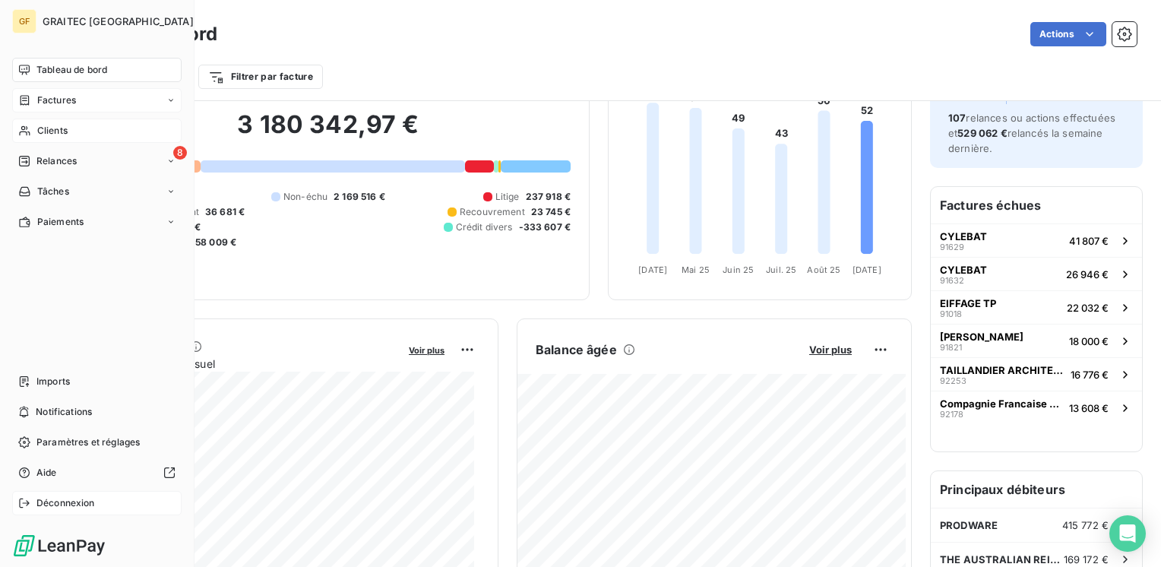
click at [55, 503] on span "Déconnexion" at bounding box center [65, 503] width 59 height 14
